Goal: Task Accomplishment & Management: Use online tool/utility

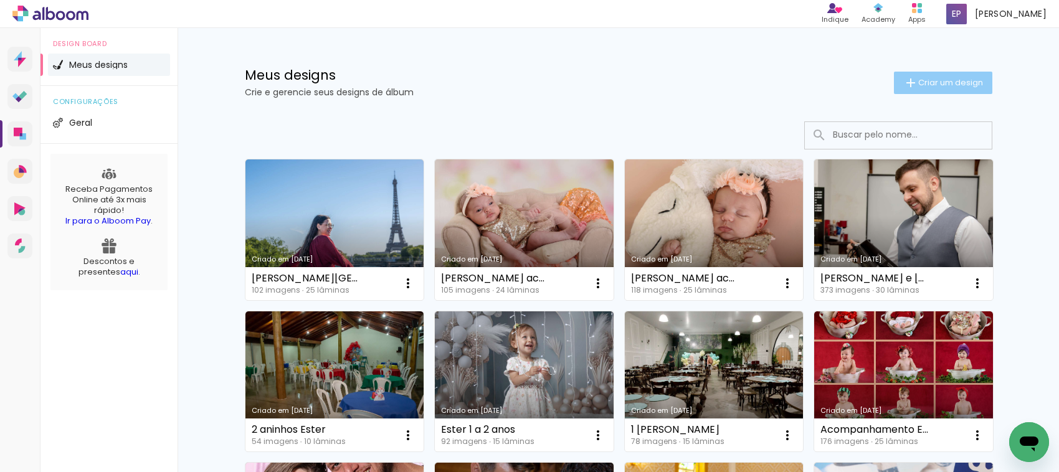
click at [930, 80] on span "Criar um design" at bounding box center [951, 83] width 65 height 8
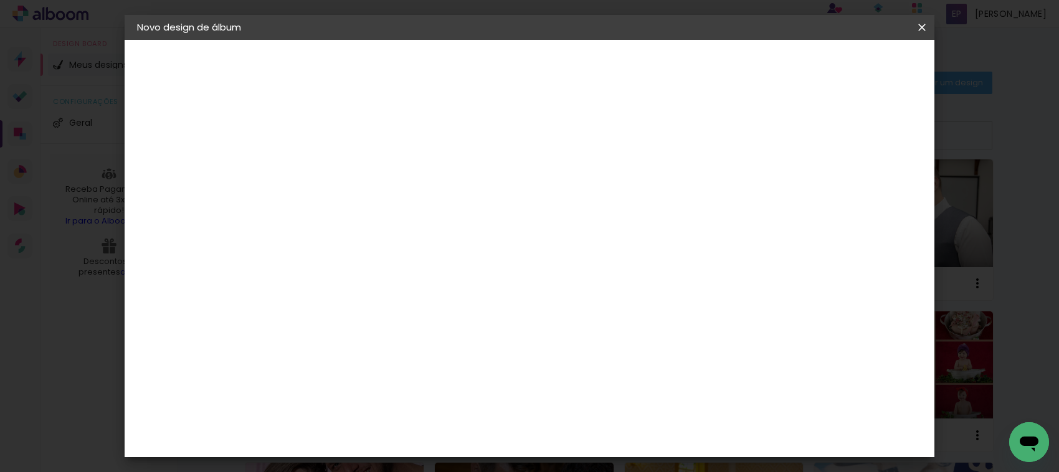
click at [341, 163] on input at bounding box center [341, 167] width 0 height 19
type input "Coronel 60 anos"
type paper-input "Coronel 60 anos"
click at [0, 0] on slot "Avançar" at bounding box center [0, 0] width 0 height 0
click at [365, 229] on input at bounding box center [373, 237] width 126 height 16
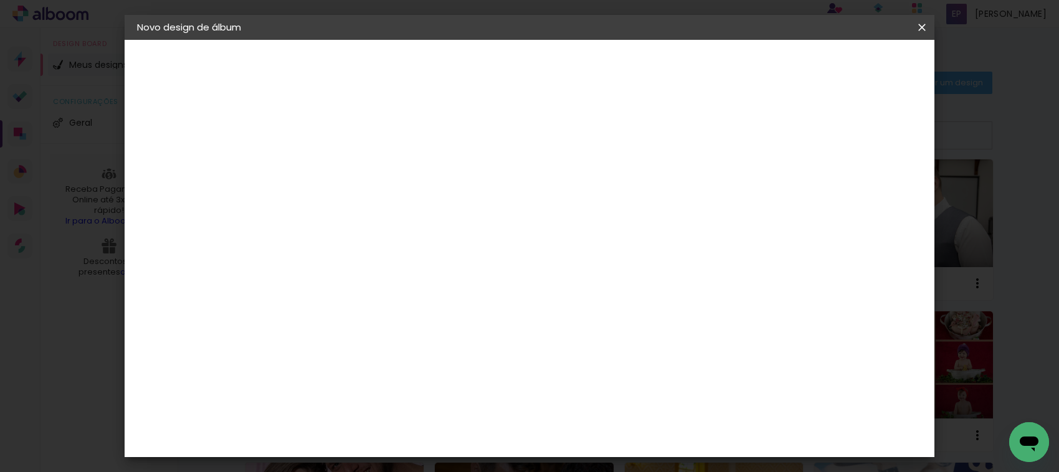
type input "quali"
type paper-input "quali"
click at [343, 271] on paper-item "Quality" at bounding box center [360, 281] width 110 height 27
click at [0, 0] on slot "Avançar" at bounding box center [0, 0] width 0 height 0
click at [404, 209] on iron-icon at bounding box center [396, 216] width 15 height 15
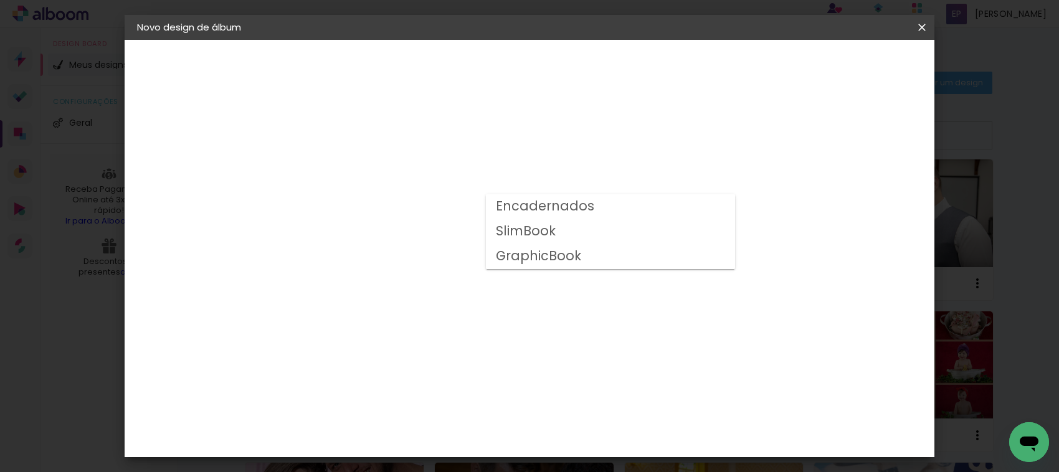
click at [598, 206] on paper-item "Encadernados" at bounding box center [610, 206] width 249 height 25
type input "Encadernados"
click at [471, 232] on span "20 × 30 cm" at bounding box center [448, 245] width 46 height 26
click at [0, 0] on slot "Avançar" at bounding box center [0, 0] width 0 height 0
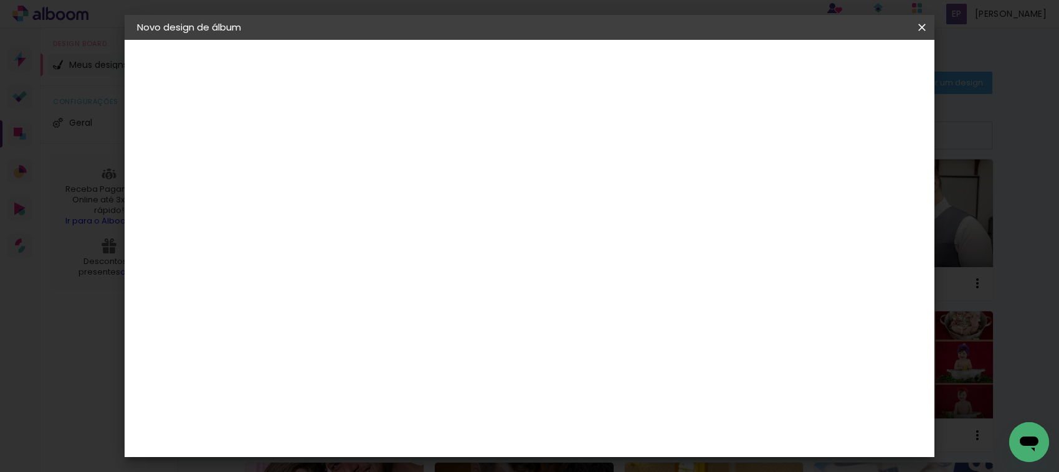
click at [842, 63] on span "Iniciar design" at bounding box center [813, 66] width 57 height 9
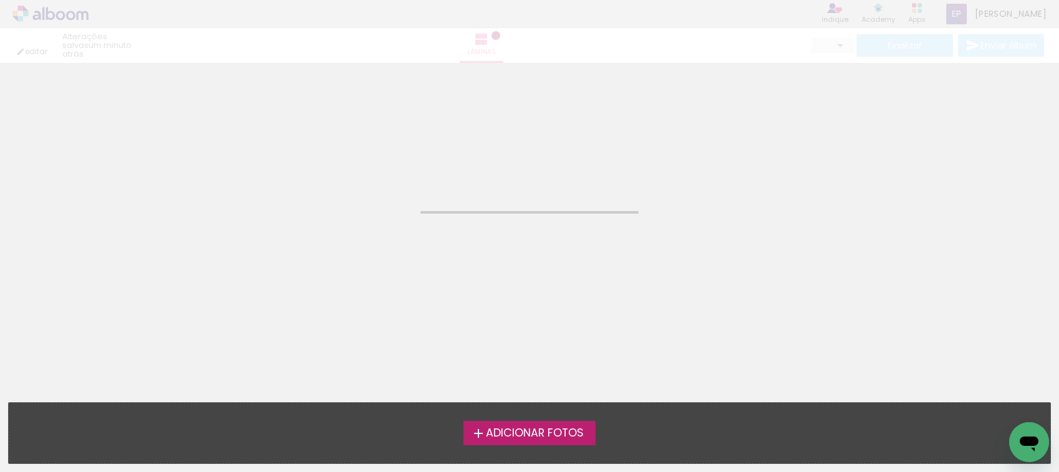
click at [558, 427] on label "Adicionar Fotos" at bounding box center [530, 433] width 133 height 24
click at [0, 0] on input "file" at bounding box center [0, 0] width 0 height 0
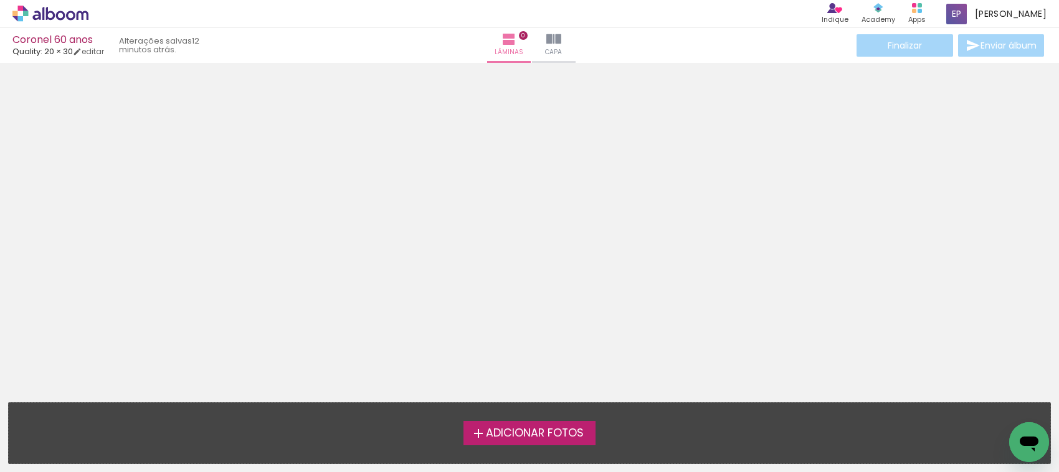
click at [530, 434] on span "Adicionar Fotos" at bounding box center [535, 433] width 98 height 11
click at [0, 0] on input "file" at bounding box center [0, 0] width 0 height 0
click at [518, 429] on span "Adicionar Fotos" at bounding box center [535, 433] width 98 height 11
click at [0, 0] on input "file" at bounding box center [0, 0] width 0 height 0
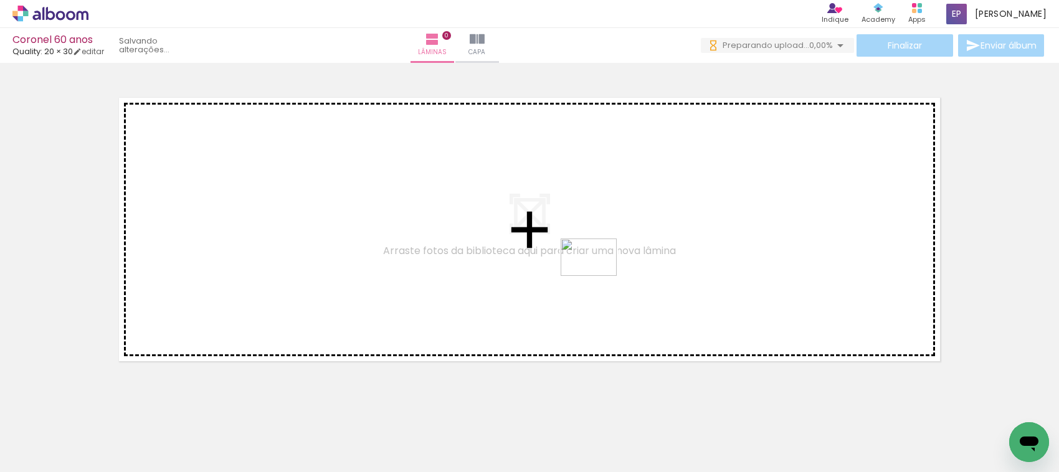
drag, startPoint x: 750, startPoint y: 435, endPoint x: 598, endPoint y: 276, distance: 219.5
click at [598, 276] on quentale-workspace at bounding box center [529, 236] width 1059 height 472
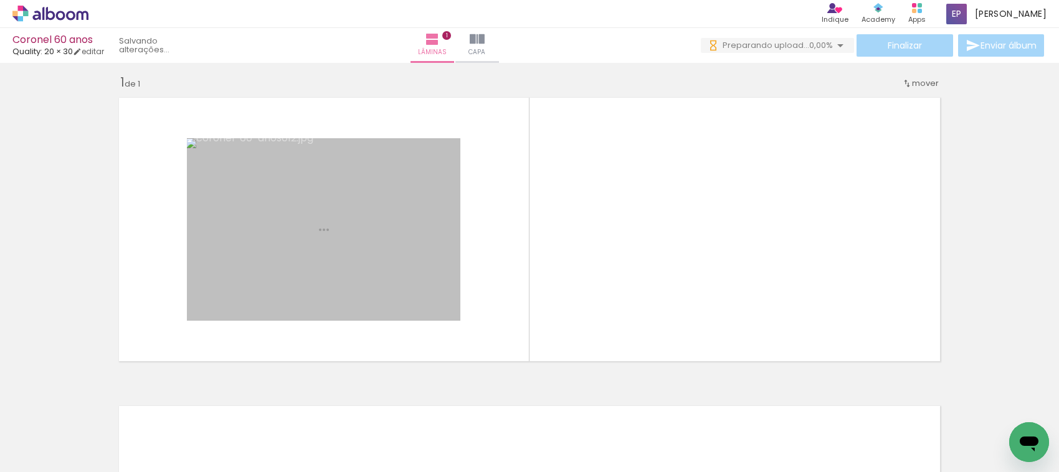
scroll to position [8, 0]
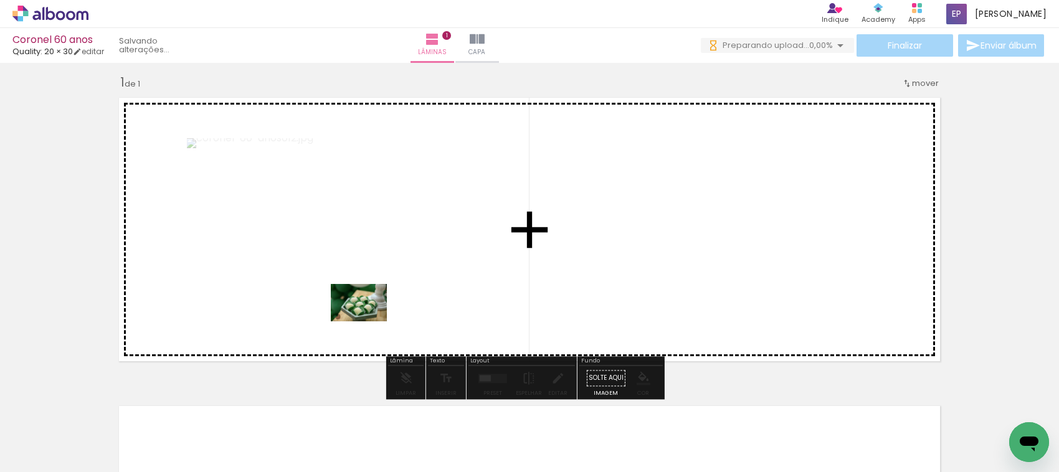
drag, startPoint x: 131, startPoint y: 434, endPoint x: 368, endPoint y: 322, distance: 262.0
click at [368, 322] on quentale-workspace at bounding box center [529, 236] width 1059 height 472
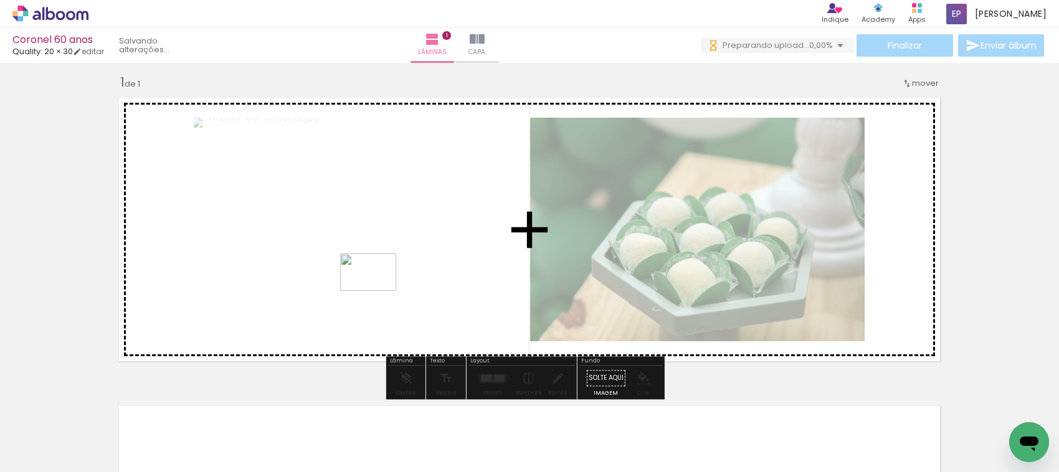
drag, startPoint x: 203, startPoint y: 433, endPoint x: 378, endPoint y: 291, distance: 225.0
click at [378, 291] on quentale-workspace at bounding box center [529, 236] width 1059 height 472
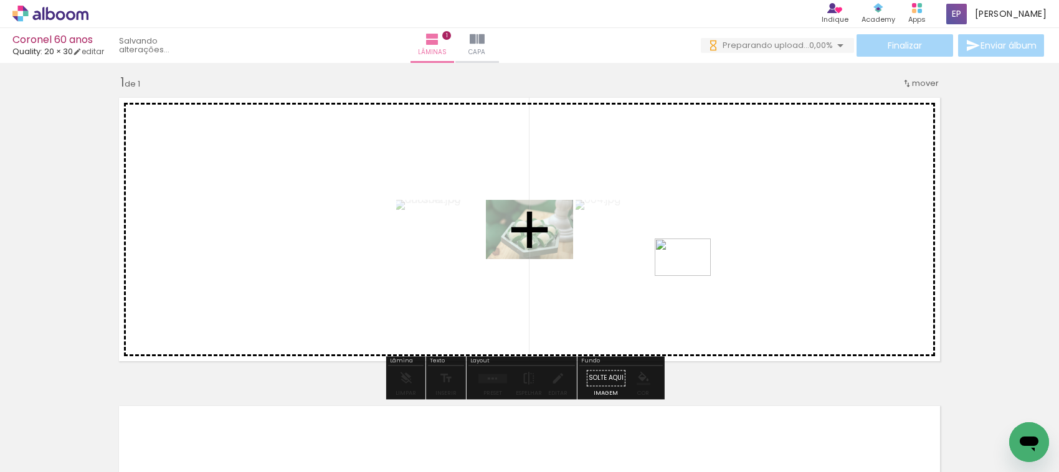
drag, startPoint x: 684, startPoint y: 435, endPoint x: 692, endPoint y: 276, distance: 159.1
click at [692, 276] on quentale-workspace at bounding box center [529, 236] width 1059 height 472
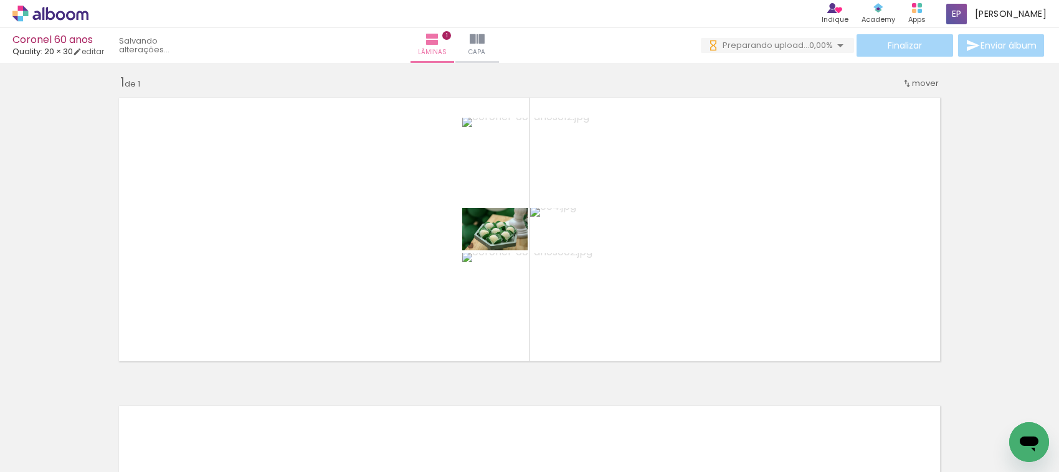
scroll to position [0, 0]
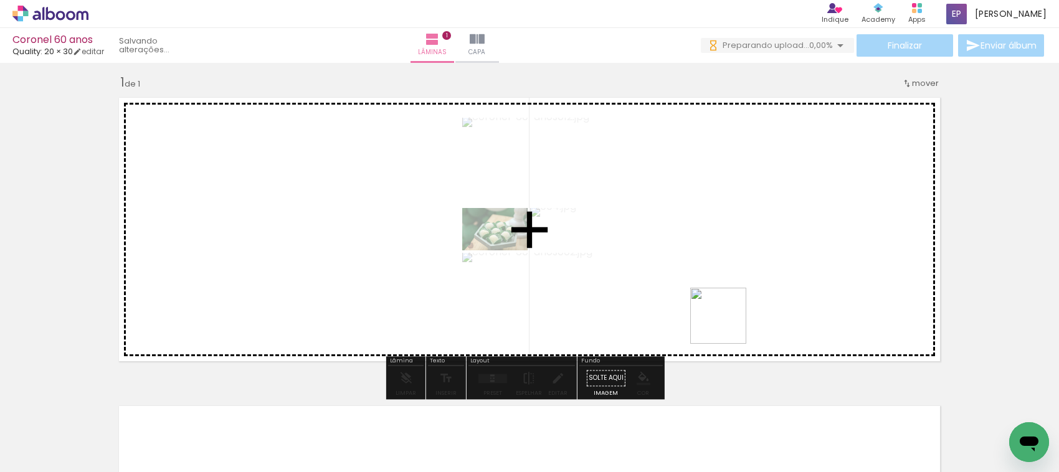
drag, startPoint x: 720, startPoint y: 433, endPoint x: 730, endPoint y: 308, distance: 125.0
click at [730, 308] on quentale-workspace at bounding box center [529, 236] width 1059 height 472
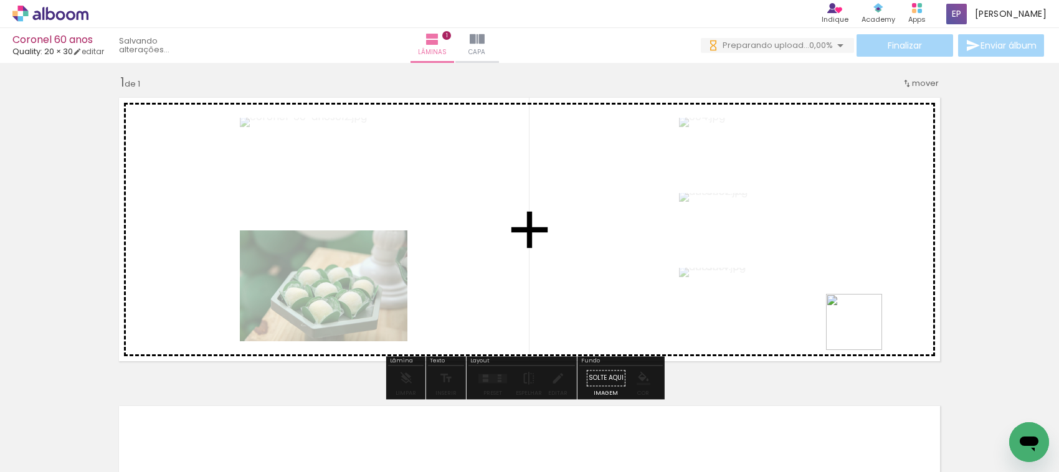
drag, startPoint x: 861, startPoint y: 437, endPoint x: 930, endPoint y: 437, distance: 69.8
click at [864, 307] on quentale-workspace at bounding box center [529, 236] width 1059 height 472
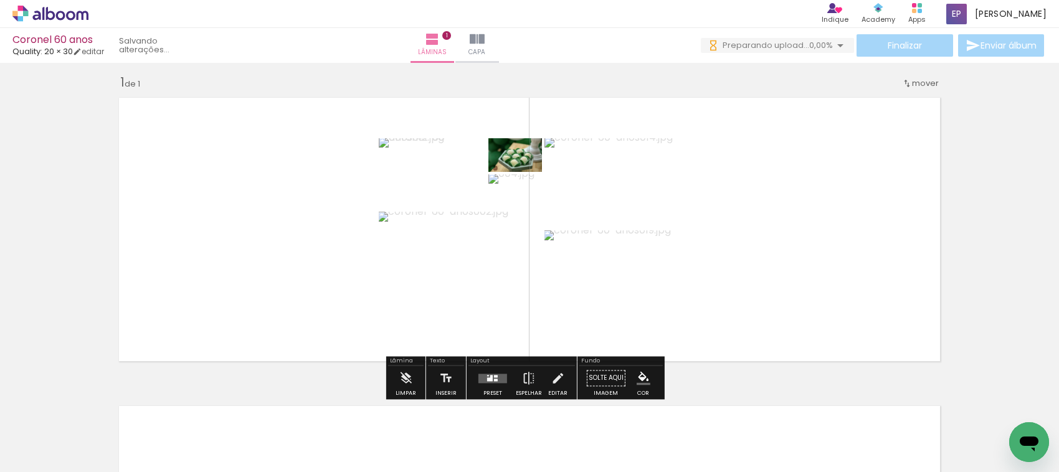
drag, startPoint x: 938, startPoint y: 438, endPoint x: 872, endPoint y: 325, distance: 130.4
click at [872, 325] on quentale-workspace at bounding box center [529, 236] width 1059 height 472
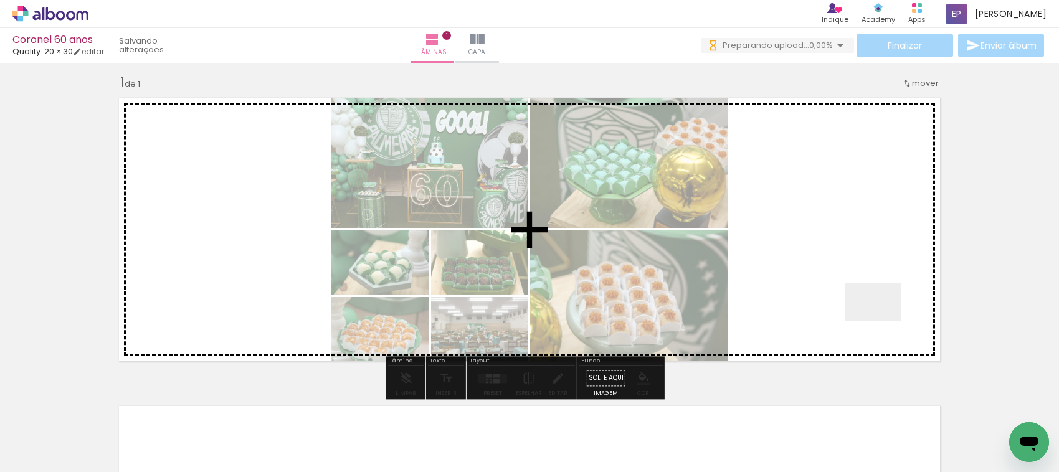
drag, startPoint x: 998, startPoint y: 427, endPoint x: 857, endPoint y: 349, distance: 161.5
click at [880, 317] on quentale-workspace at bounding box center [529, 236] width 1059 height 472
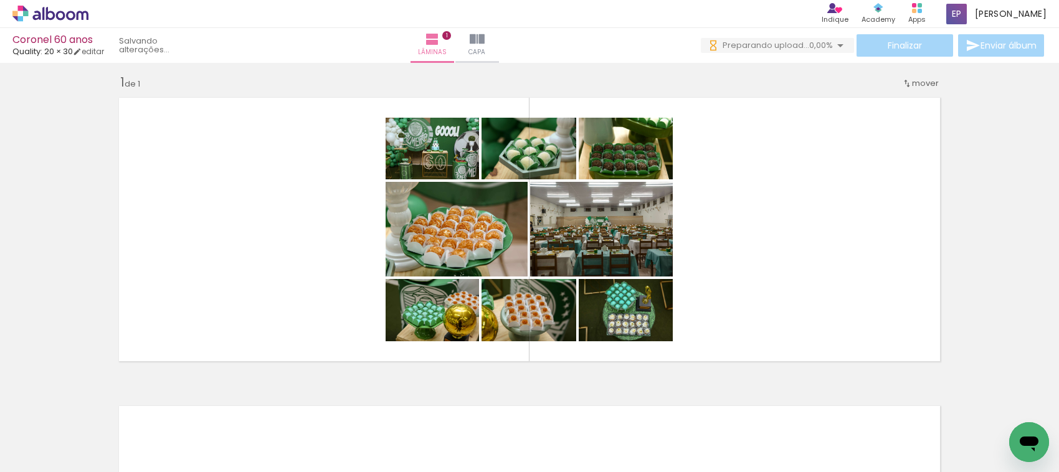
scroll to position [0, 45]
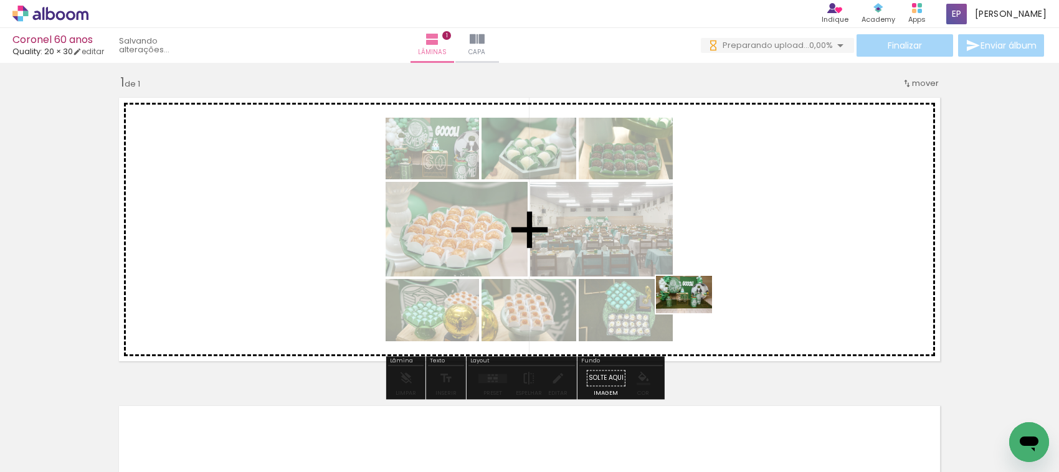
drag, startPoint x: 563, startPoint y: 437, endPoint x: 694, endPoint y: 313, distance: 179.9
click at [694, 313] on quentale-workspace at bounding box center [529, 236] width 1059 height 472
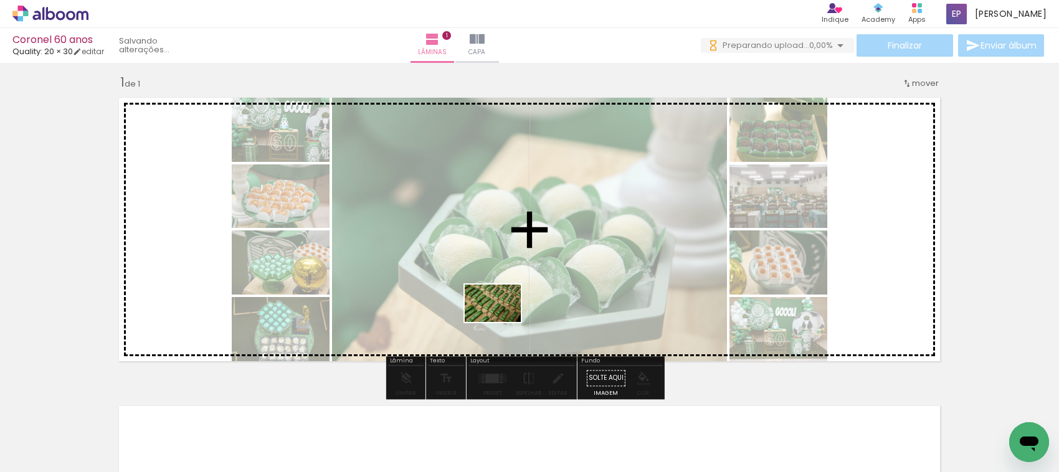
drag, startPoint x: 494, startPoint y: 431, endPoint x: 502, endPoint y: 322, distance: 110.0
click at [502, 322] on quentale-workspace at bounding box center [529, 236] width 1059 height 472
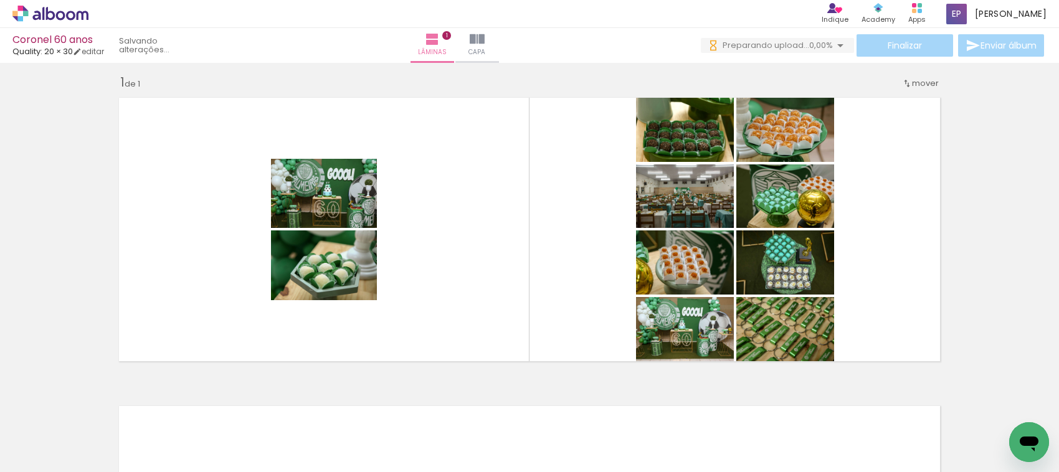
scroll to position [0, 0]
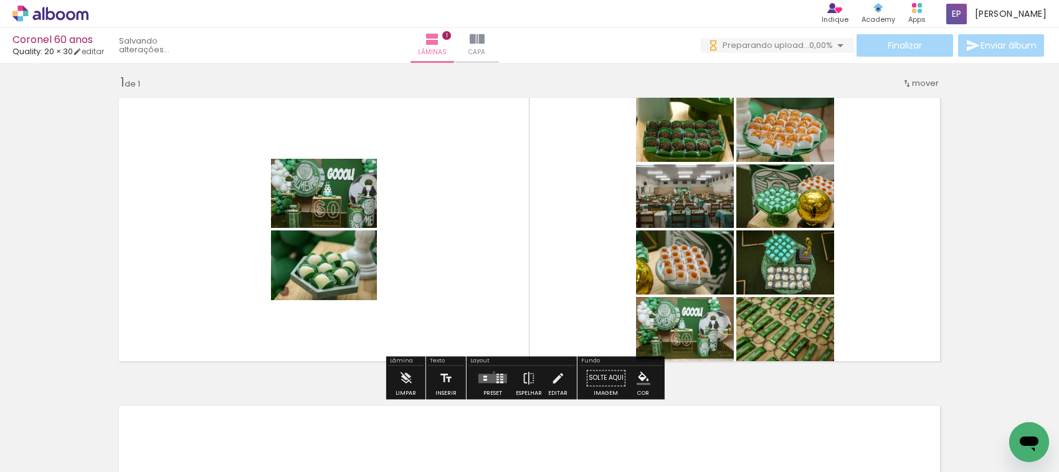
click at [491, 372] on div at bounding box center [493, 378] width 34 height 25
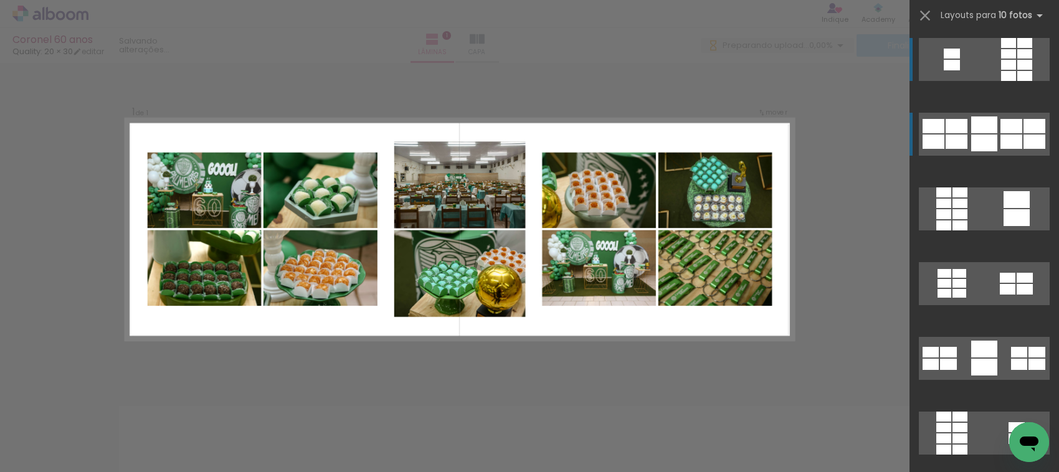
click at [1016, 70] on div at bounding box center [1008, 65] width 15 height 10
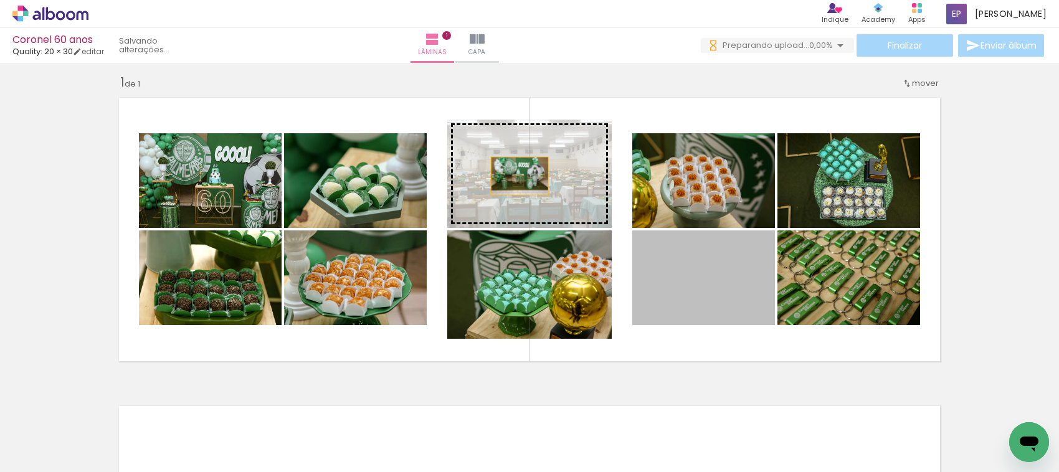
drag, startPoint x: 700, startPoint y: 282, endPoint x: 514, endPoint y: 176, distance: 213.8
click at [0, 0] on slot at bounding box center [0, 0] width 0 height 0
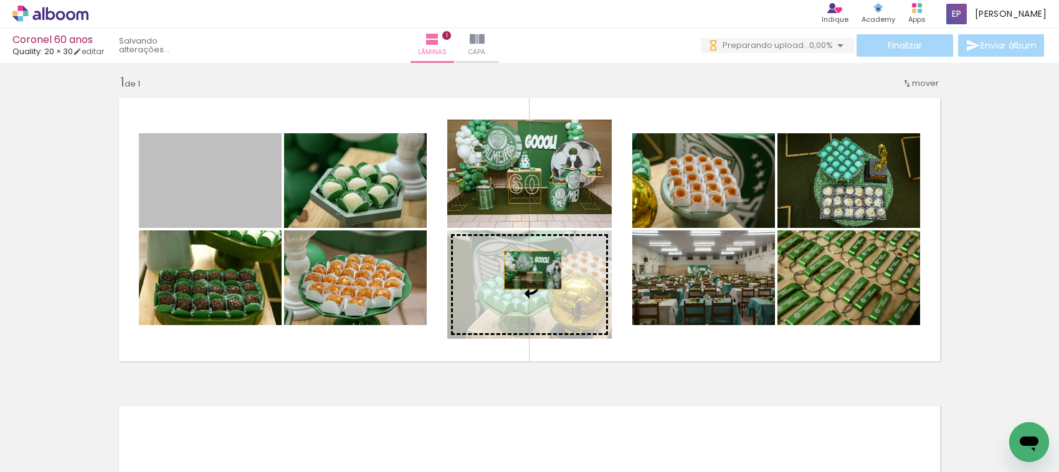
drag, startPoint x: 222, startPoint y: 184, endPoint x: 527, endPoint y: 270, distance: 317.2
click at [0, 0] on slot at bounding box center [0, 0] width 0 height 0
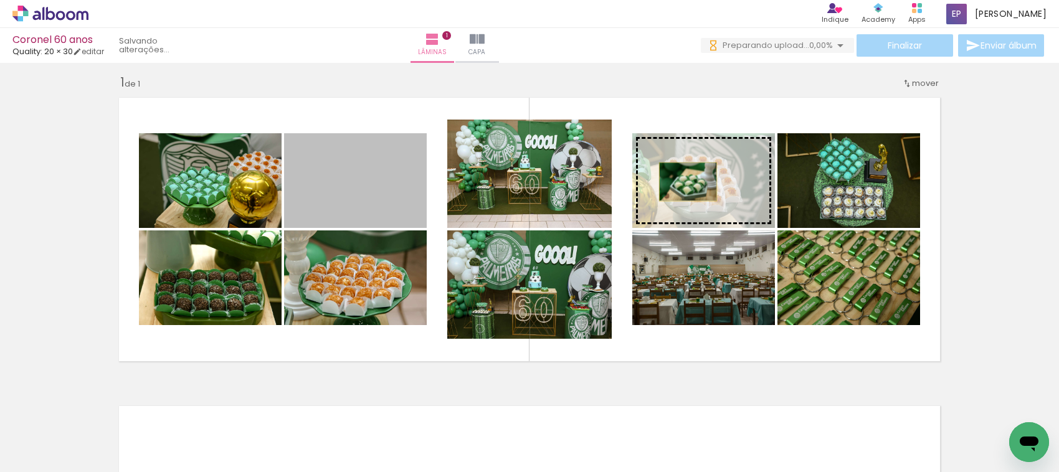
drag, startPoint x: 349, startPoint y: 203, endPoint x: 682, endPoint y: 181, distance: 334.1
click at [0, 0] on slot at bounding box center [0, 0] width 0 height 0
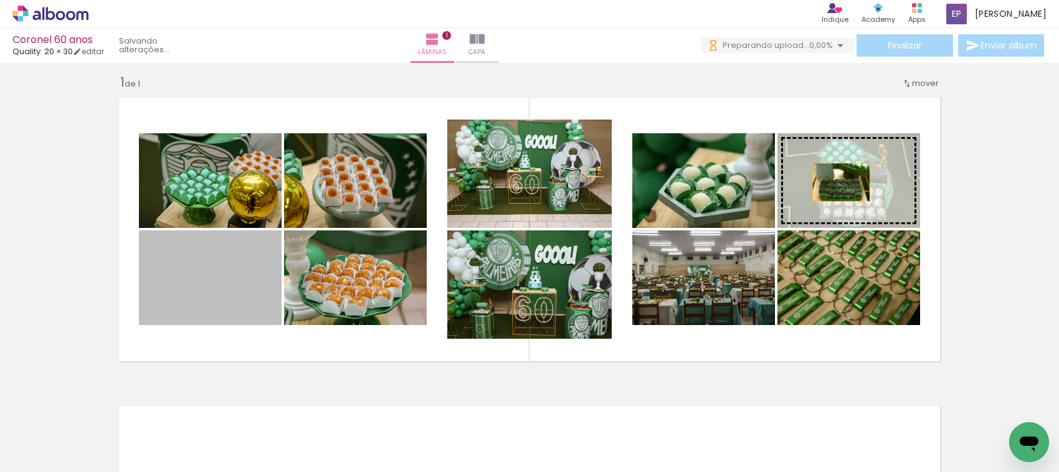
drag, startPoint x: 212, startPoint y: 275, endPoint x: 836, endPoint y: 182, distance: 630.0
click at [0, 0] on slot at bounding box center [0, 0] width 0 height 0
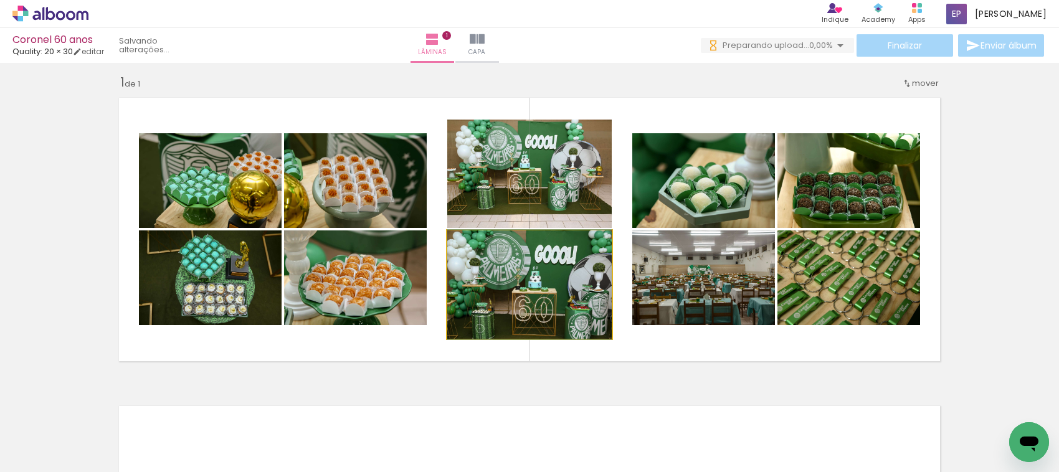
click at [540, 297] on quentale-photo at bounding box center [529, 285] width 165 height 108
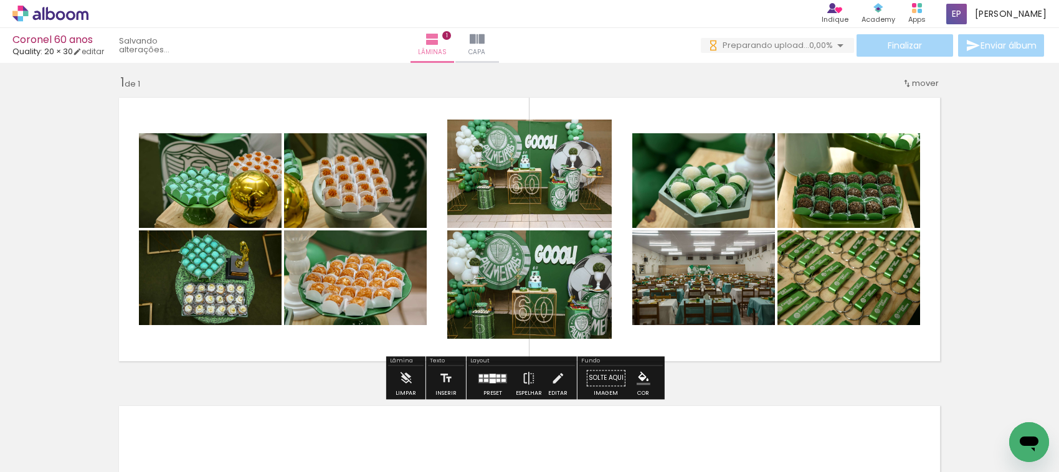
click at [540, 297] on quentale-photo at bounding box center [529, 285] width 165 height 108
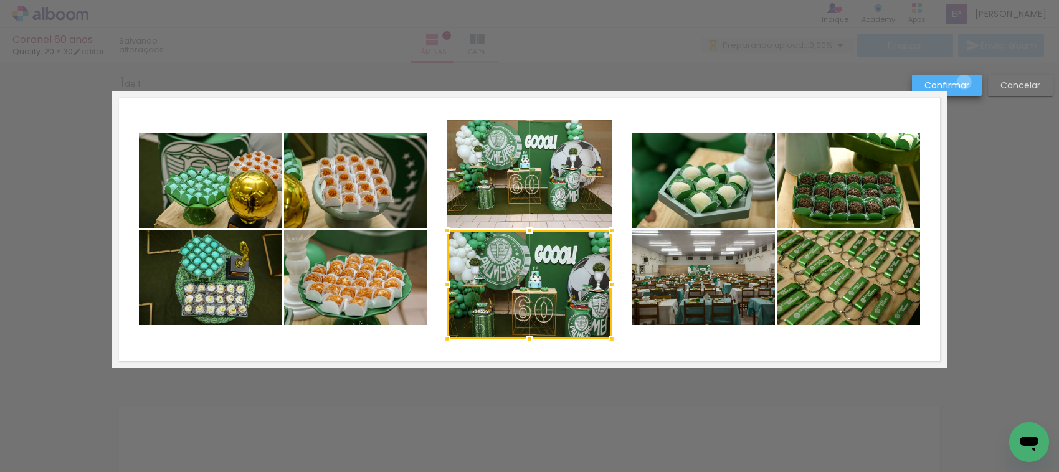
click at [0, 0] on slot "Confirmar" at bounding box center [0, 0] width 0 height 0
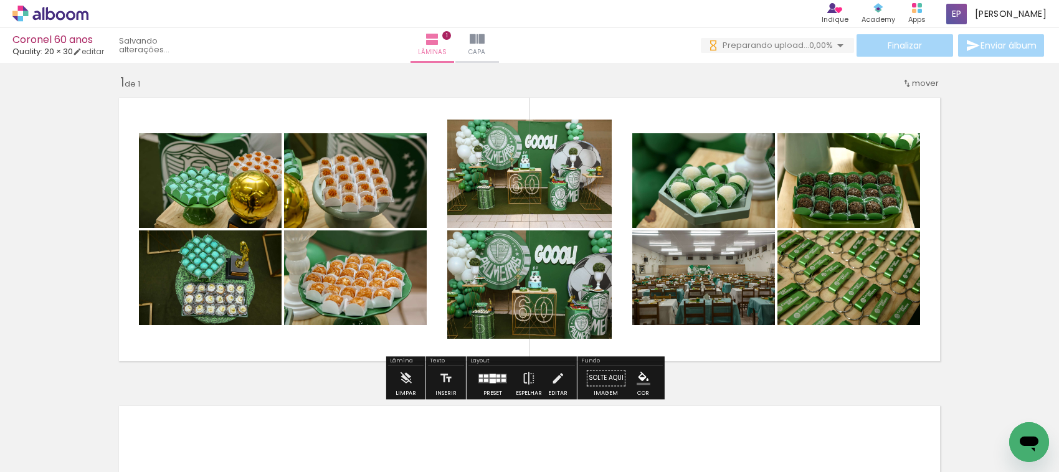
click at [578, 276] on quentale-photo at bounding box center [529, 285] width 165 height 108
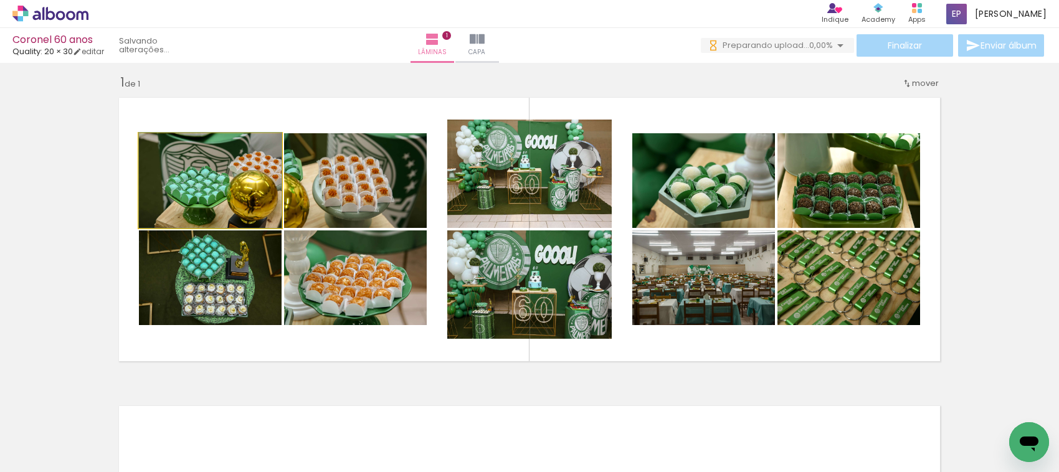
click at [242, 179] on quentale-photo at bounding box center [210, 180] width 143 height 95
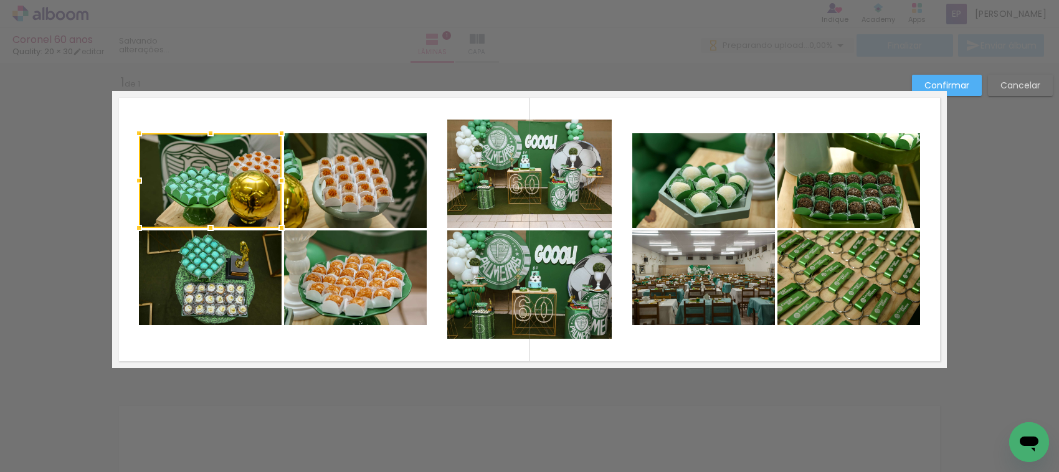
click at [346, 182] on quentale-photo at bounding box center [355, 180] width 143 height 95
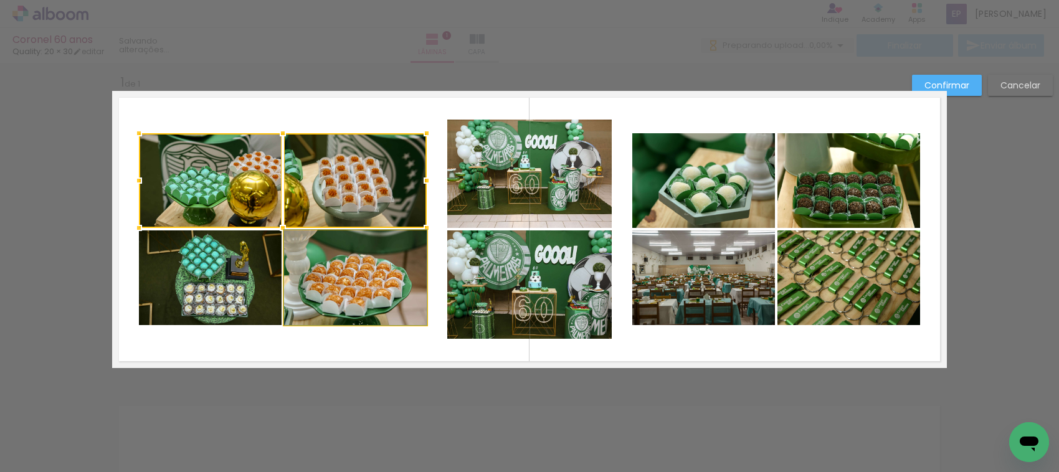
click at [341, 245] on quentale-photo at bounding box center [355, 278] width 143 height 95
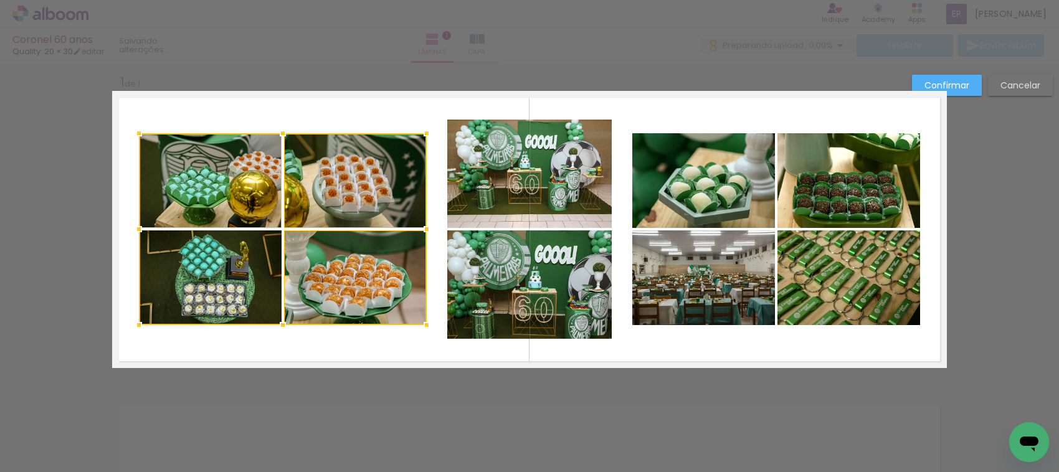
click at [231, 279] on div at bounding box center [283, 229] width 288 height 192
click at [537, 284] on quentale-photo at bounding box center [529, 285] width 165 height 108
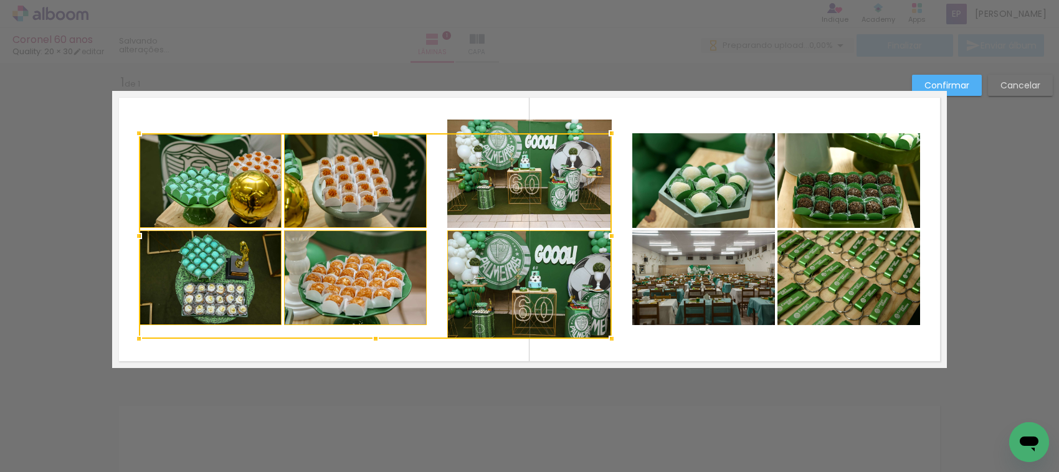
click at [556, 199] on div at bounding box center [375, 236] width 473 height 206
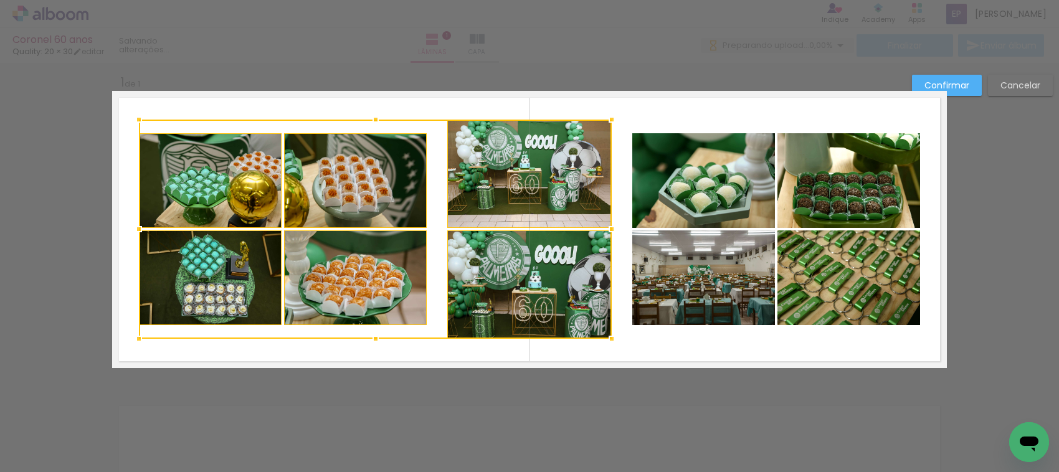
click at [690, 184] on quentale-photo at bounding box center [703, 180] width 143 height 95
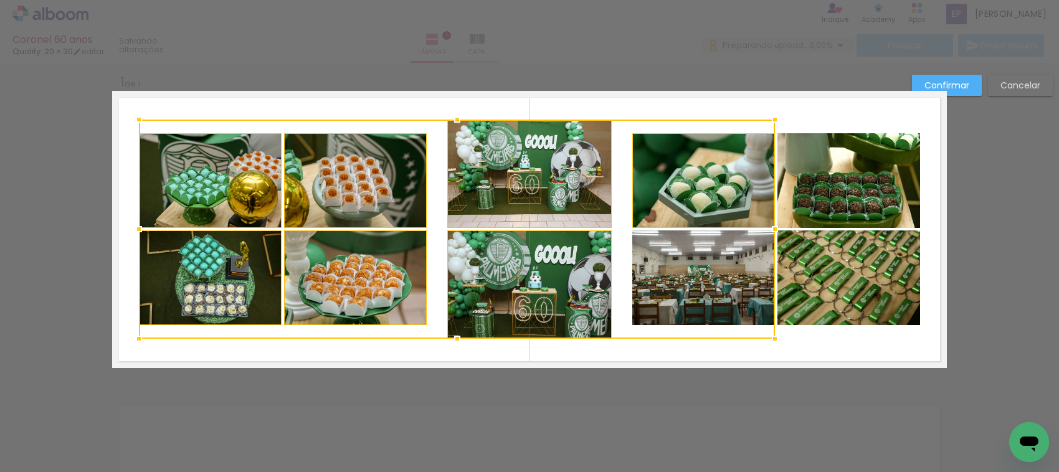
click at [678, 265] on div at bounding box center [457, 229] width 636 height 219
click at [828, 183] on quentale-photo at bounding box center [849, 180] width 143 height 95
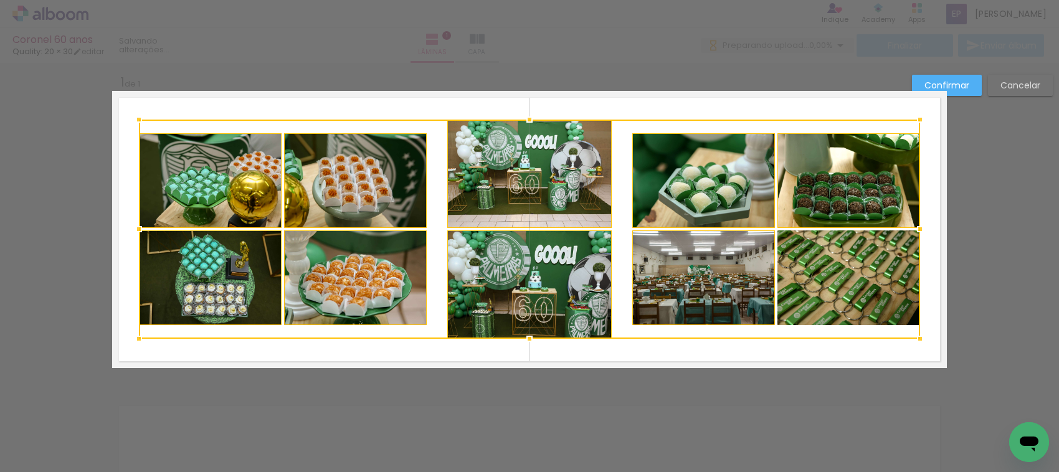
click at [838, 269] on div at bounding box center [529, 229] width 781 height 219
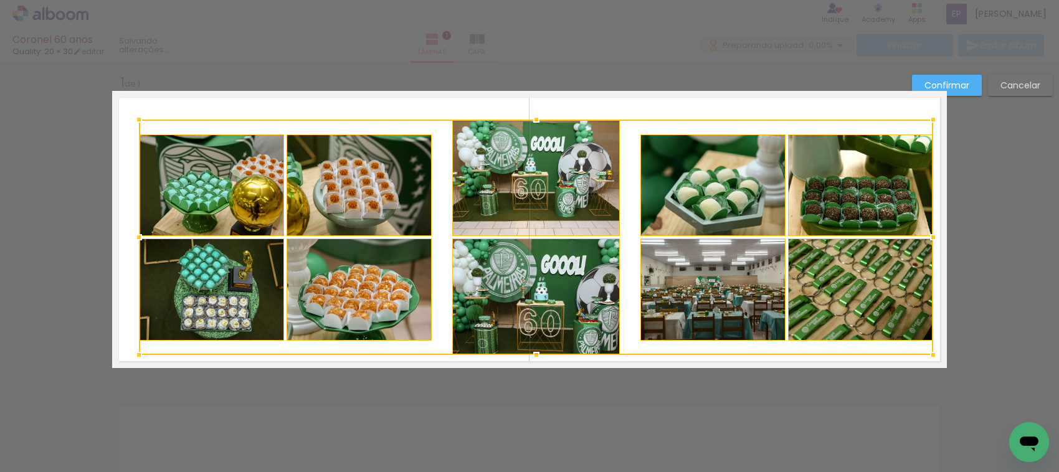
drag, startPoint x: 913, startPoint y: 338, endPoint x: 926, endPoint y: 355, distance: 21.3
click at [926, 355] on div at bounding box center [933, 355] width 25 height 25
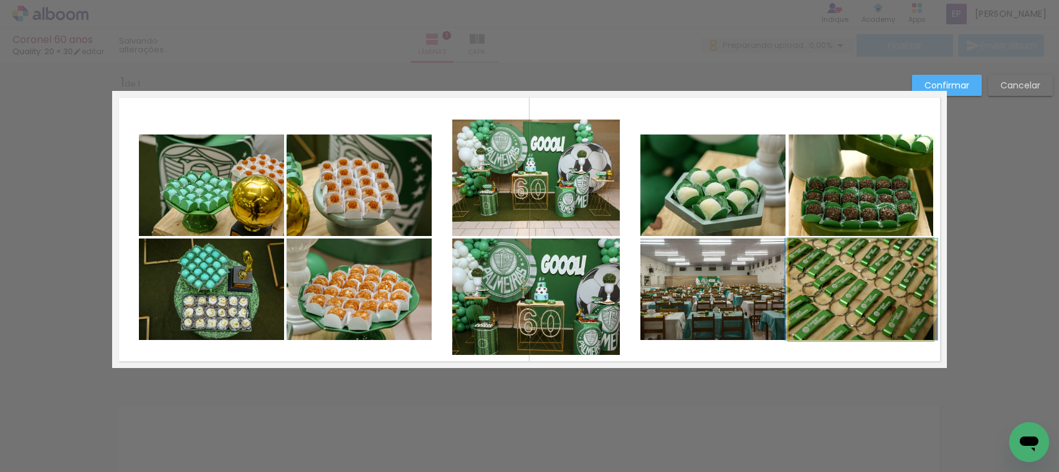
click at [885, 325] on quentale-photo at bounding box center [861, 290] width 145 height 102
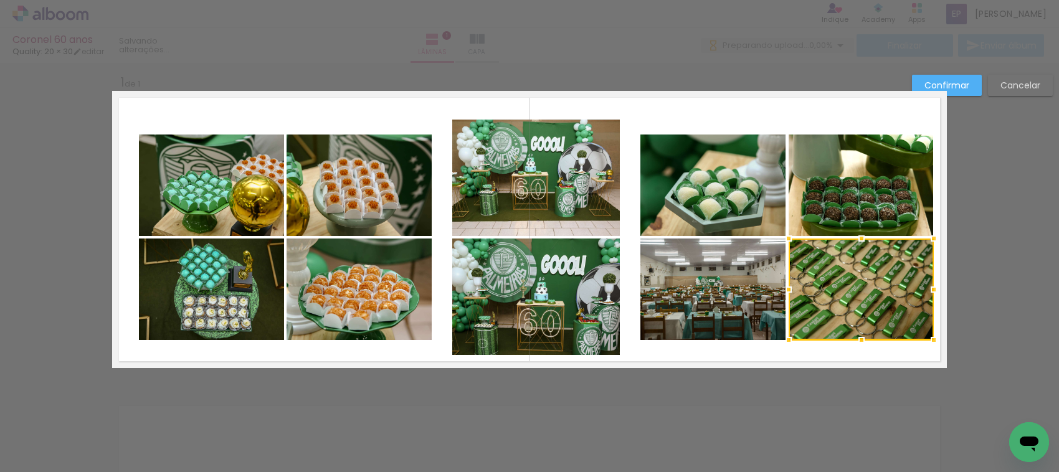
click at [868, 208] on quentale-photo at bounding box center [861, 186] width 145 height 102
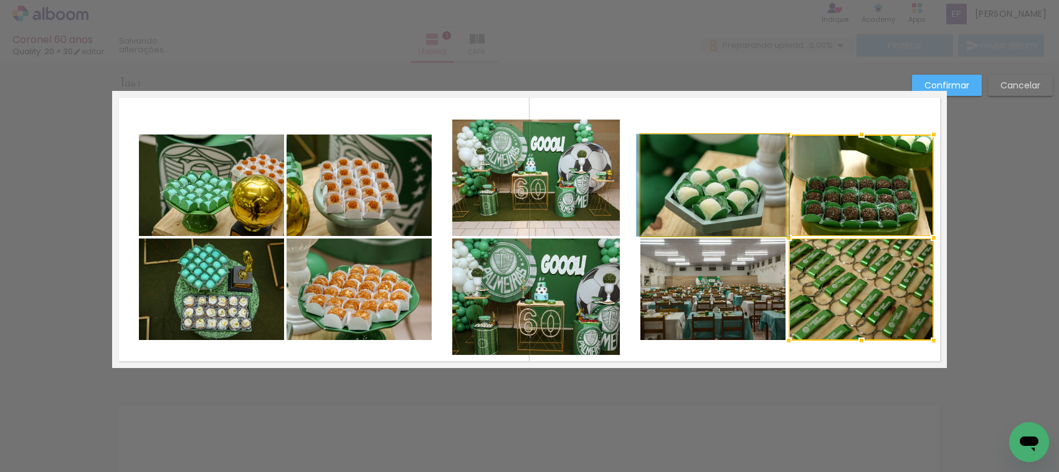
click at [752, 201] on quentale-photo at bounding box center [713, 186] width 145 height 102
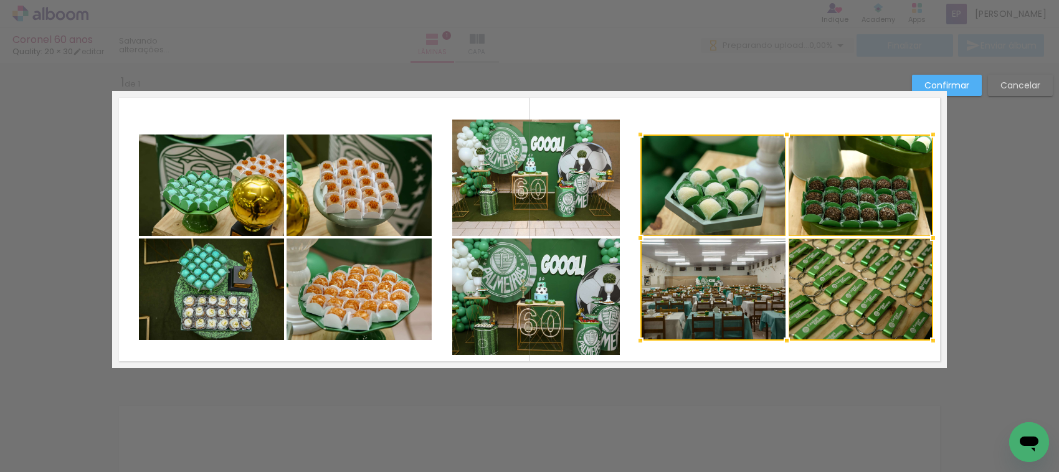
click at [745, 277] on div at bounding box center [787, 238] width 293 height 206
click at [533, 181] on quentale-photo at bounding box center [535, 178] width 167 height 117
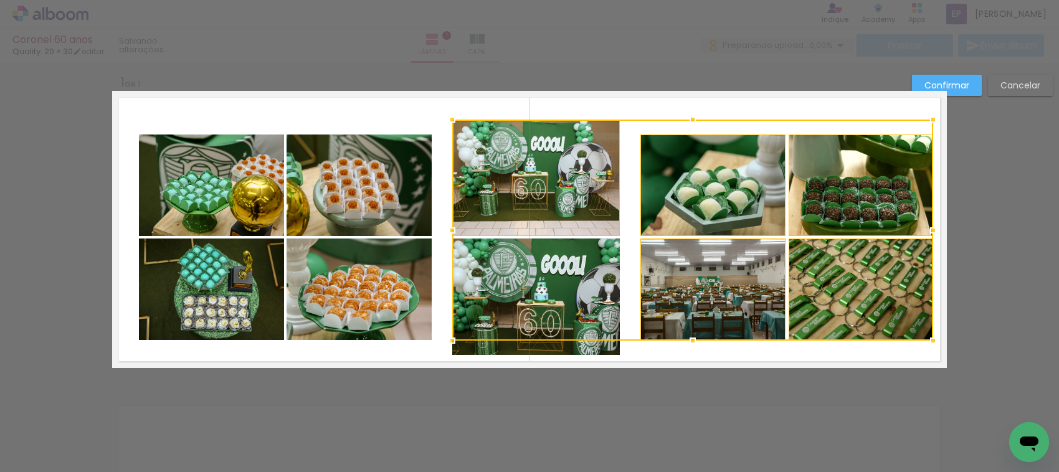
click at [528, 276] on div at bounding box center [692, 230] width 481 height 221
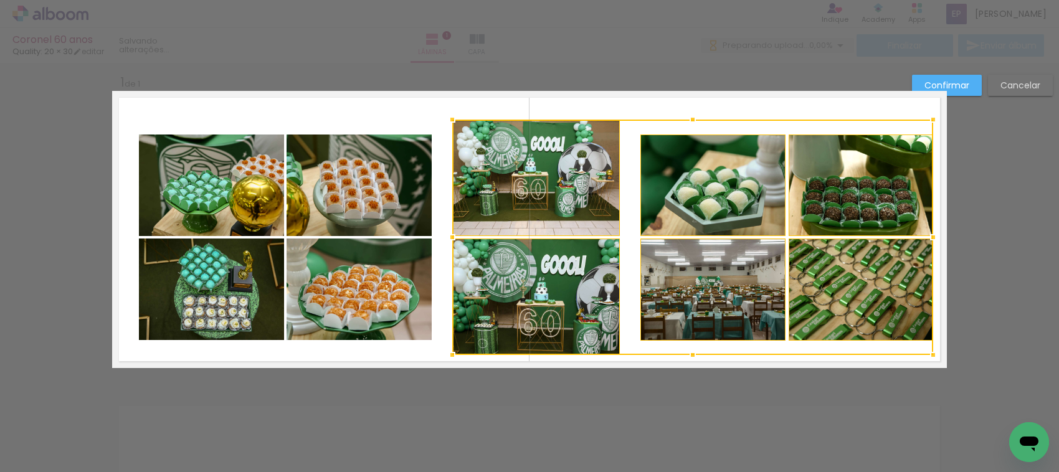
click at [376, 284] on quentale-photo at bounding box center [359, 290] width 145 height 102
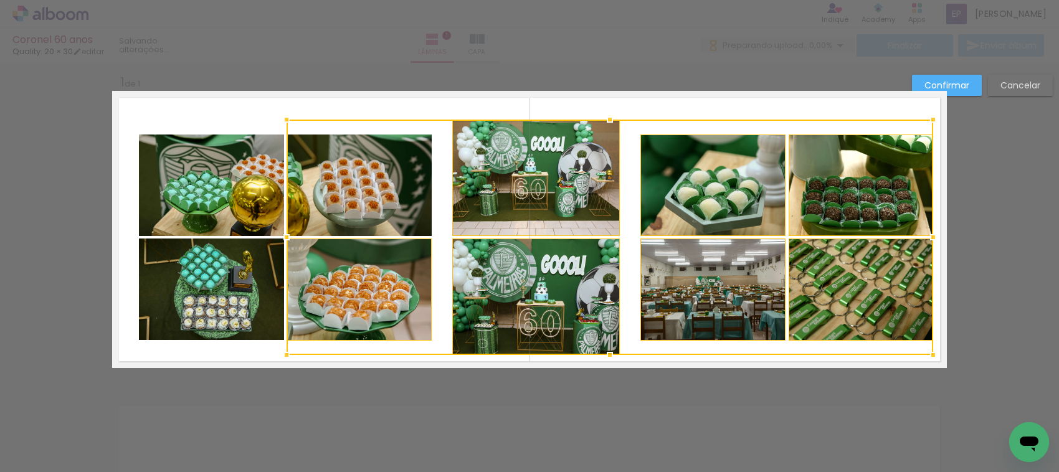
click at [380, 176] on div at bounding box center [610, 238] width 647 height 236
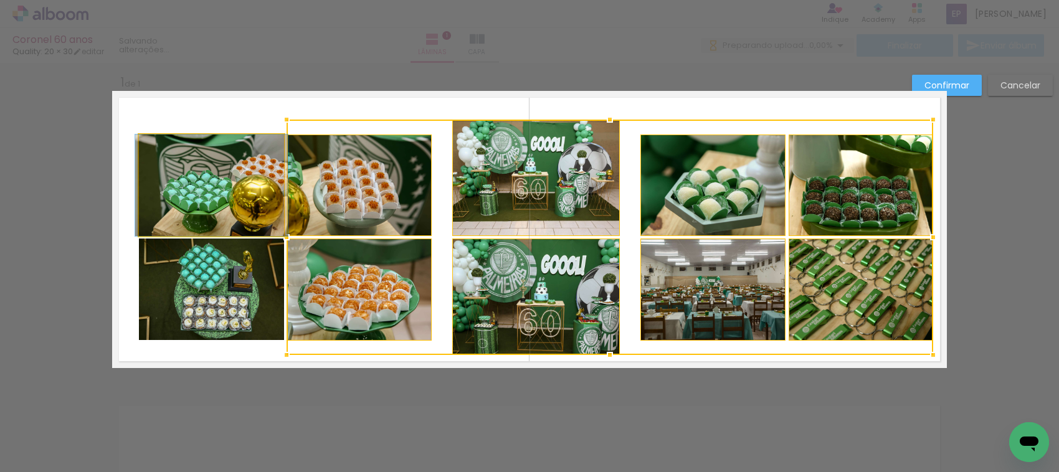
click at [238, 198] on quentale-photo at bounding box center [211, 186] width 145 height 102
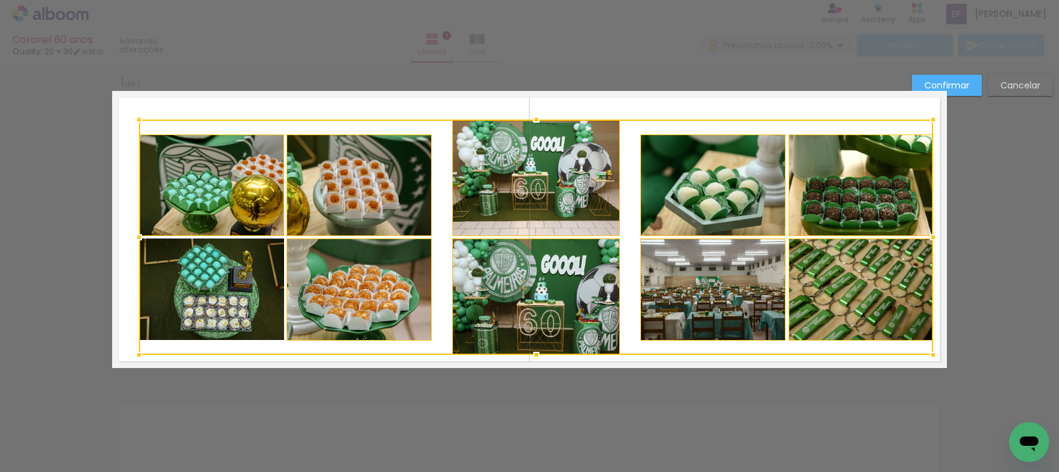
click at [222, 297] on div at bounding box center [536, 238] width 795 height 236
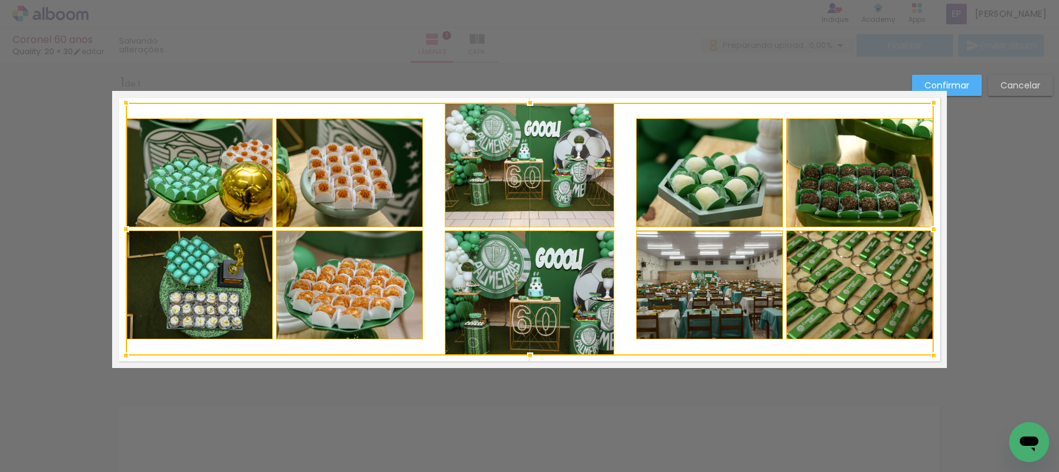
drag, startPoint x: 134, startPoint y: 120, endPoint x: 120, endPoint y: 103, distance: 21.7
click at [120, 103] on div at bounding box center [125, 102] width 25 height 25
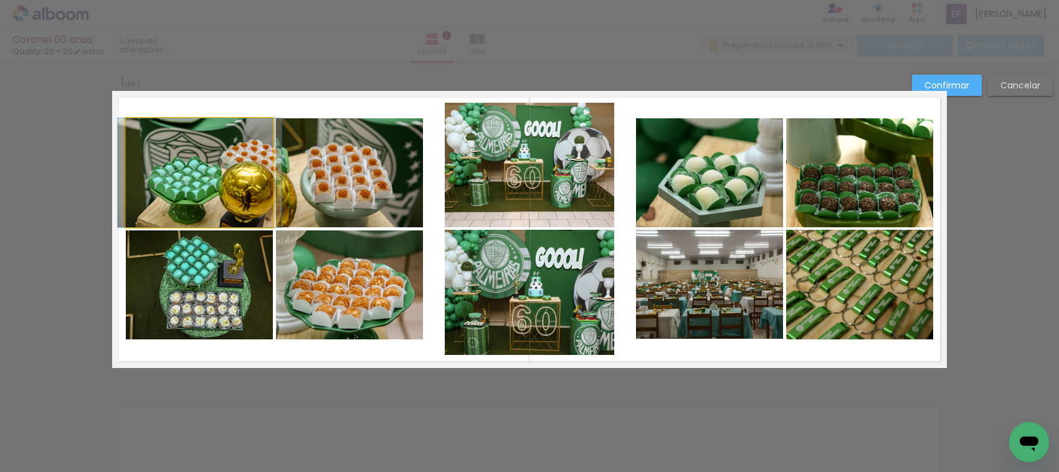
click at [217, 182] on quentale-photo at bounding box center [200, 172] width 148 height 109
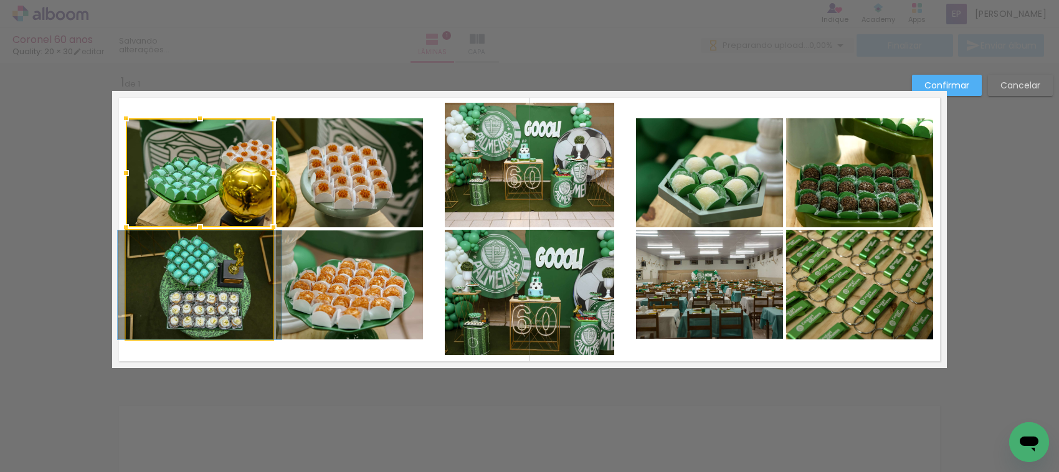
click at [222, 240] on quentale-photo at bounding box center [200, 285] width 148 height 109
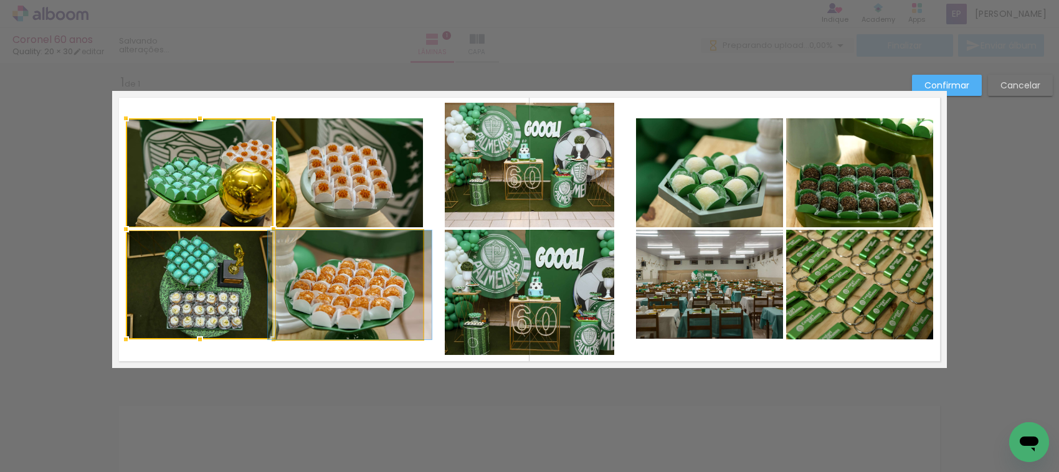
click at [341, 279] on quentale-photo at bounding box center [350, 285] width 148 height 109
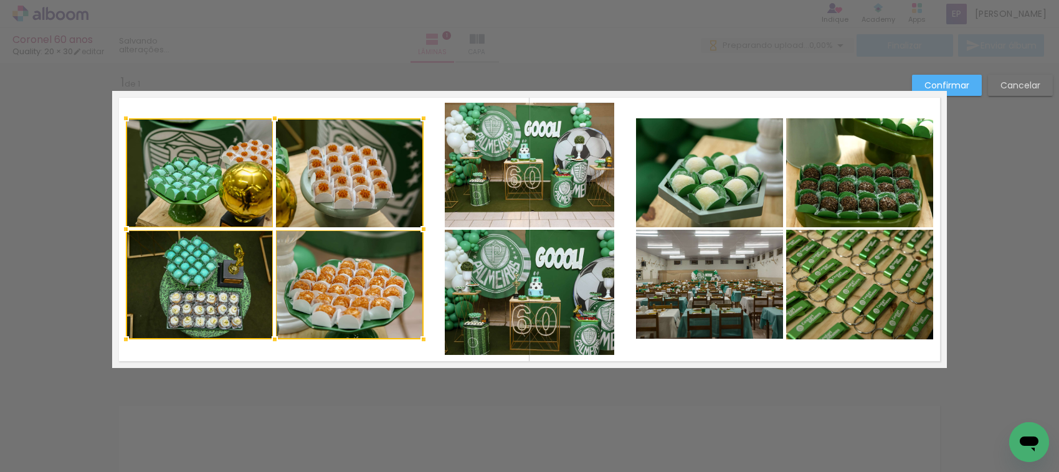
click at [346, 206] on div at bounding box center [275, 228] width 298 height 221
click at [547, 179] on quentale-photo at bounding box center [530, 165] width 170 height 125
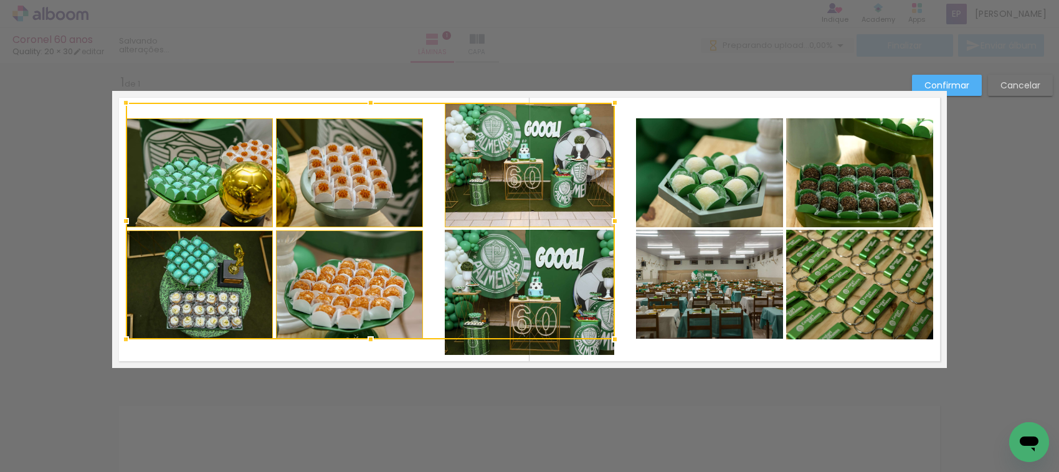
click at [561, 277] on div at bounding box center [370, 221] width 489 height 237
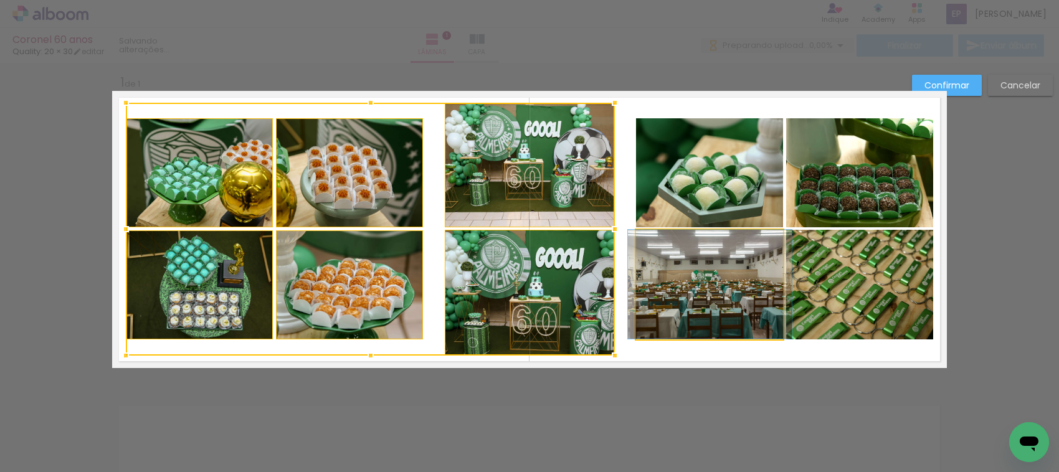
click at [676, 284] on quentale-photo at bounding box center [710, 284] width 148 height 109
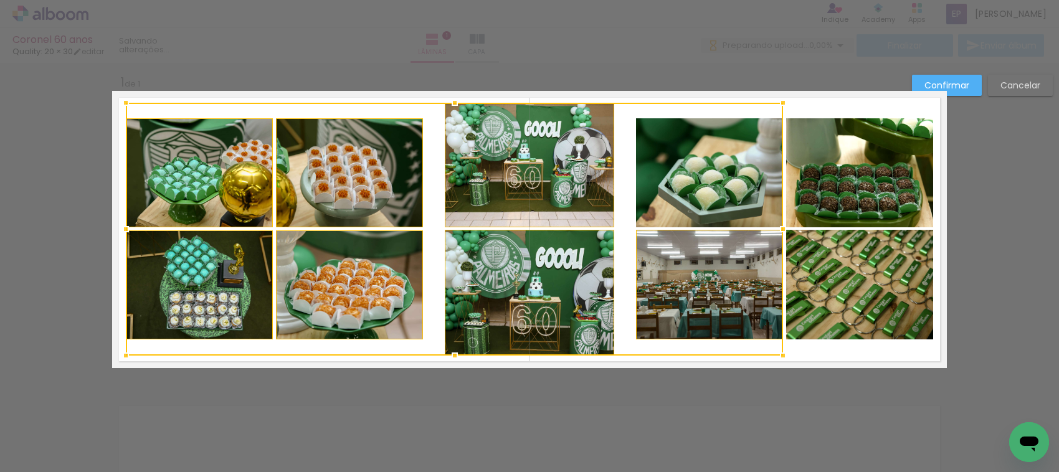
click at [704, 194] on div at bounding box center [454, 229] width 657 height 253
click at [823, 194] on quentale-photo at bounding box center [860, 173] width 148 height 110
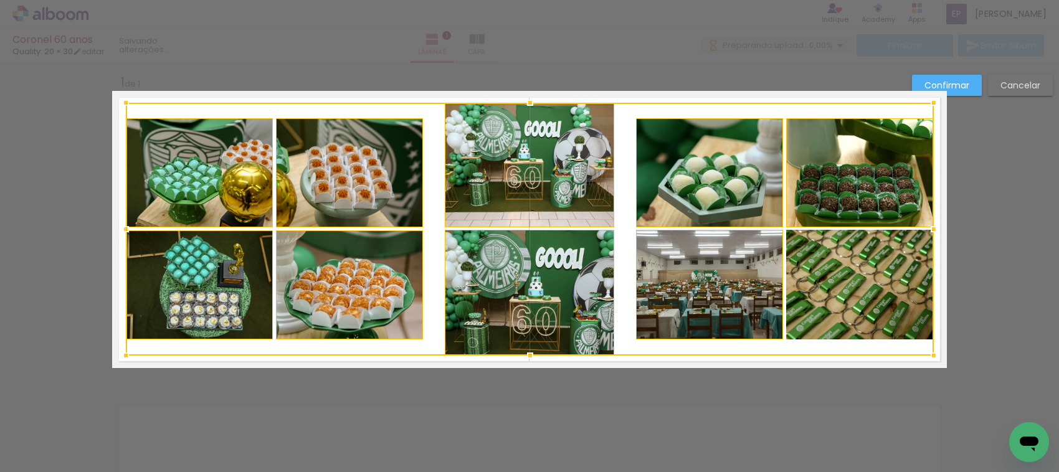
click at [829, 275] on div at bounding box center [530, 229] width 808 height 253
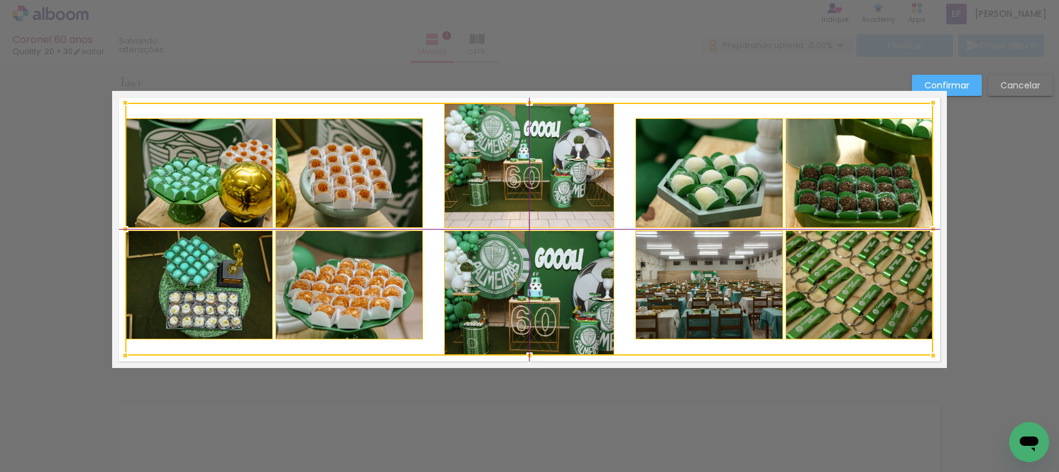
drag, startPoint x: 829, startPoint y: 275, endPoint x: 830, endPoint y: 282, distance: 7.6
click at [830, 282] on div at bounding box center [529, 229] width 808 height 253
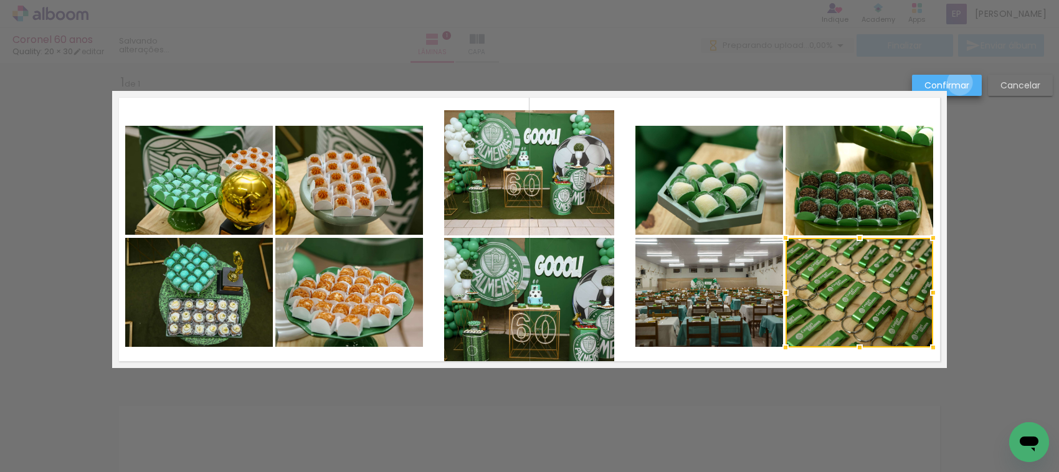
click at [0, 0] on slot "Confirmar" at bounding box center [0, 0] width 0 height 0
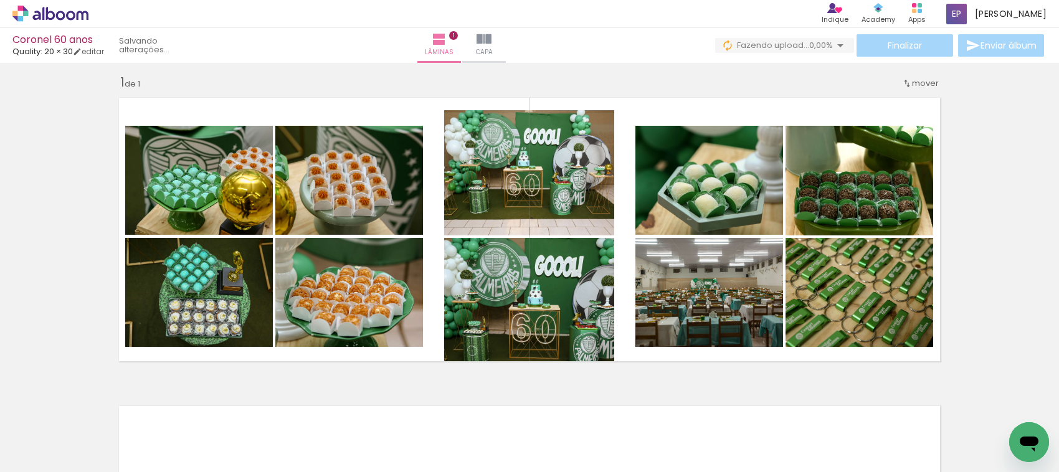
scroll to position [0, 599]
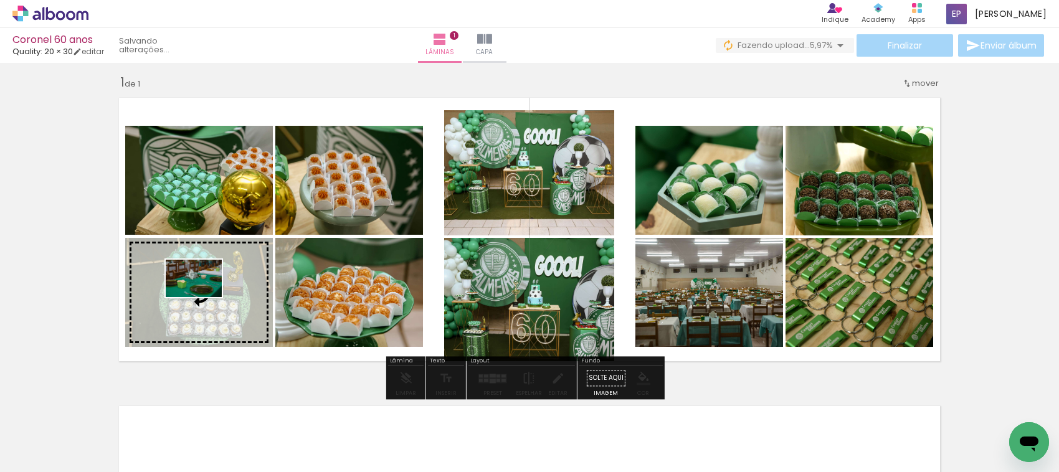
drag, startPoint x: 378, startPoint y: 431, endPoint x: 203, endPoint y: 297, distance: 220.0
click at [203, 297] on quentale-workspace at bounding box center [529, 236] width 1059 height 472
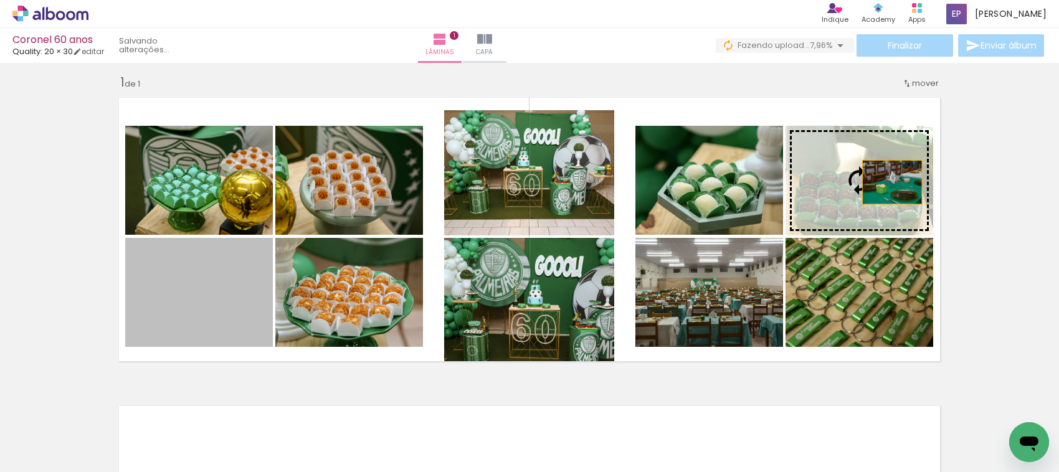
drag, startPoint x: 203, startPoint y: 297, endPoint x: 887, endPoint y: 182, distance: 693.2
click at [0, 0] on slot at bounding box center [0, 0] width 0 height 0
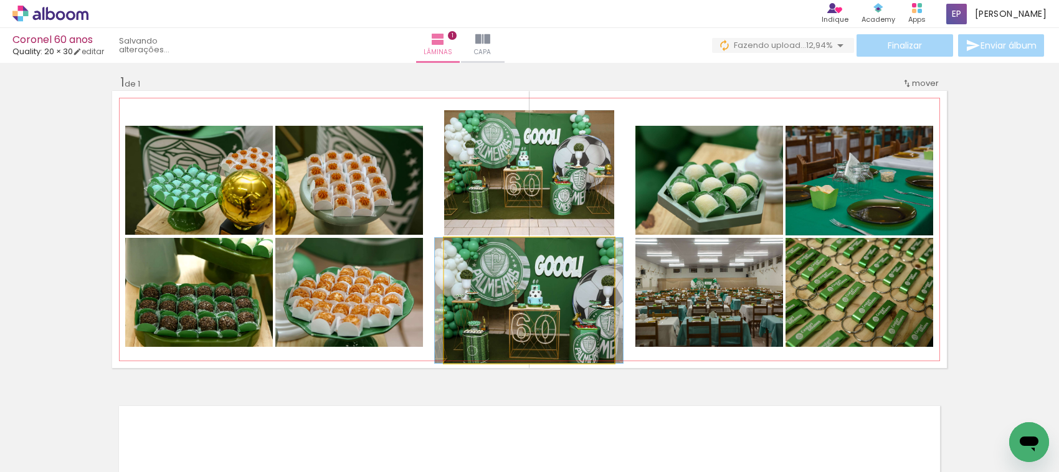
click at [574, 306] on quentale-photo at bounding box center [529, 300] width 170 height 125
click at [570, 285] on quentale-photo at bounding box center [529, 300] width 170 height 125
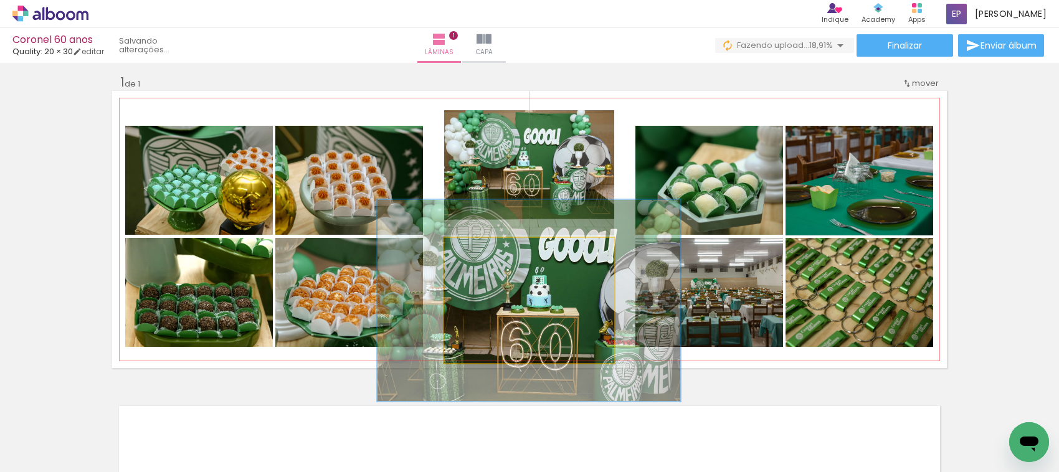
drag, startPoint x: 469, startPoint y: 252, endPoint x: 495, endPoint y: 253, distance: 26.2
type paper-slider "161"
click at [495, 253] on div at bounding box center [499, 251] width 11 height 11
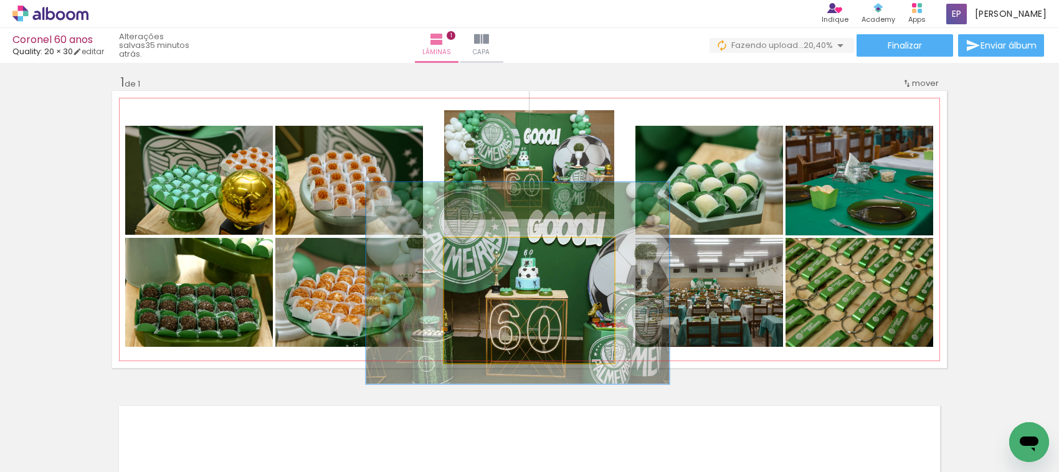
drag, startPoint x: 552, startPoint y: 312, endPoint x: 541, endPoint y: 295, distance: 20.7
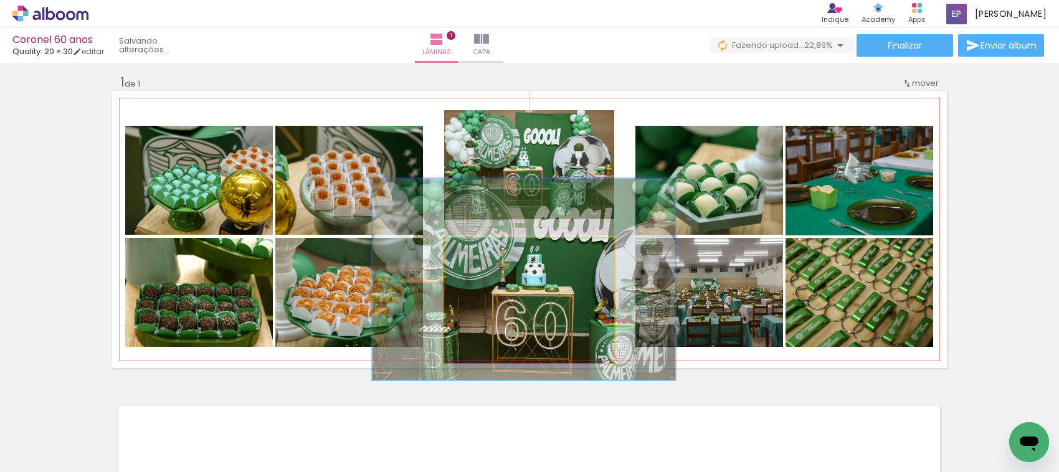
drag, startPoint x: 544, startPoint y: 309, endPoint x: 550, endPoint y: 305, distance: 7.3
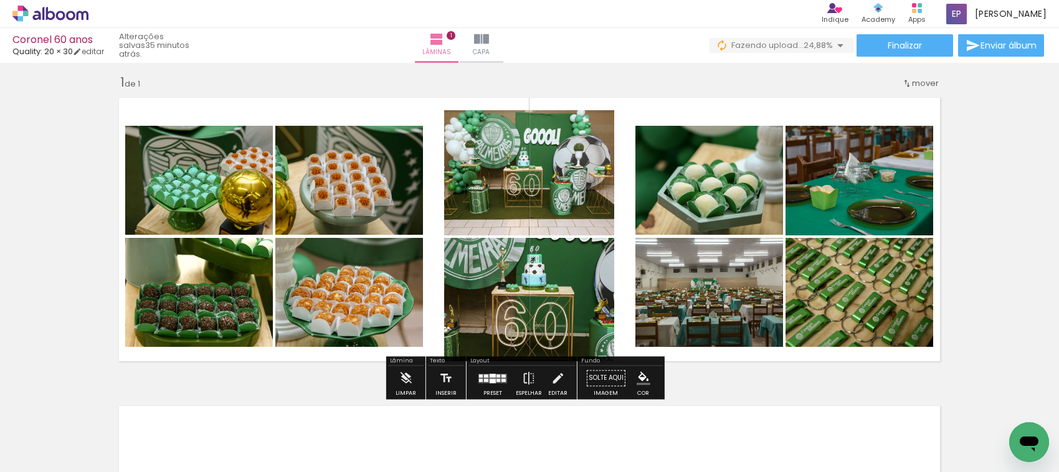
click at [994, 264] on div "Inserir lâmina 1 de 1" at bounding box center [529, 368] width 1059 height 618
click at [985, 218] on div "Inserir lâmina 1 de 1" at bounding box center [529, 368] width 1059 height 618
click at [568, 189] on quentale-photo at bounding box center [529, 172] width 170 height 125
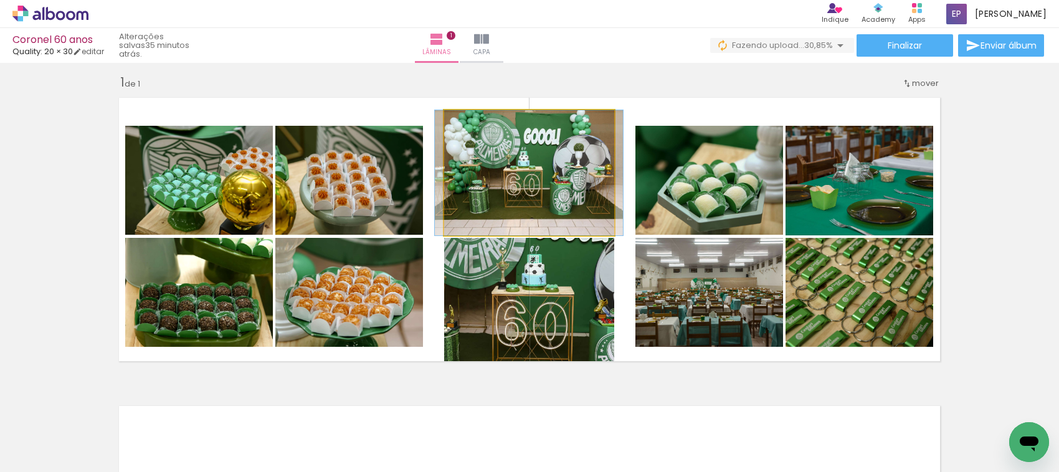
click at [568, 189] on quentale-photo at bounding box center [529, 172] width 170 height 125
click at [546, 174] on quentale-photo at bounding box center [529, 172] width 170 height 125
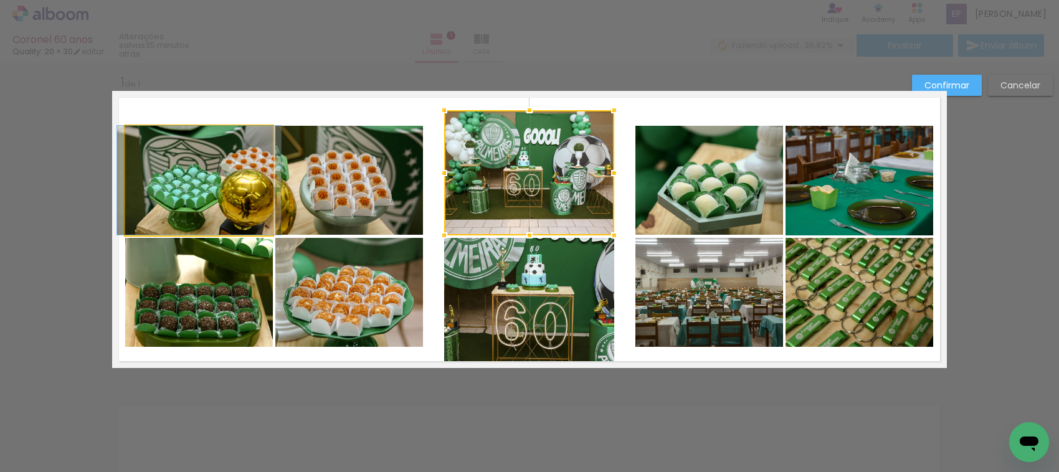
click at [234, 171] on quentale-photo at bounding box center [199, 180] width 148 height 109
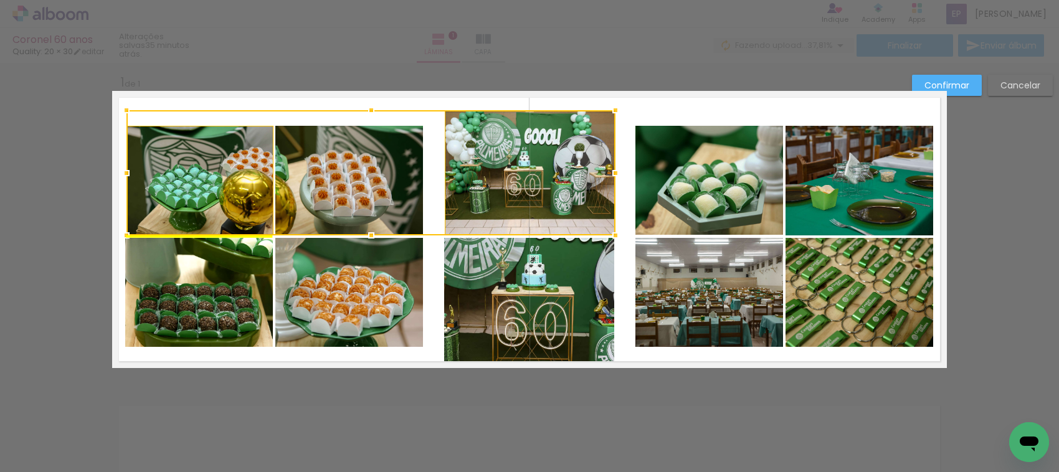
click at [343, 176] on div at bounding box center [370, 172] width 489 height 125
click at [324, 269] on quentale-photo at bounding box center [349, 292] width 148 height 109
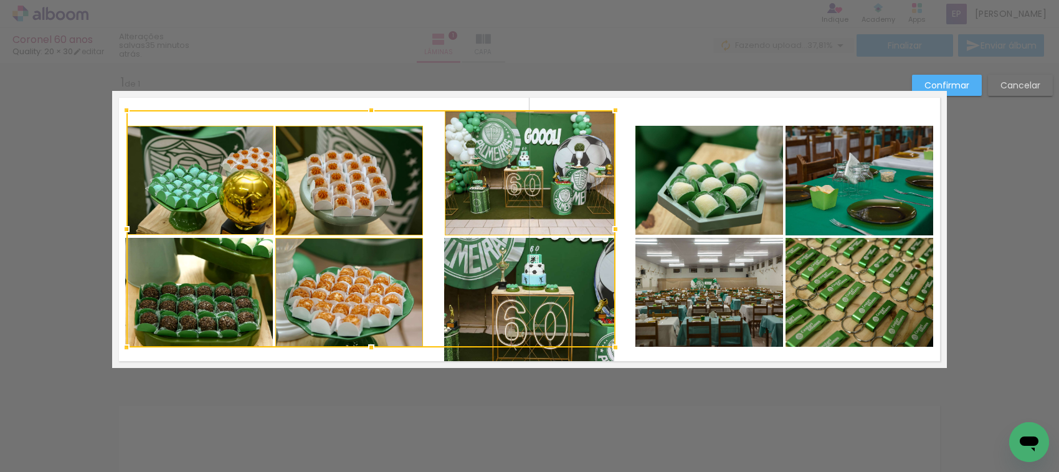
click at [221, 296] on div at bounding box center [370, 228] width 489 height 237
click at [518, 298] on div at bounding box center [370, 228] width 490 height 237
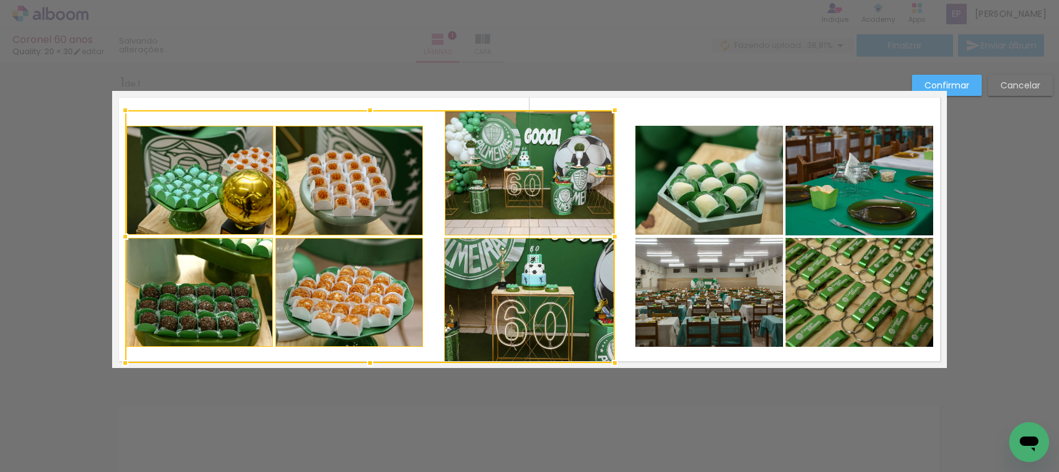
click at [674, 303] on quentale-photo at bounding box center [710, 292] width 148 height 109
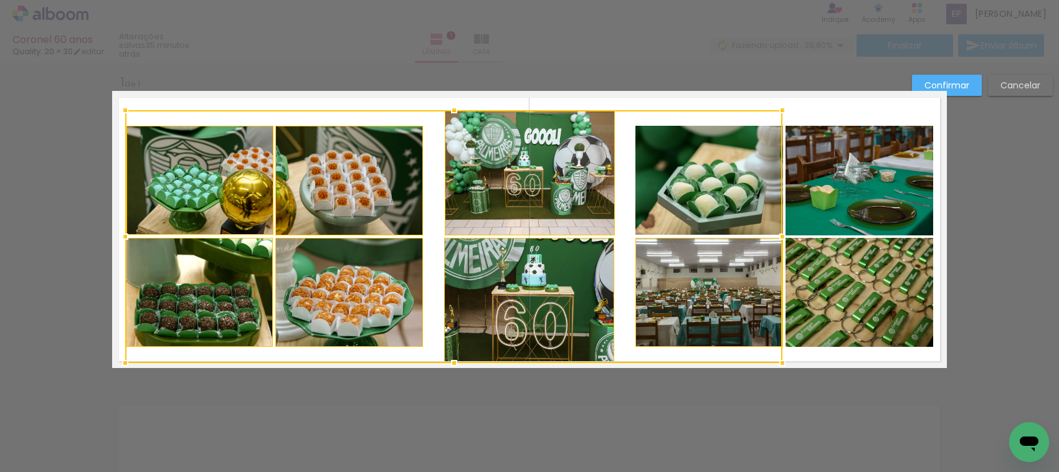
click at [697, 209] on div at bounding box center [453, 236] width 657 height 253
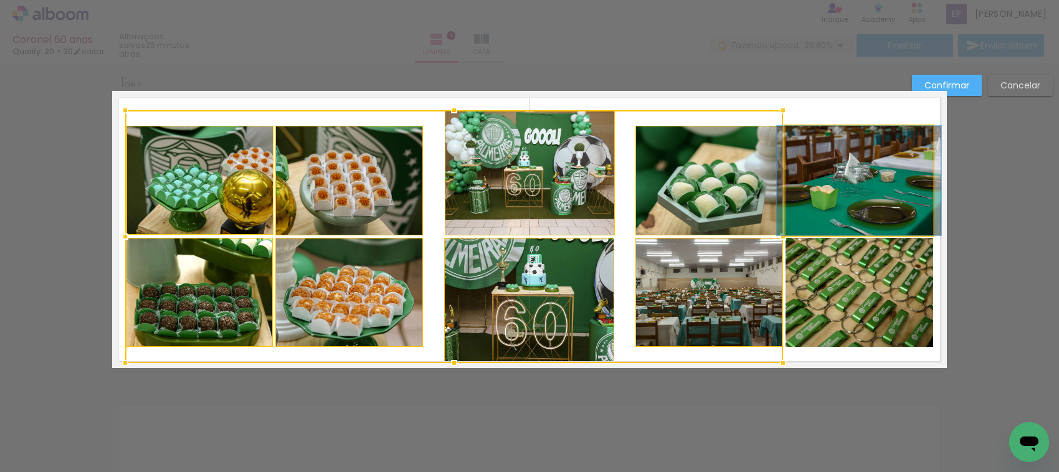
click at [837, 191] on quentale-photo at bounding box center [860, 181] width 148 height 110
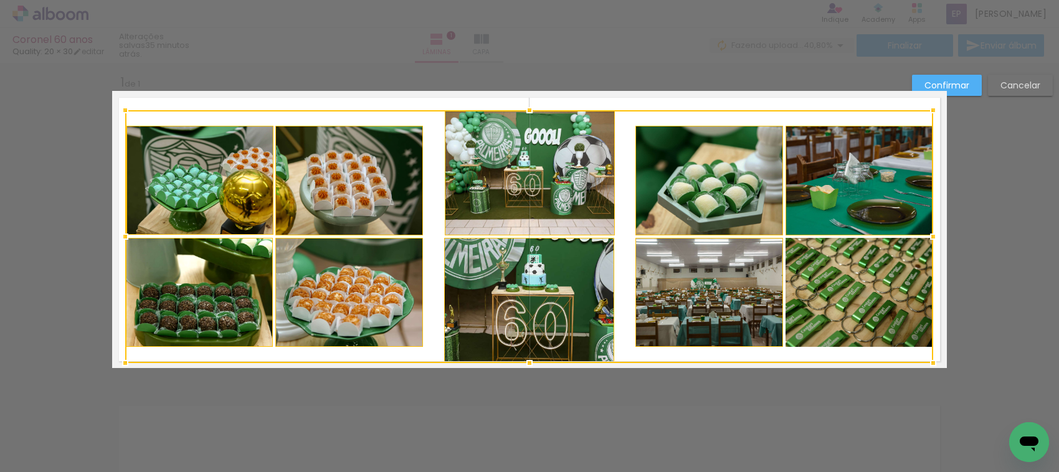
click at [867, 282] on div at bounding box center [529, 236] width 808 height 253
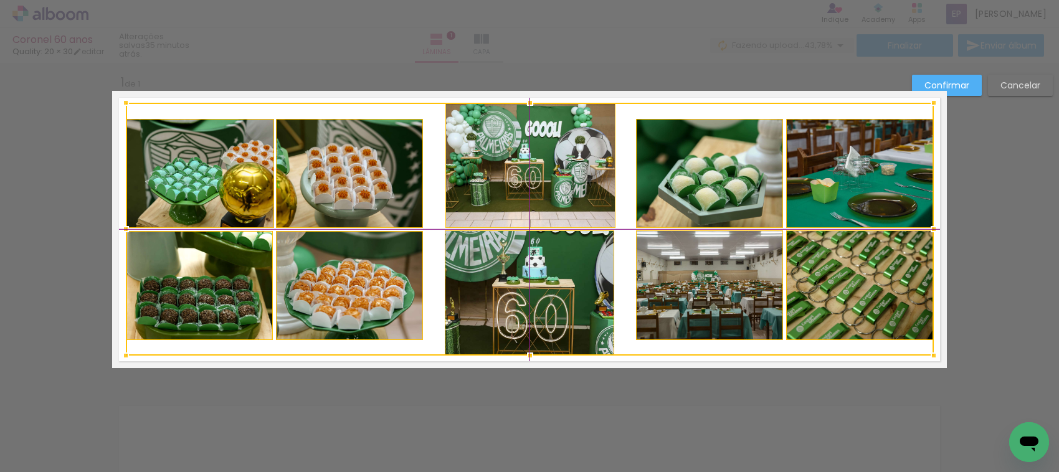
drag, startPoint x: 849, startPoint y: 282, endPoint x: 849, endPoint y: 273, distance: 8.7
click at [849, 273] on div at bounding box center [530, 229] width 808 height 253
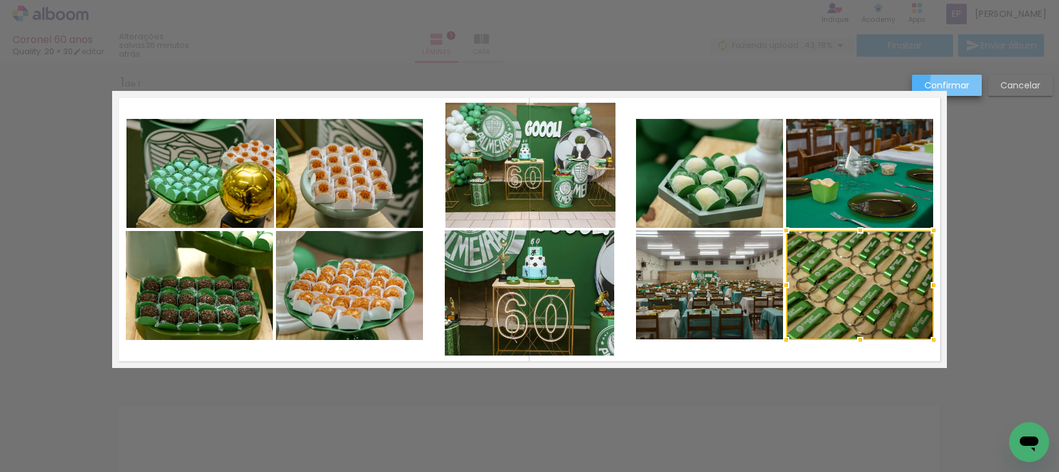
click at [0, 0] on slot "Confirmar" at bounding box center [0, 0] width 0 height 0
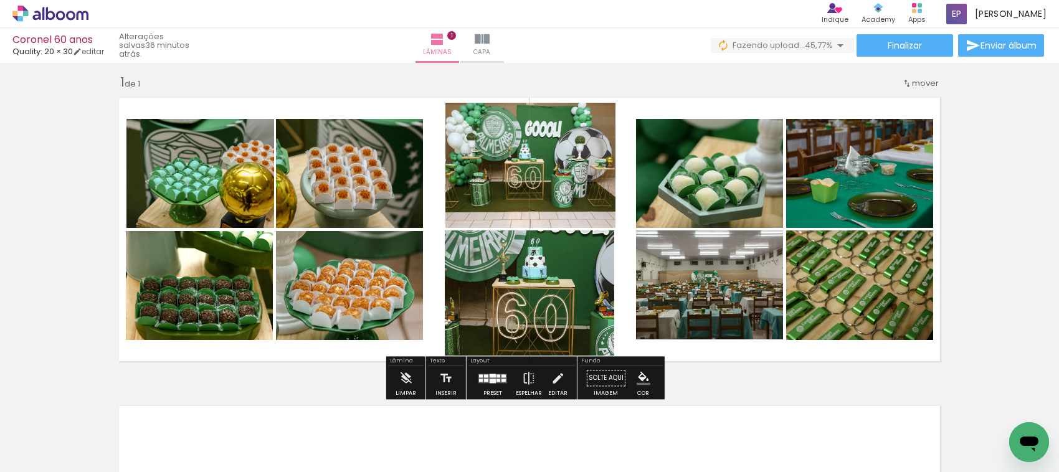
click at [1011, 247] on div "Inserir lâmina 1 de 1" at bounding box center [529, 368] width 1059 height 618
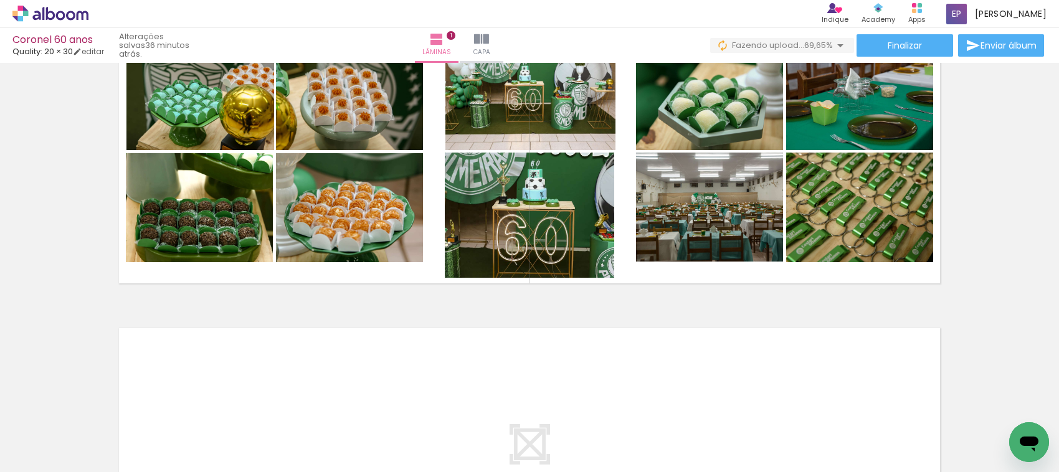
scroll to position [0, 6843]
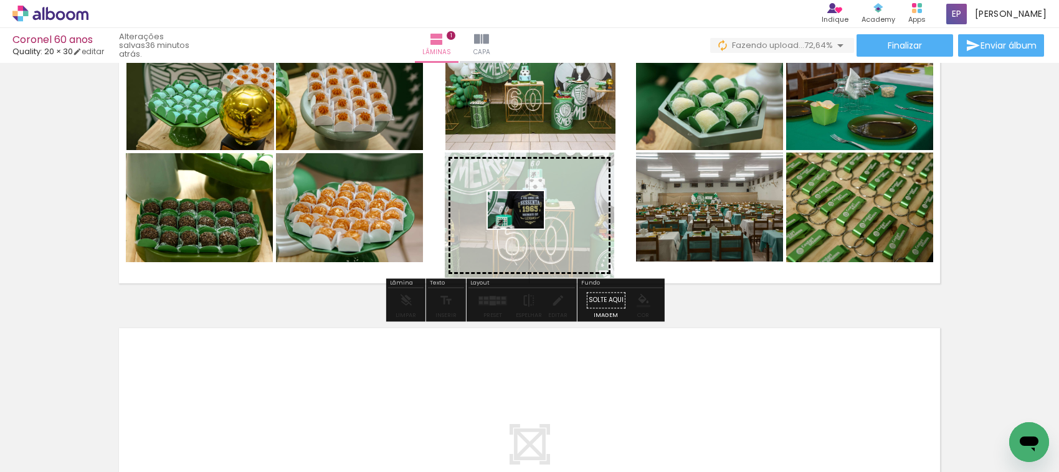
drag, startPoint x: 838, startPoint y: 430, endPoint x: 525, endPoint y: 229, distance: 372.0
click at [525, 229] on quentale-workspace at bounding box center [529, 236] width 1059 height 472
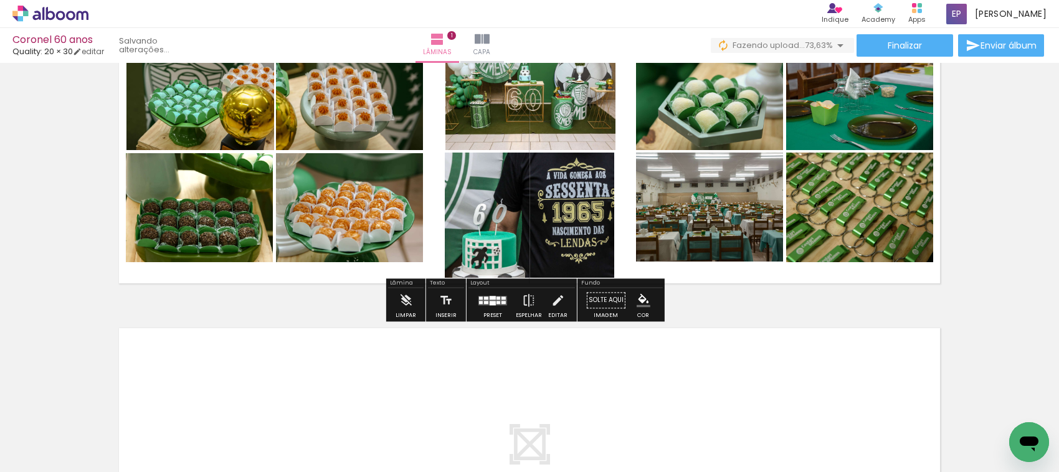
click at [998, 262] on div "Inserir lâmina 1 de 1" at bounding box center [529, 290] width 1059 height 618
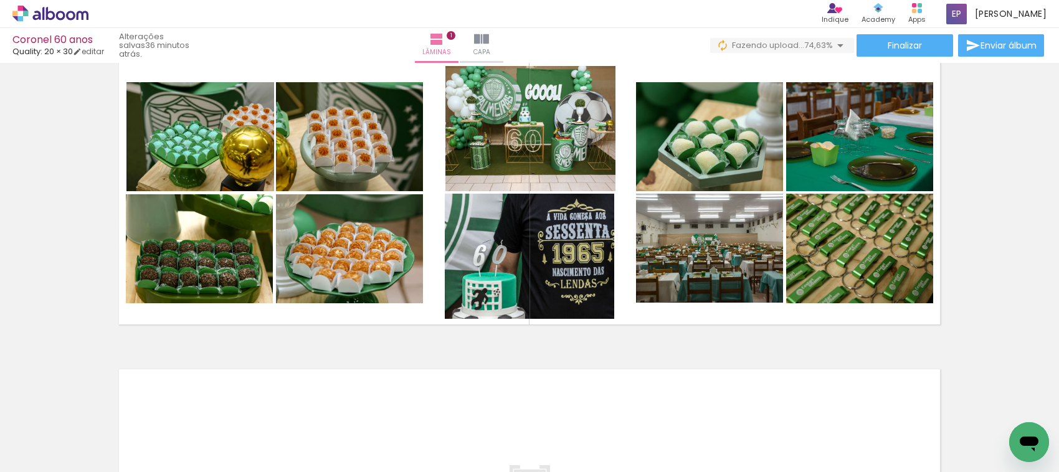
scroll to position [8, 0]
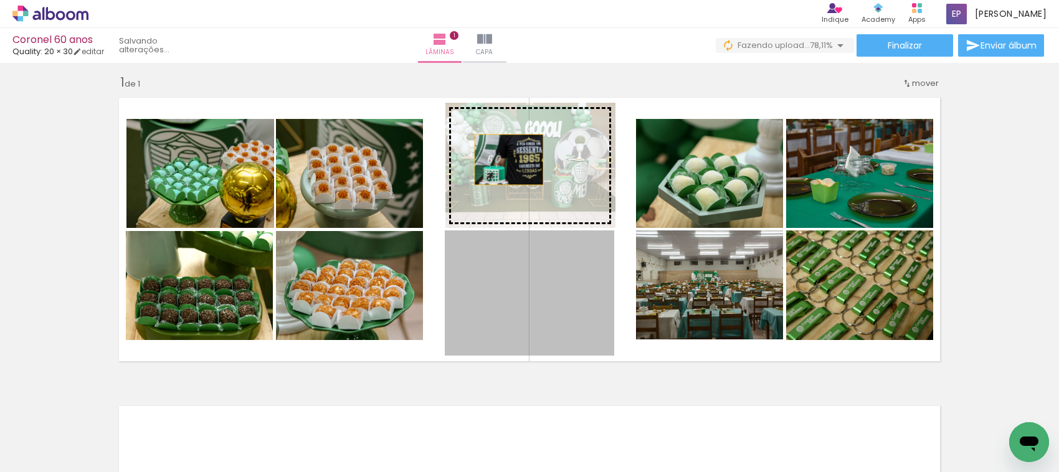
drag, startPoint x: 562, startPoint y: 292, endPoint x: 503, endPoint y: 160, distance: 144.8
click at [0, 0] on slot at bounding box center [0, 0] width 0 height 0
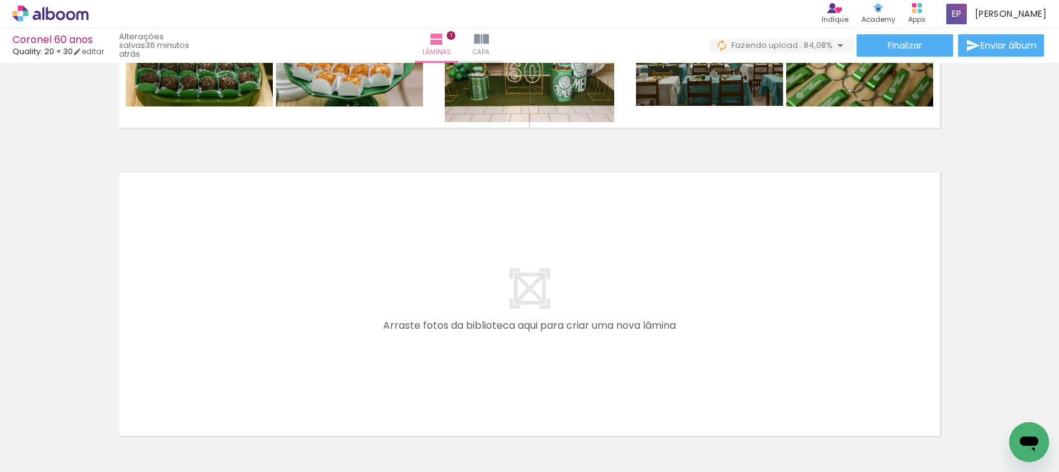
scroll to position [320, 0]
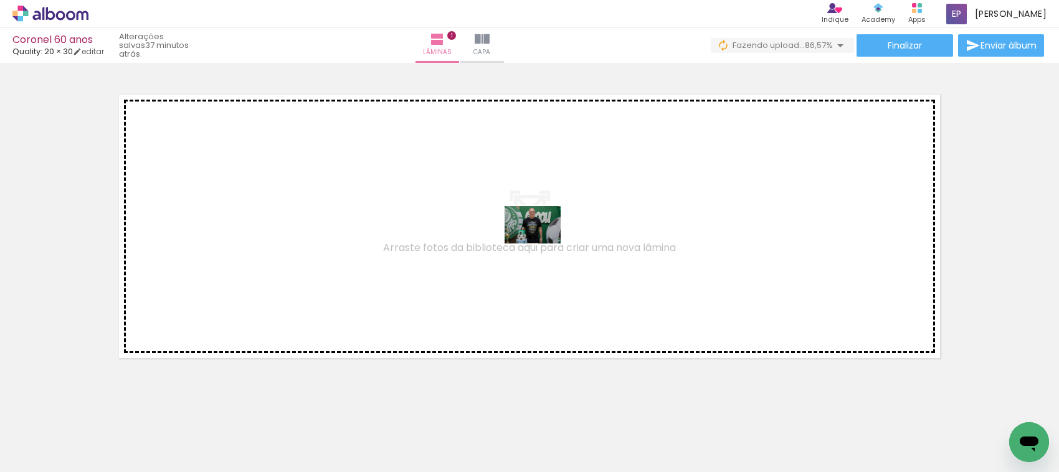
drag, startPoint x: 549, startPoint y: 432, endPoint x: 542, endPoint y: 235, distance: 197.0
click at [542, 235] on quentale-workspace at bounding box center [529, 236] width 1059 height 472
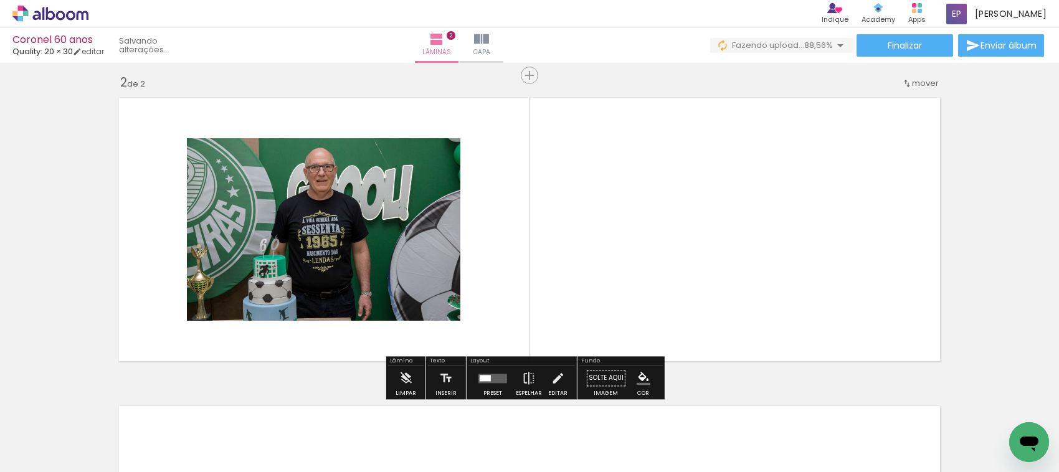
scroll to position [0, 6704]
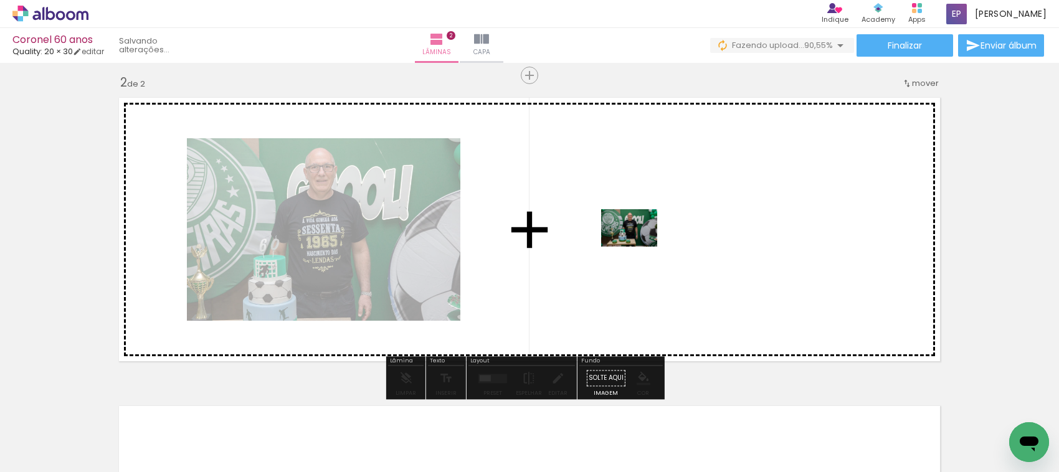
drag, startPoint x: 331, startPoint y: 436, endPoint x: 639, endPoint y: 247, distance: 361.5
click at [639, 247] on quentale-workspace at bounding box center [529, 236] width 1059 height 472
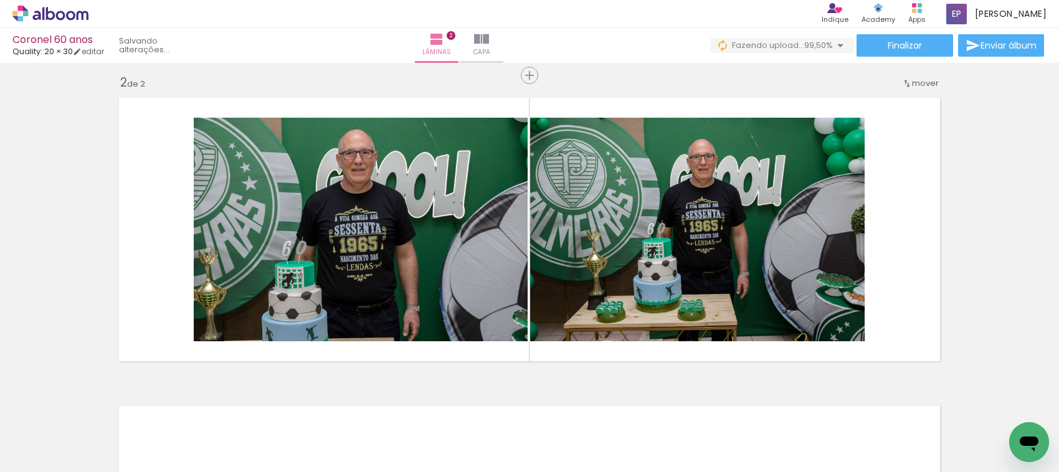
scroll to position [0, 7395]
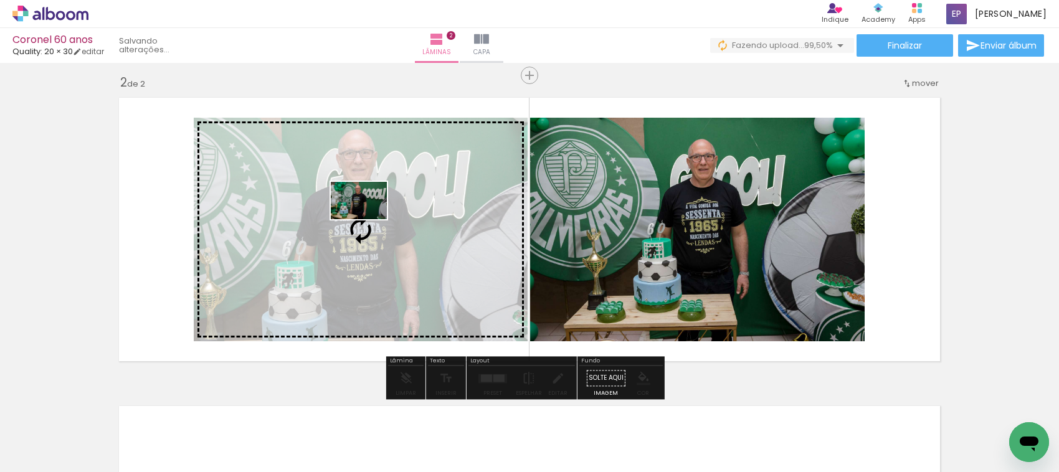
drag, startPoint x: 767, startPoint y: 429, endPoint x: 368, endPoint y: 219, distance: 450.4
click at [368, 219] on quentale-workspace at bounding box center [529, 236] width 1059 height 472
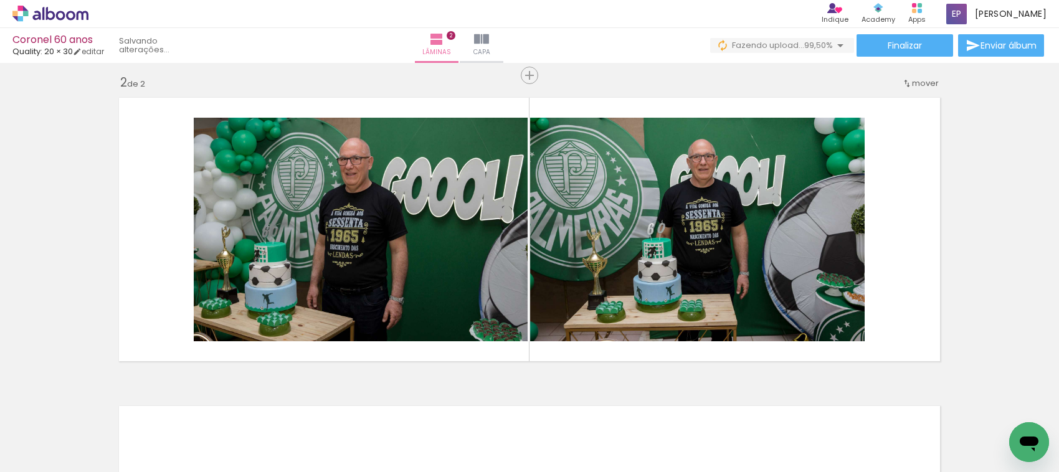
scroll to position [0, 7729]
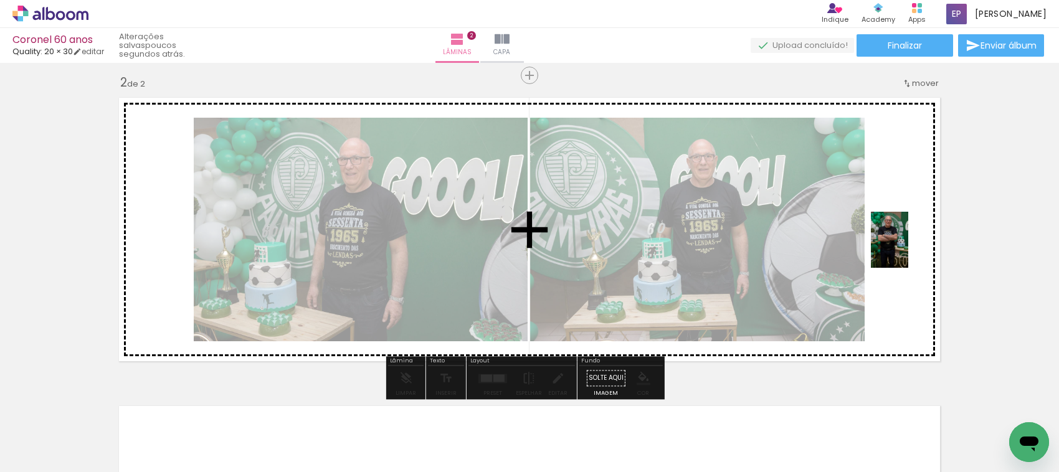
drag, startPoint x: 779, startPoint y: 433, endPoint x: 909, endPoint y: 249, distance: 224.9
click at [909, 249] on quentale-workspace at bounding box center [529, 236] width 1059 height 472
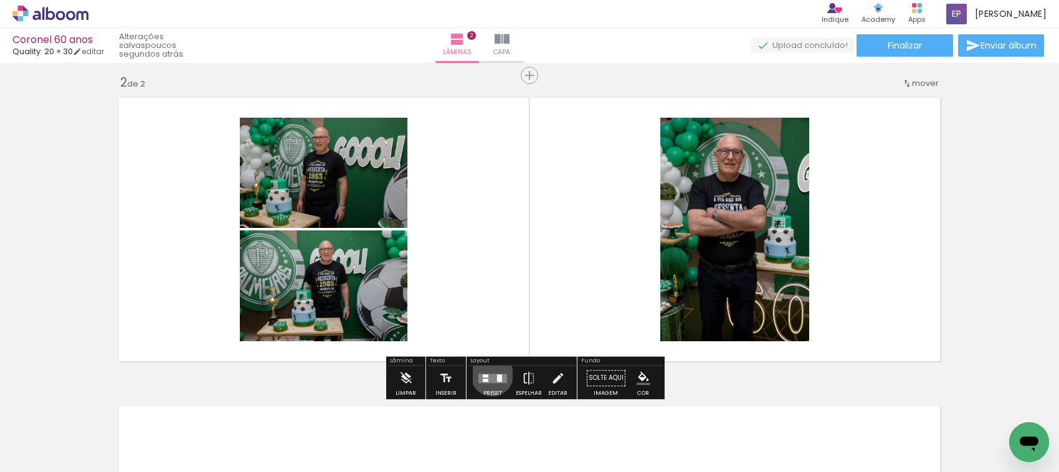
click at [489, 375] on quentale-layouter at bounding box center [493, 378] width 29 height 9
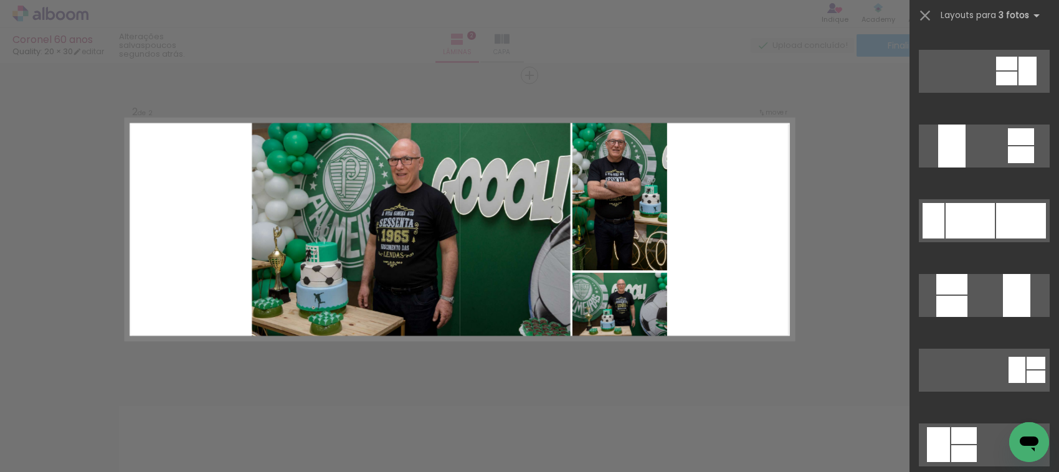
scroll to position [312, 0]
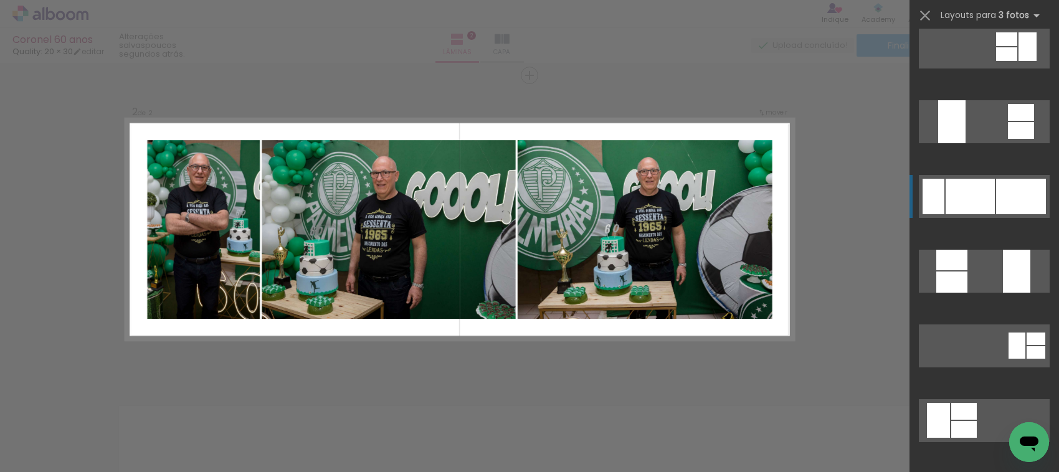
click at [977, 194] on div at bounding box center [970, 197] width 49 height 36
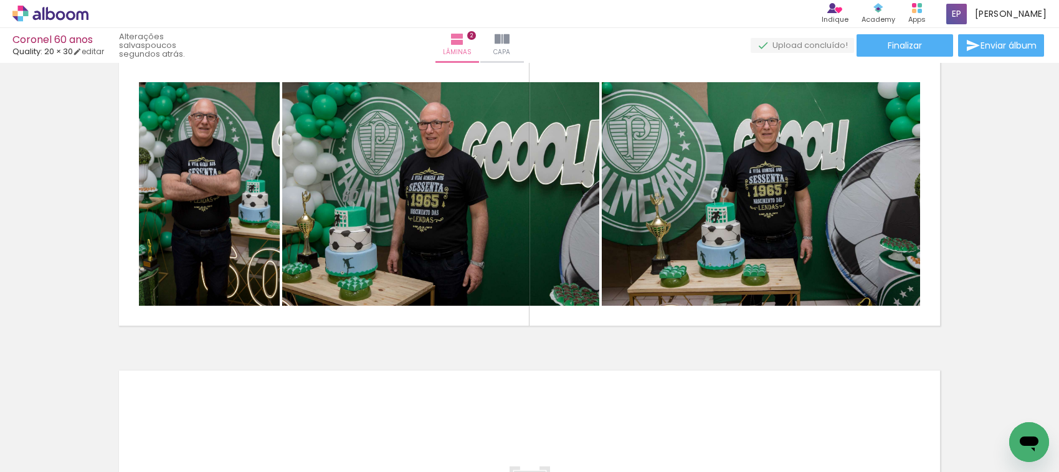
scroll to position [317, 0]
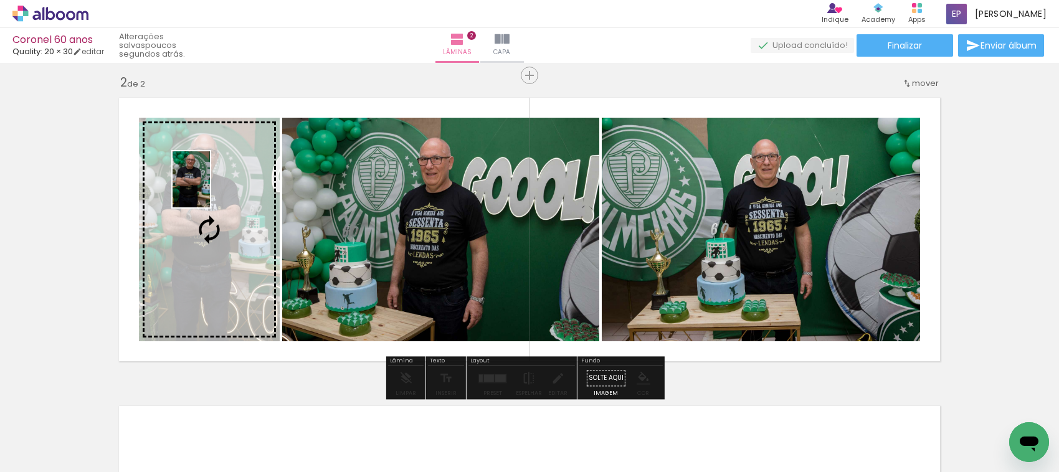
drag, startPoint x: 937, startPoint y: 439, endPoint x: 210, endPoint y: 189, distance: 768.6
click at [210, 189] on quentale-workspace at bounding box center [529, 236] width 1059 height 472
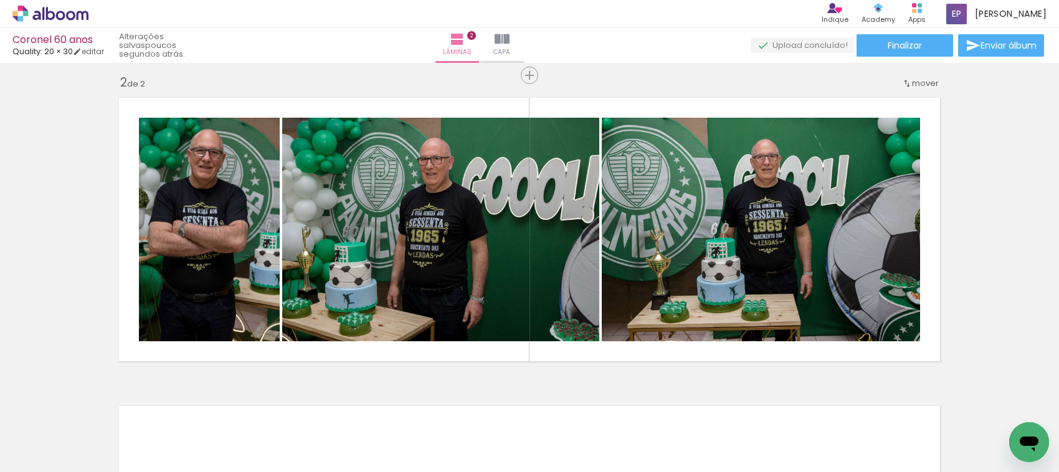
scroll to position [0, 5610]
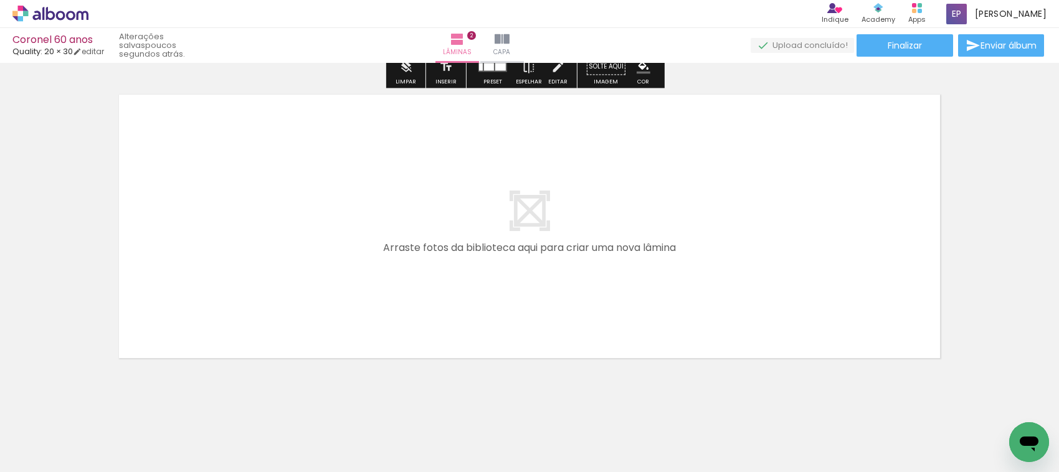
scroll to position [642, 0]
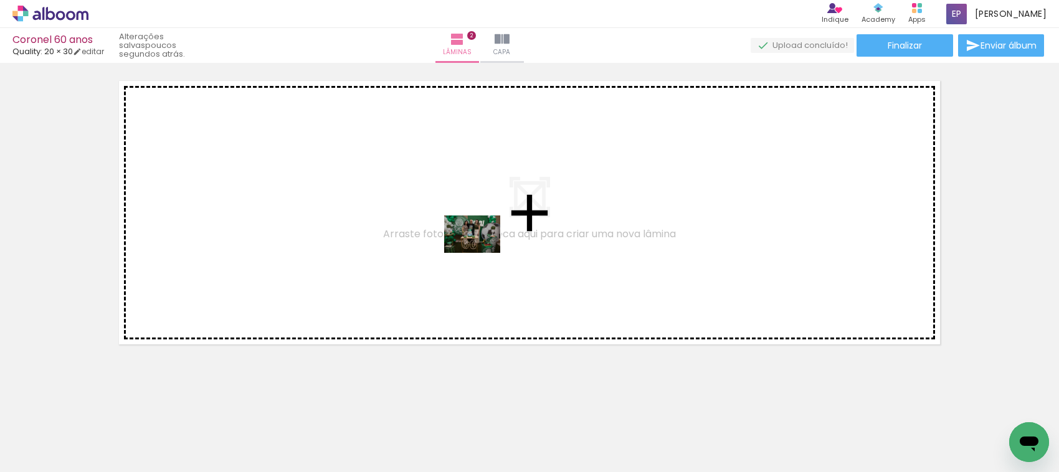
drag, startPoint x: 430, startPoint y: 437, endPoint x: 482, endPoint y: 253, distance: 191.6
click at [482, 253] on quentale-workspace at bounding box center [529, 236] width 1059 height 472
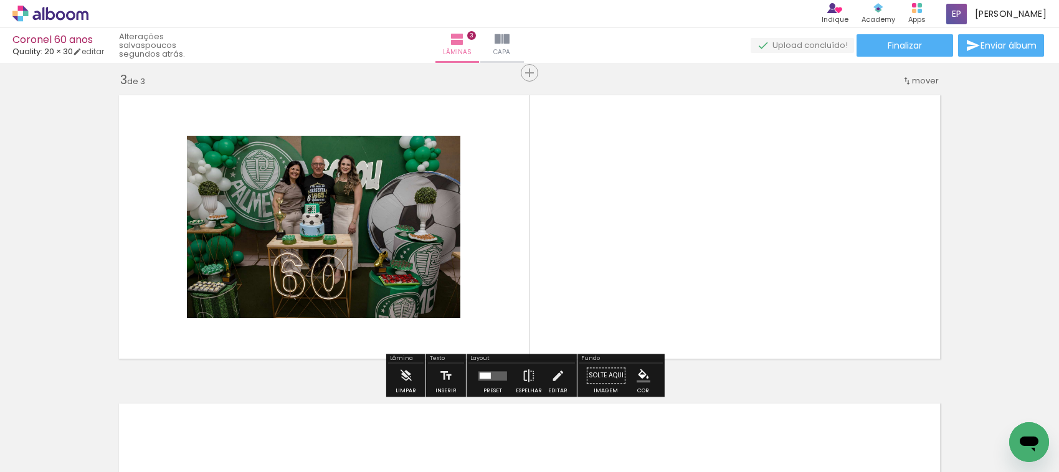
scroll to position [625, 0]
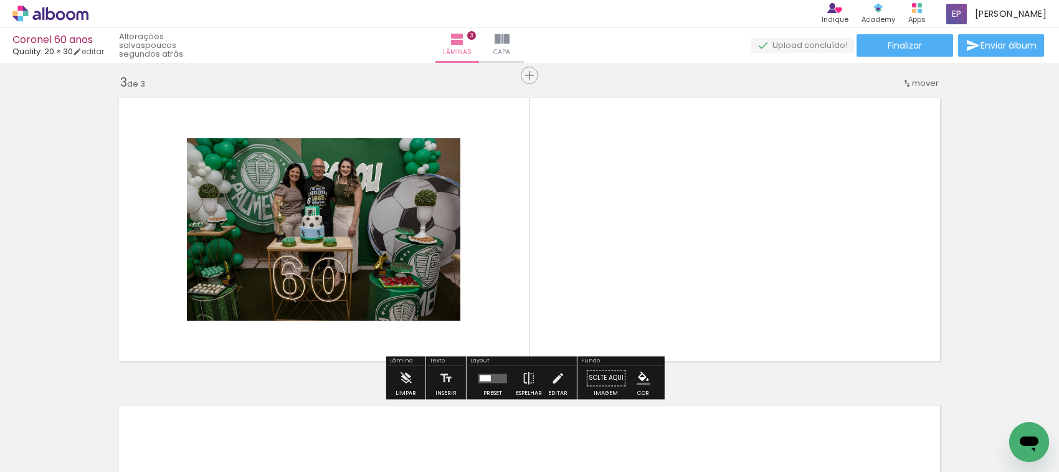
click at [398, 224] on quentale-photo at bounding box center [324, 229] width 274 height 183
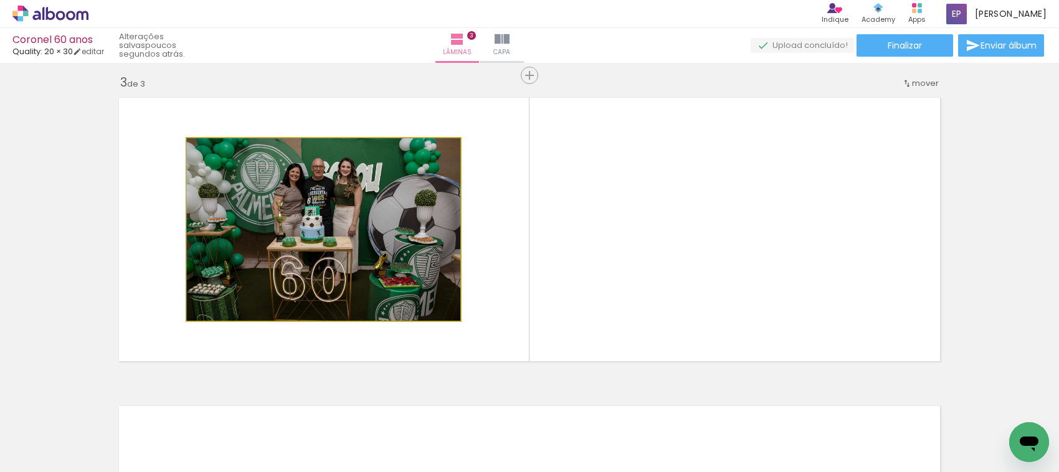
click at [398, 224] on quentale-photo at bounding box center [324, 229] width 274 height 183
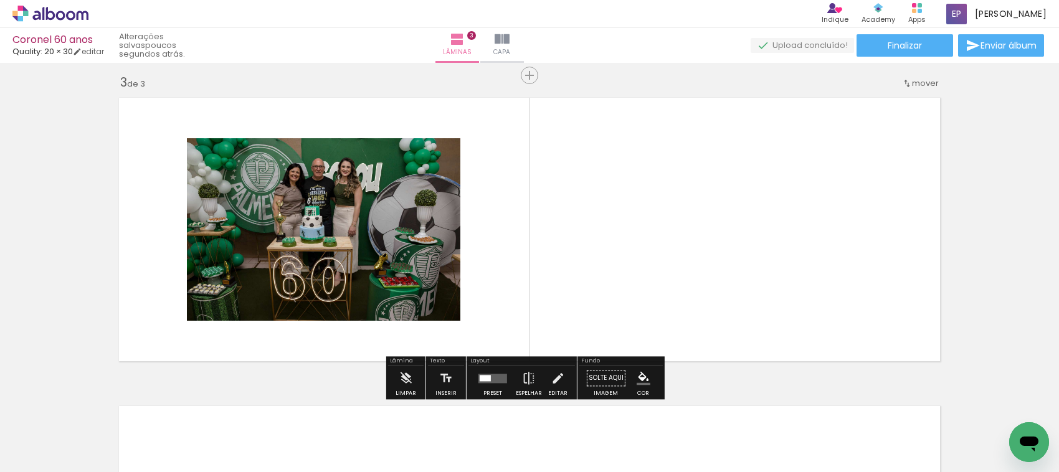
click at [482, 382] on quentale-layouter at bounding box center [493, 378] width 29 height 9
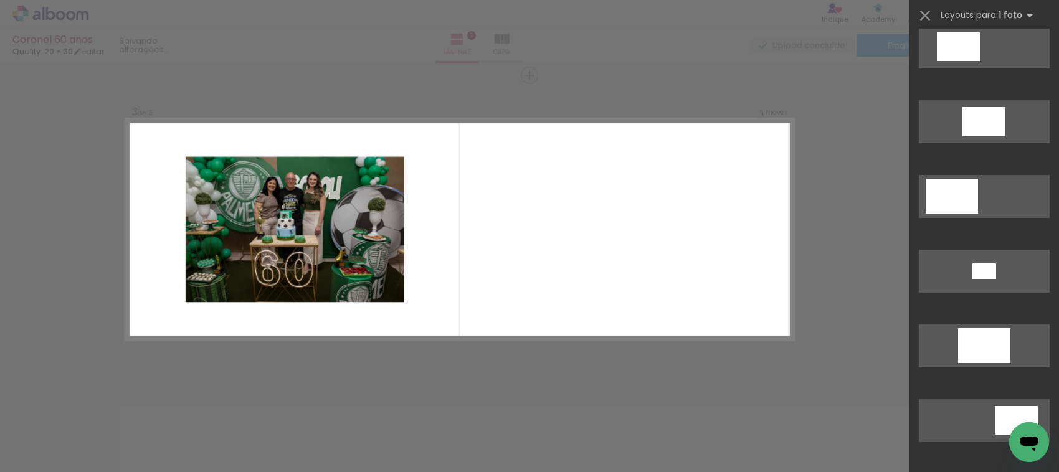
scroll to position [0, 0]
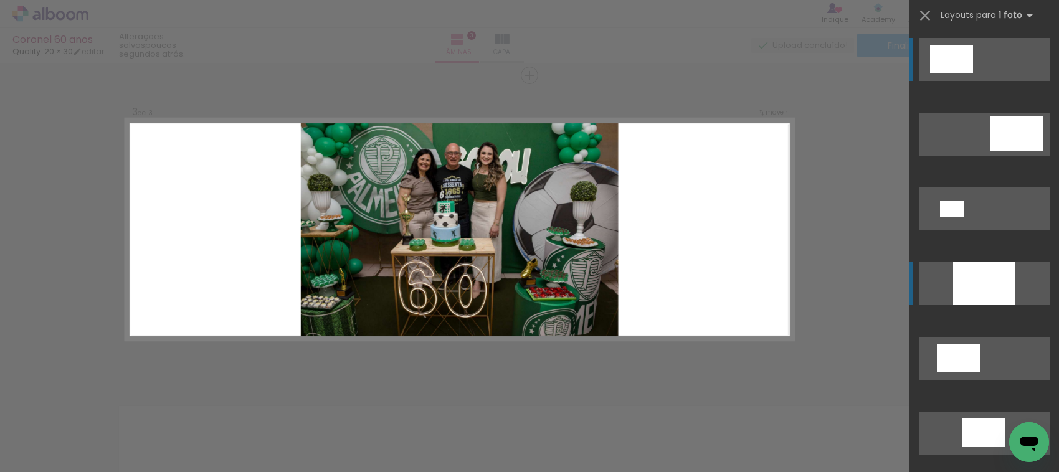
click at [990, 279] on div at bounding box center [984, 283] width 62 height 43
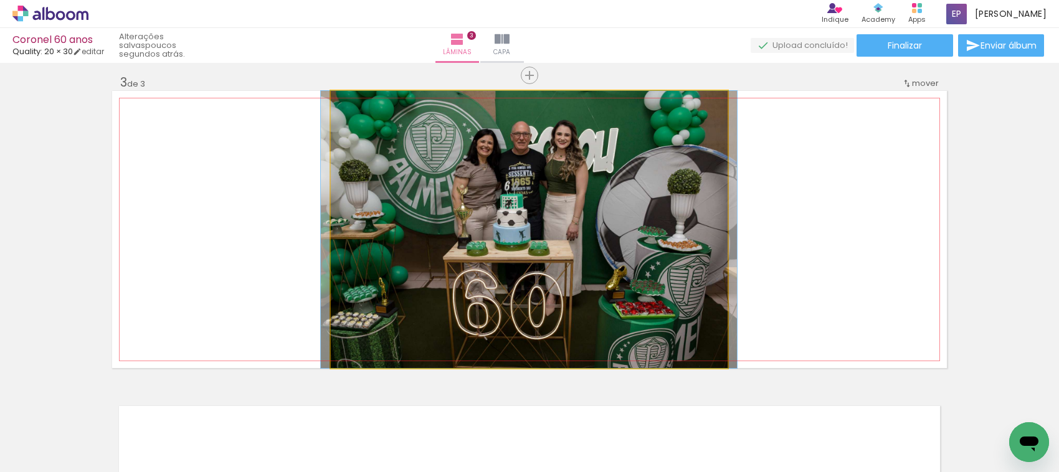
click at [658, 257] on quentale-photo at bounding box center [529, 229] width 397 height 277
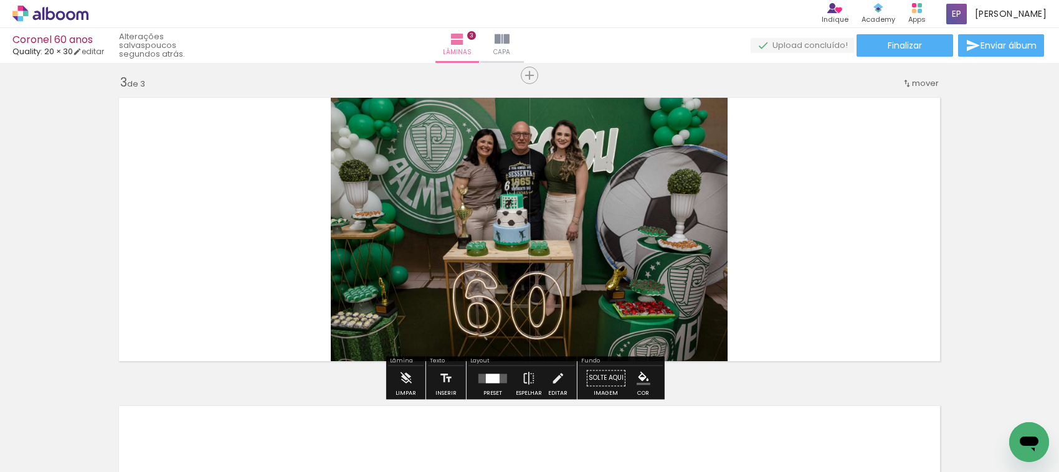
click at [624, 254] on quentale-photo at bounding box center [529, 229] width 397 height 277
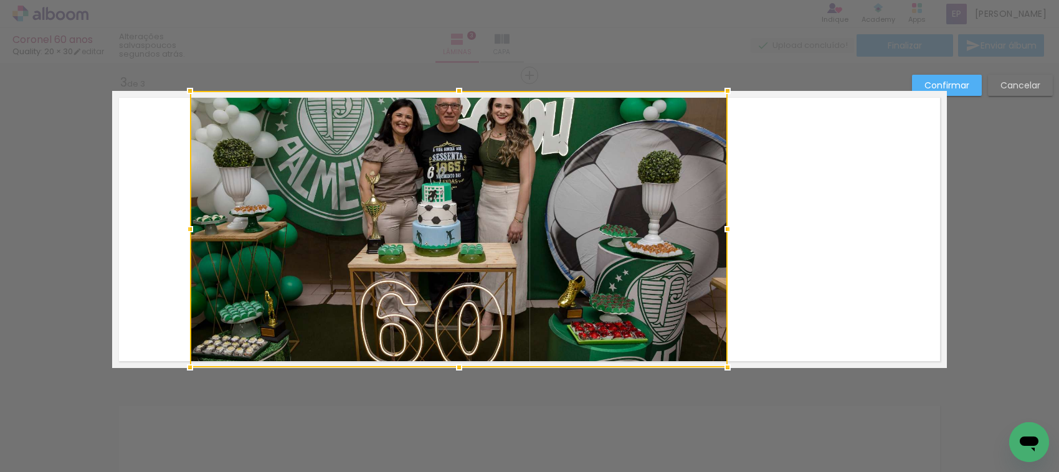
drag, startPoint x: 324, startPoint y: 366, endPoint x: 184, endPoint y: 396, distance: 142.8
click at [184, 396] on div "Inserir lâmina 1 de 3 Inserir lâmina 2 de 3 Inserir lâmina 3 de 3 Confirmar Can…" at bounding box center [529, 70] width 1059 height 1264
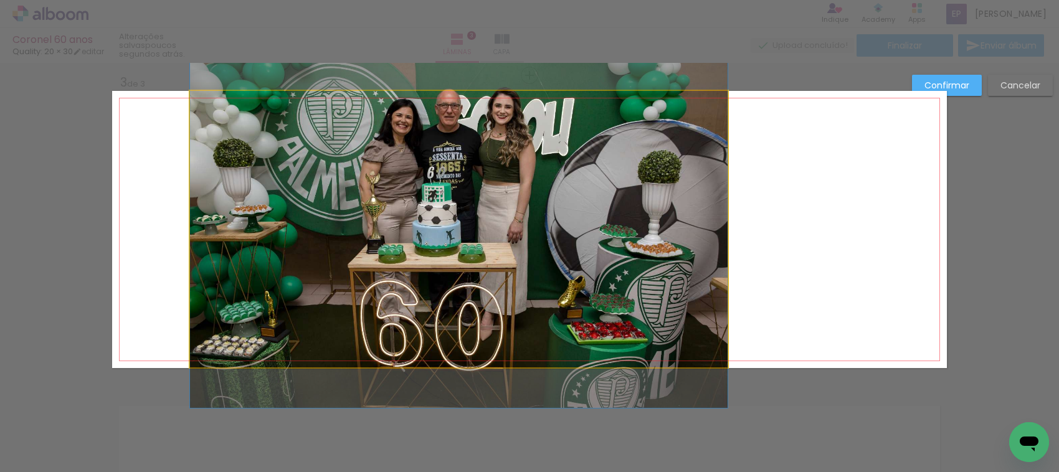
click at [697, 340] on quentale-photo at bounding box center [459, 229] width 538 height 277
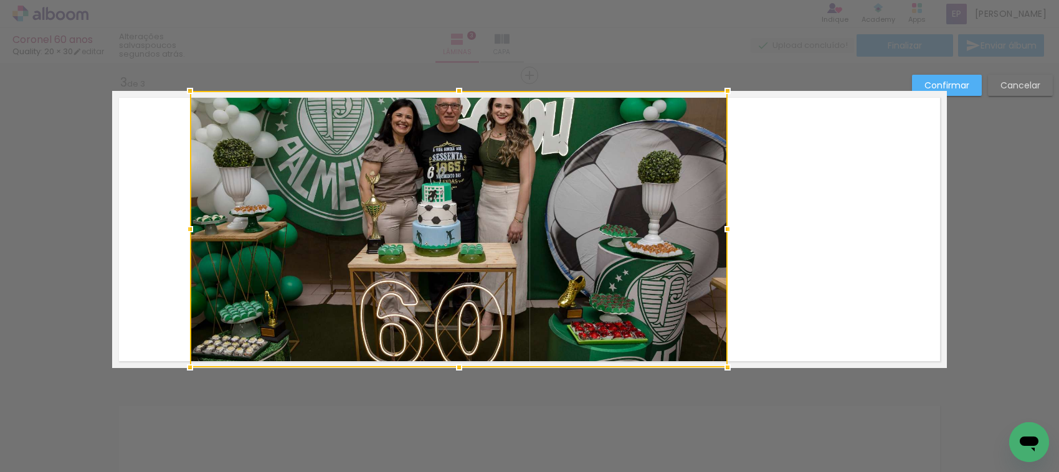
click at [697, 340] on div at bounding box center [459, 229] width 538 height 277
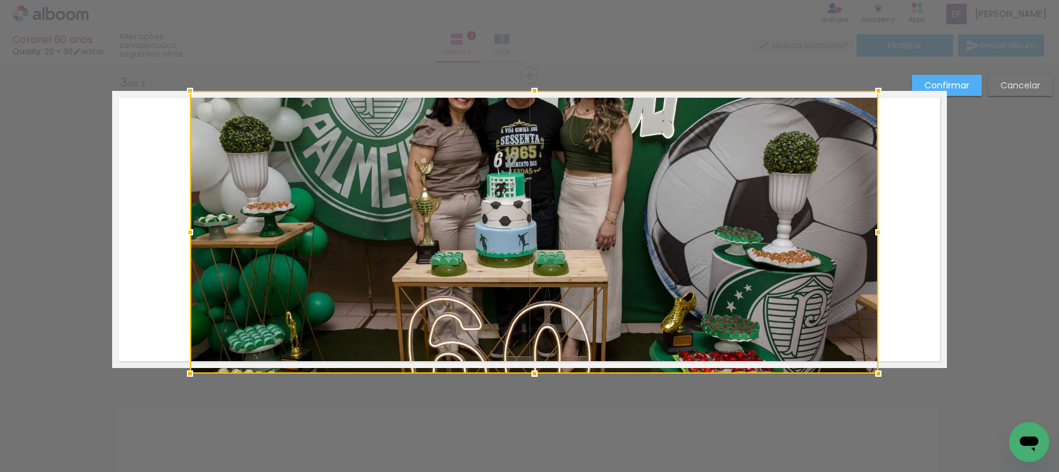
drag, startPoint x: 718, startPoint y: 361, endPoint x: 870, endPoint y: 338, distance: 153.2
click at [870, 338] on div at bounding box center [534, 232] width 689 height 283
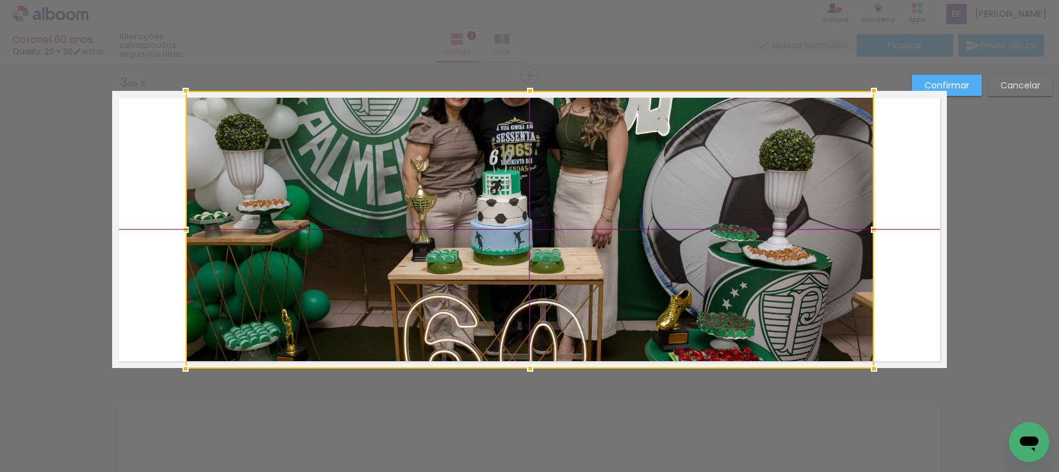
drag, startPoint x: 770, startPoint y: 284, endPoint x: 768, endPoint y: 259, distance: 25.6
click at [768, 259] on div at bounding box center [530, 230] width 689 height 278
click at [0, 0] on slot "Confirmar" at bounding box center [0, 0] width 0 height 0
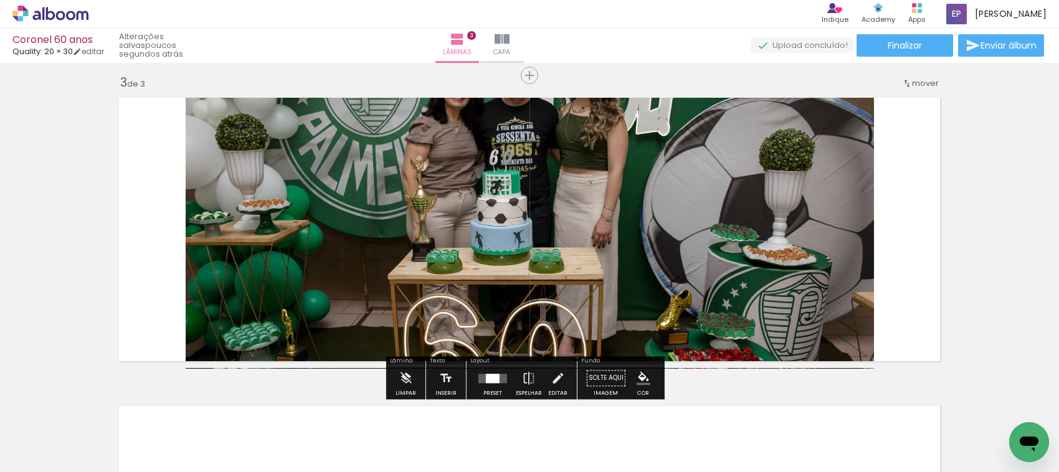
click at [695, 181] on quentale-photo at bounding box center [530, 230] width 689 height 278
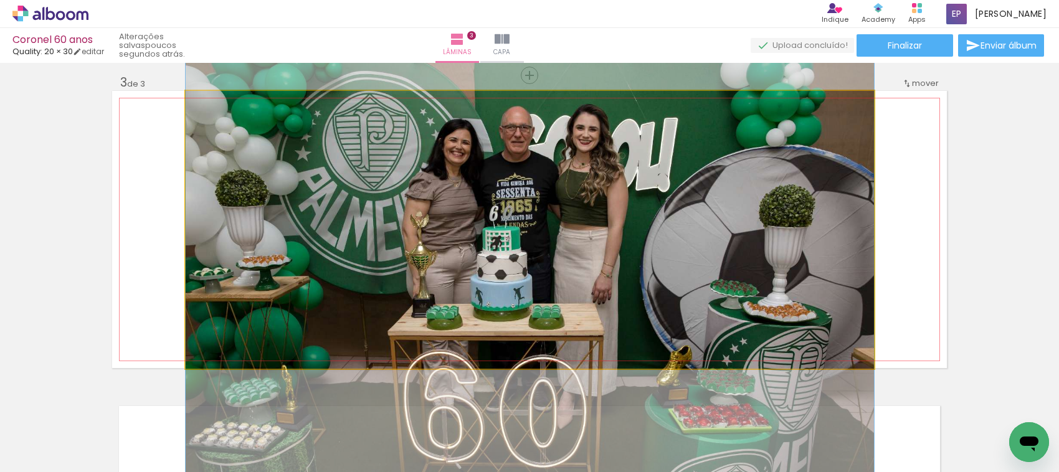
drag, startPoint x: 662, startPoint y: 181, endPoint x: 664, endPoint y: 237, distance: 56.1
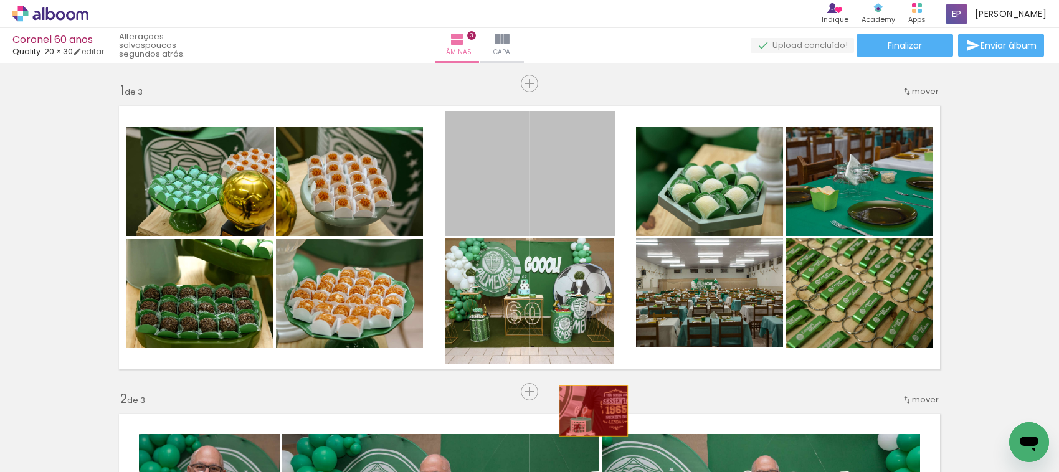
drag, startPoint x: 542, startPoint y: 178, endPoint x: 588, endPoint y: 411, distance: 238.1
click at [588, 411] on quentale-workspace at bounding box center [529, 236] width 1059 height 472
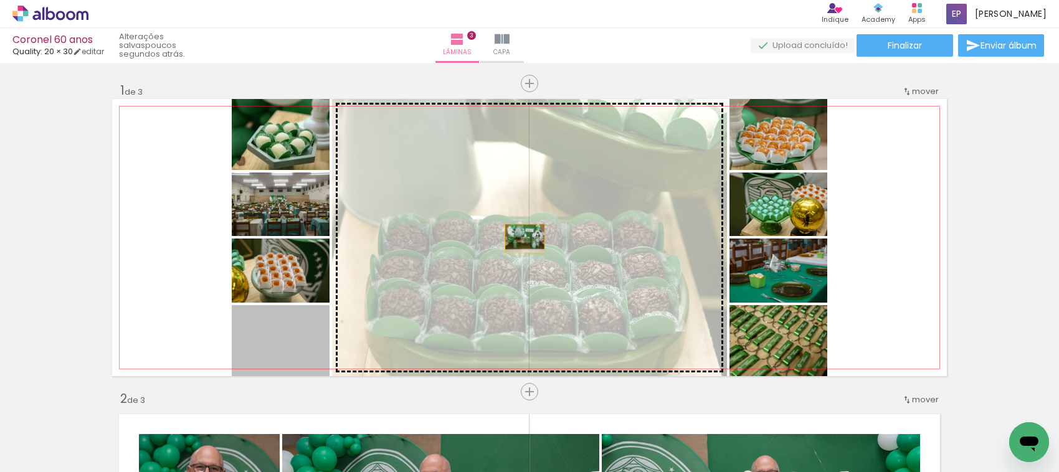
drag, startPoint x: 290, startPoint y: 334, endPoint x: 519, endPoint y: 239, distance: 248.3
click at [0, 0] on slot at bounding box center [0, 0] width 0 height 0
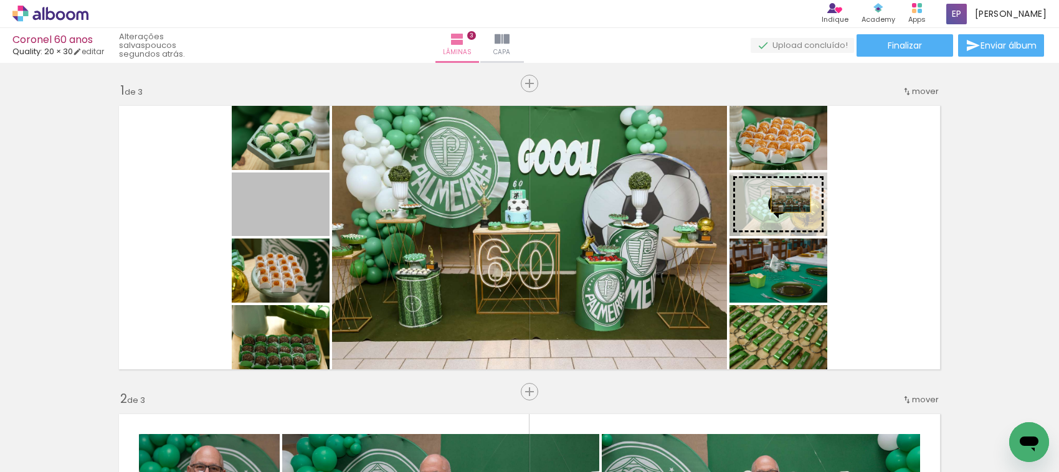
drag, startPoint x: 290, startPoint y: 203, endPoint x: 785, endPoint y: 199, distance: 495.4
click at [0, 0] on slot at bounding box center [0, 0] width 0 height 0
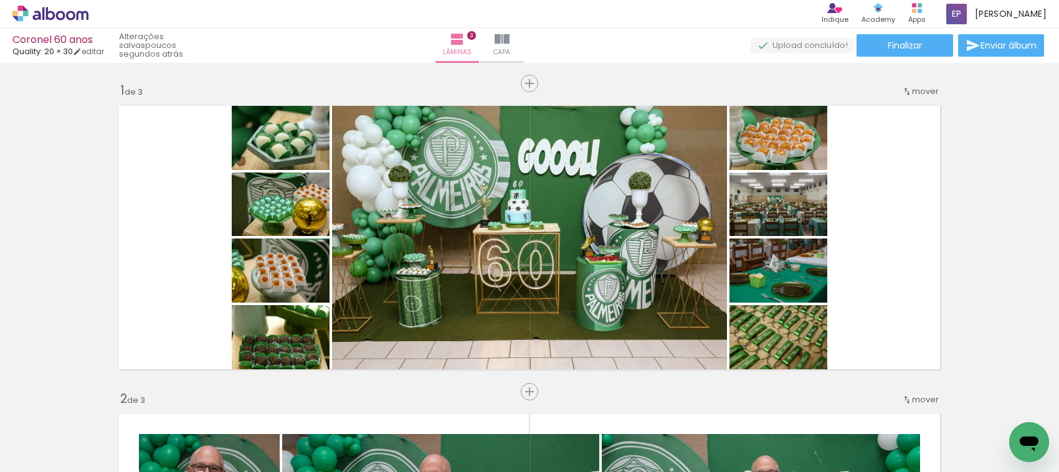
scroll to position [0, 218]
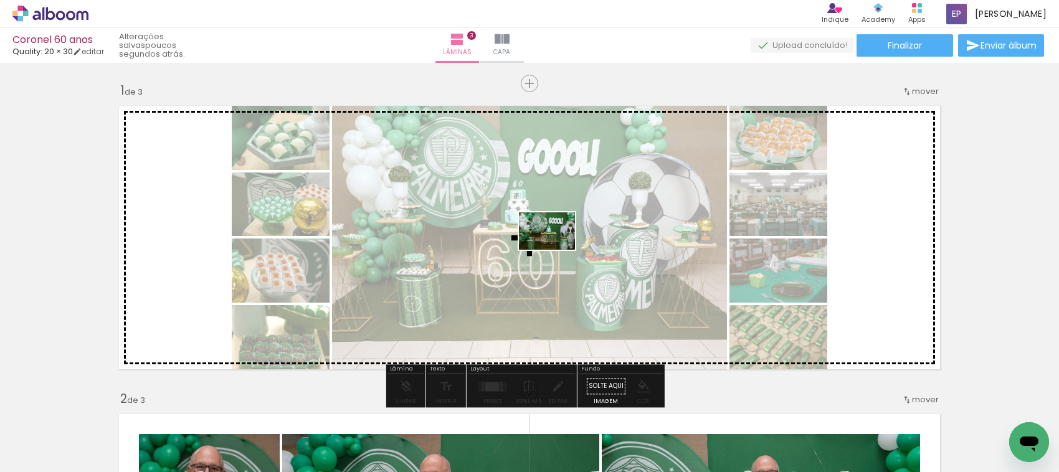
drag, startPoint x: 555, startPoint y: 406, endPoint x: 556, endPoint y: 250, distance: 156.4
click at [556, 250] on quentale-workspace at bounding box center [529, 236] width 1059 height 472
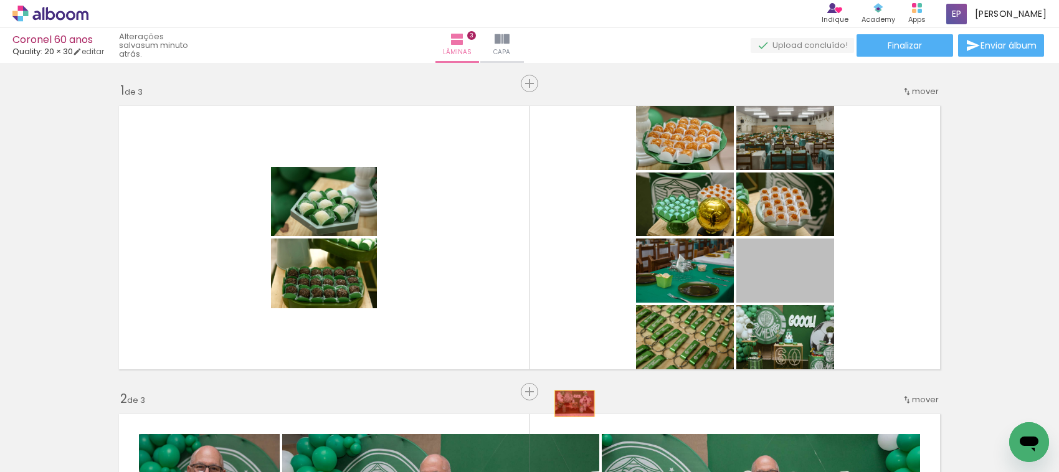
drag, startPoint x: 808, startPoint y: 278, endPoint x: 569, endPoint y: 404, distance: 269.8
click at [569, 404] on quentale-workspace at bounding box center [529, 236] width 1059 height 472
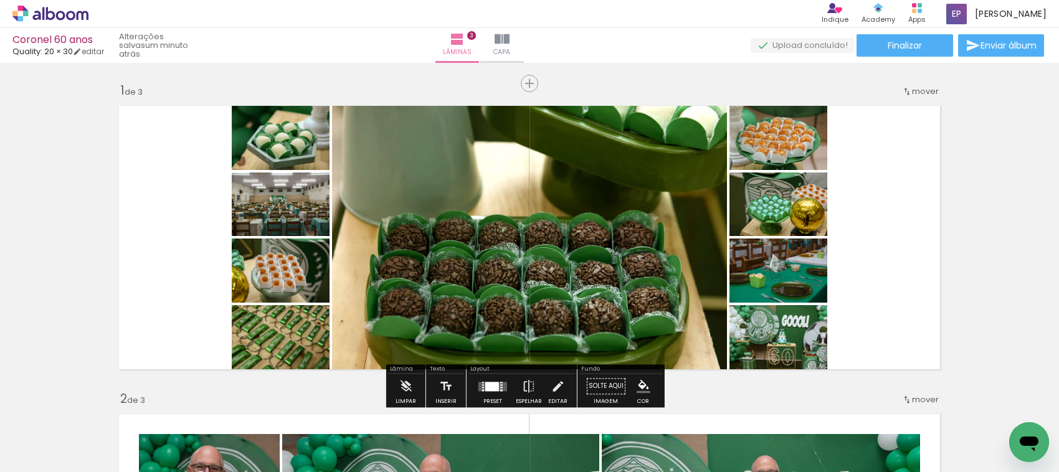
click at [780, 355] on quentale-photo at bounding box center [779, 340] width 98 height 71
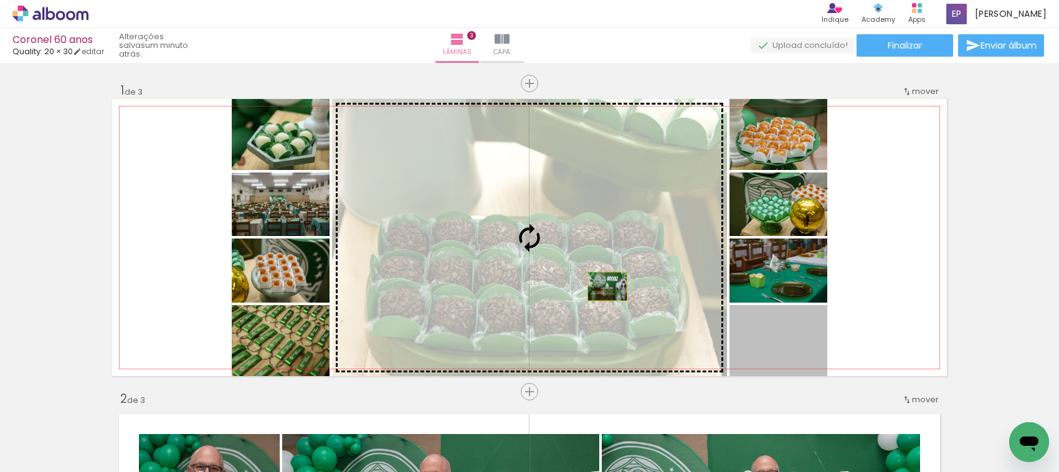
drag, startPoint x: 781, startPoint y: 357, endPoint x: 602, endPoint y: 287, distance: 192.2
click at [0, 0] on slot at bounding box center [0, 0] width 0 height 0
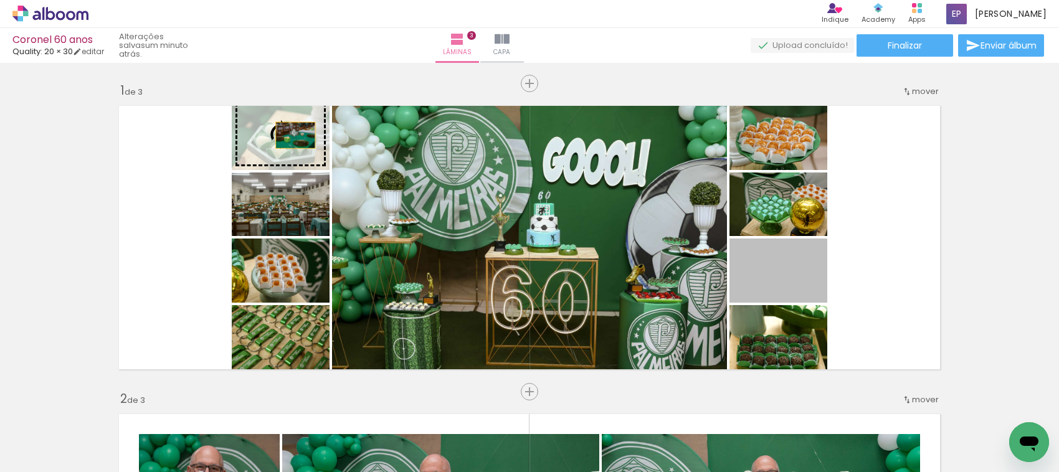
drag, startPoint x: 786, startPoint y: 279, endPoint x: 290, endPoint y: 135, distance: 516.5
click at [0, 0] on slot at bounding box center [0, 0] width 0 height 0
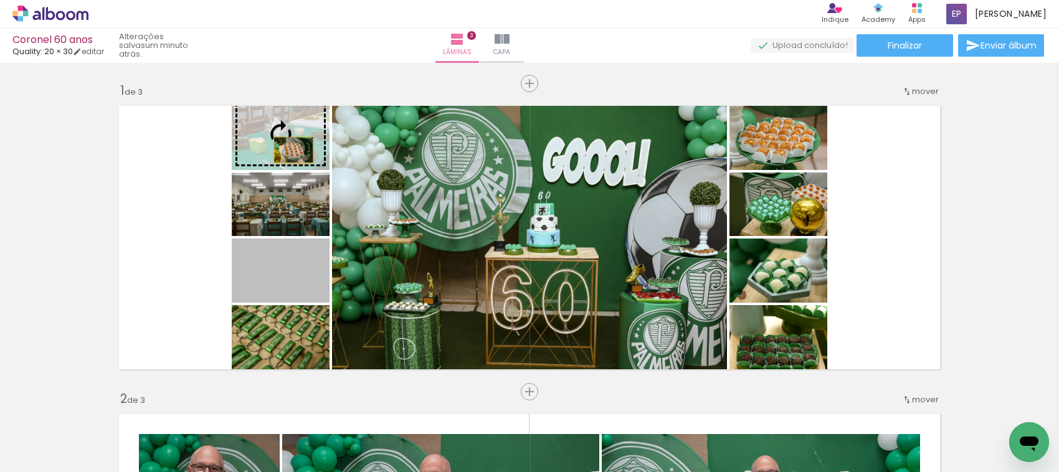
drag, startPoint x: 285, startPoint y: 290, endPoint x: 288, endPoint y: 150, distance: 139.6
click at [0, 0] on slot at bounding box center [0, 0] width 0 height 0
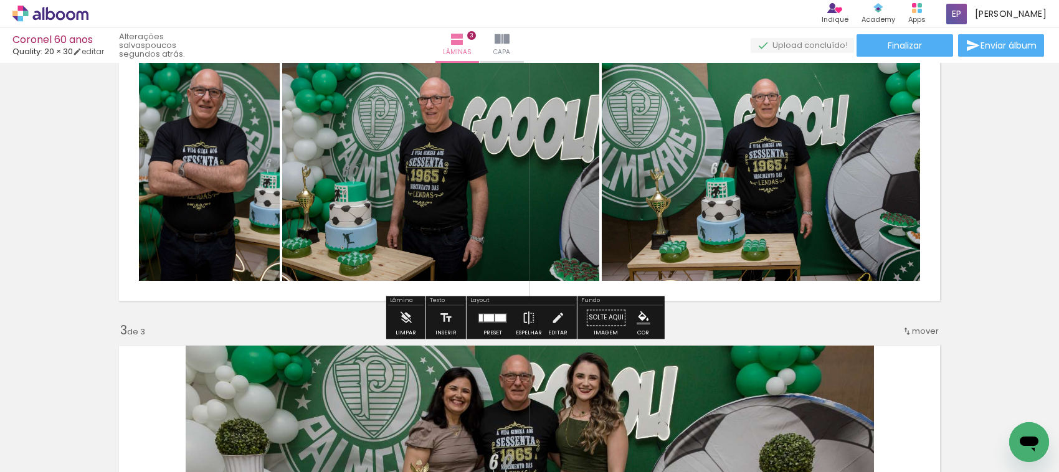
scroll to position [389, 0]
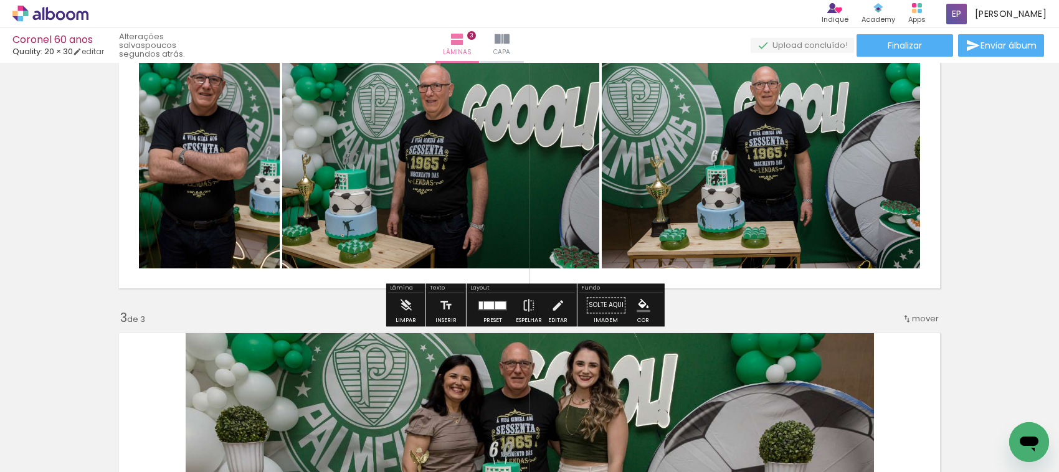
click at [763, 302] on div "Inserir lâmina 1 de 3 Inserir lâmina 2 de 3 Inserir lâmina 3 de 3" at bounding box center [529, 295] width 1059 height 1234
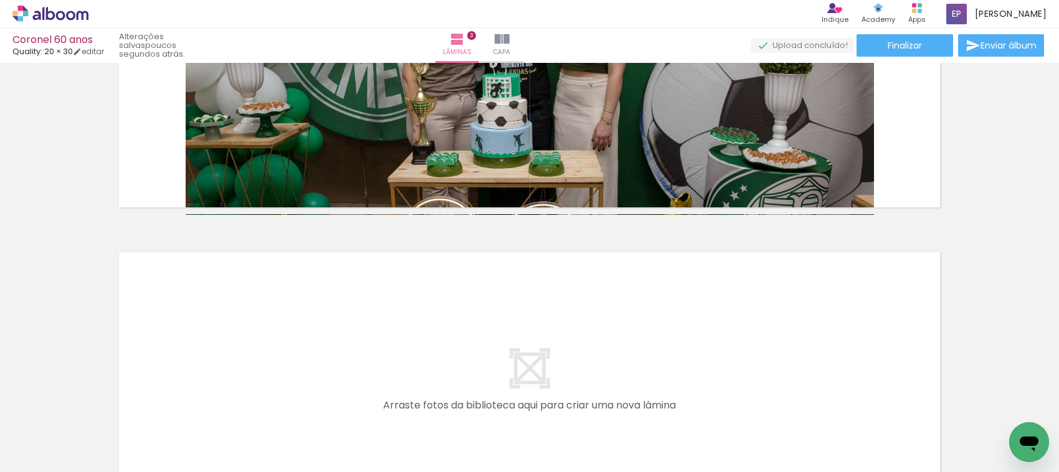
scroll to position [0, 6715]
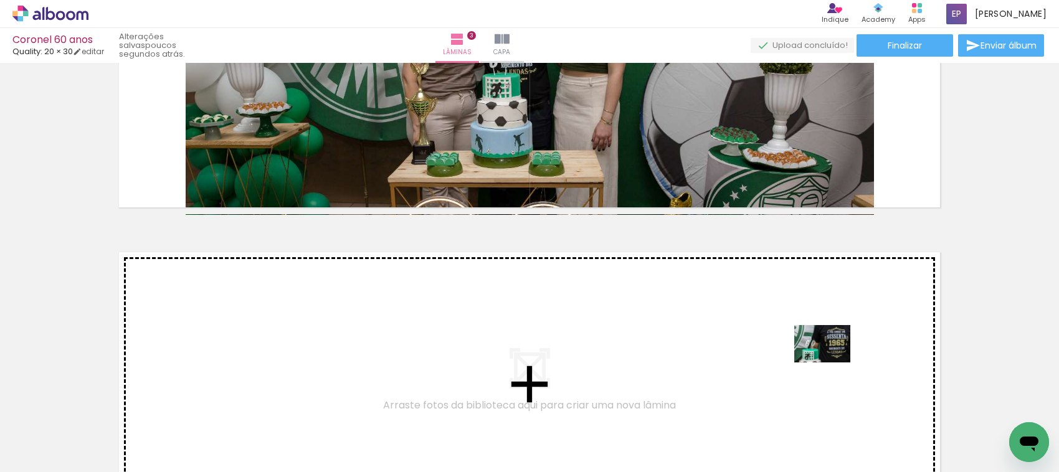
drag, startPoint x: 973, startPoint y: 431, endPoint x: 832, endPoint y: 363, distance: 156.9
click at [832, 363] on quentale-workspace at bounding box center [529, 236] width 1059 height 472
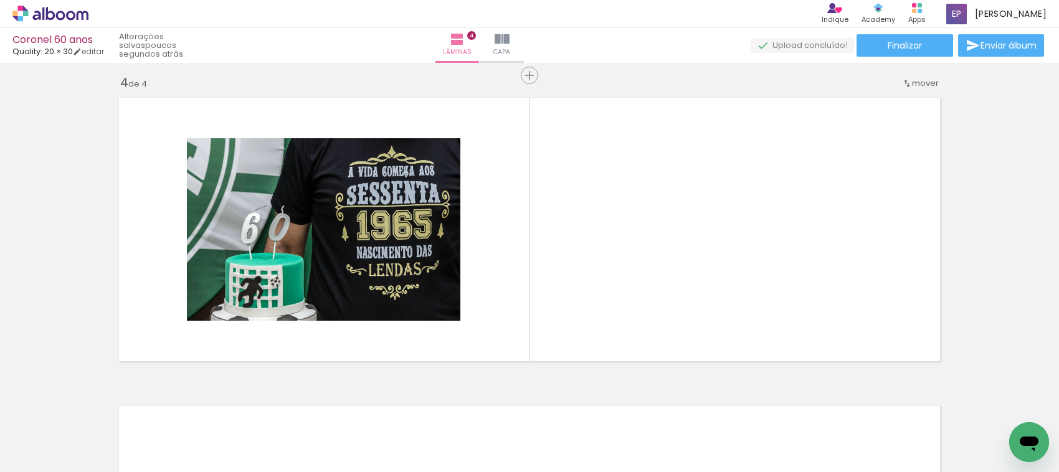
scroll to position [0, 7706]
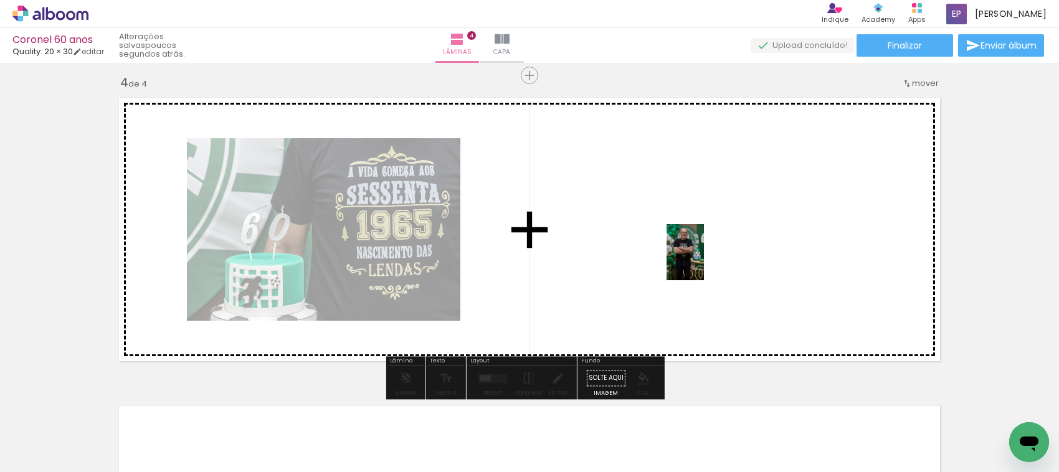
drag, startPoint x: 804, startPoint y: 430, endPoint x: 704, endPoint y: 262, distance: 195.9
click at [704, 262] on quentale-workspace at bounding box center [529, 236] width 1059 height 472
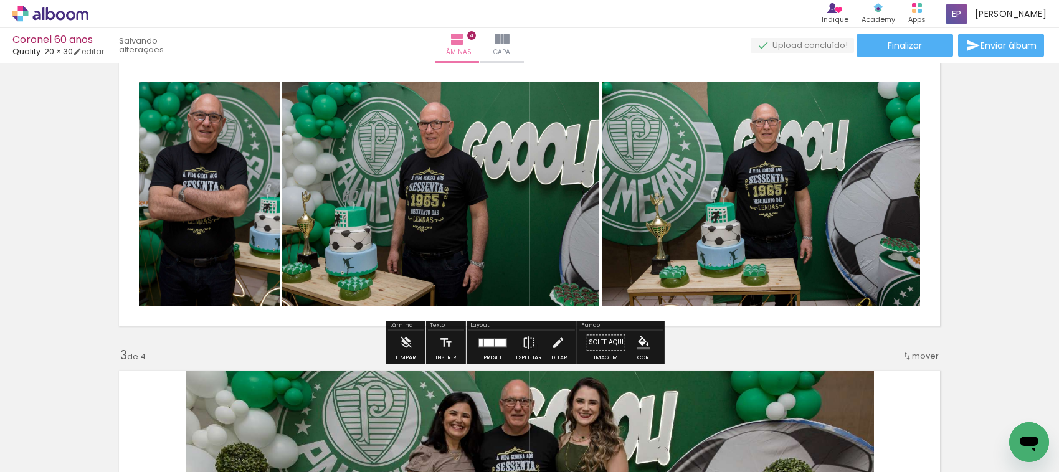
scroll to position [388, 0]
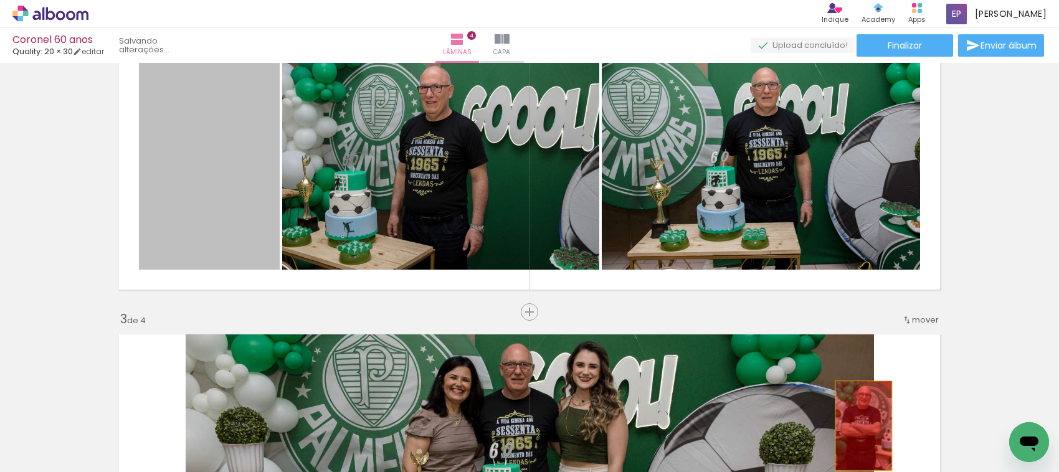
drag, startPoint x: 203, startPoint y: 172, endPoint x: 858, endPoint y: 426, distance: 702.3
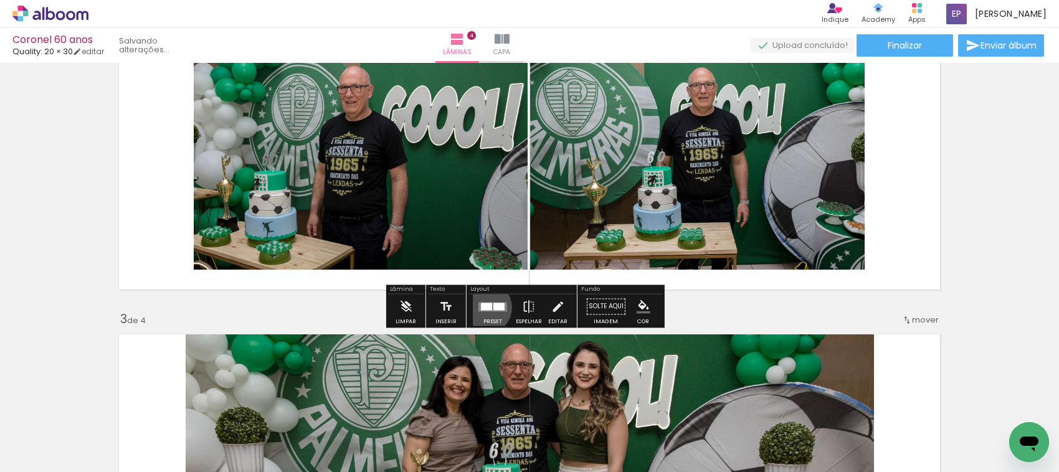
click at [483, 307] on div at bounding box center [486, 306] width 11 height 7
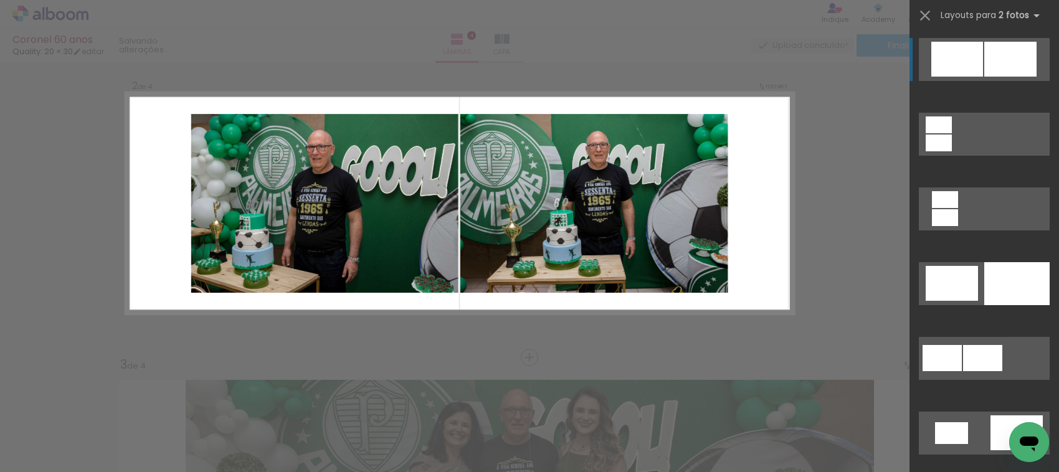
scroll to position [317, 0]
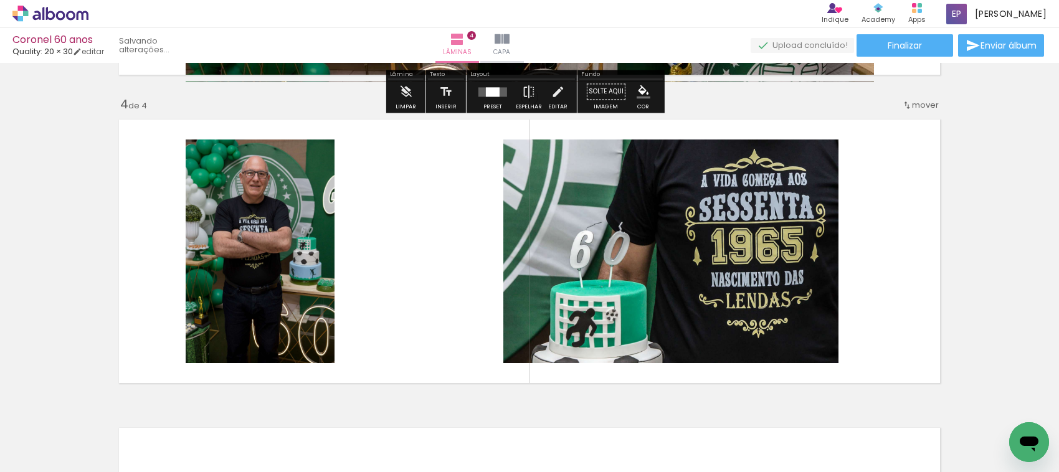
scroll to position [940, 0]
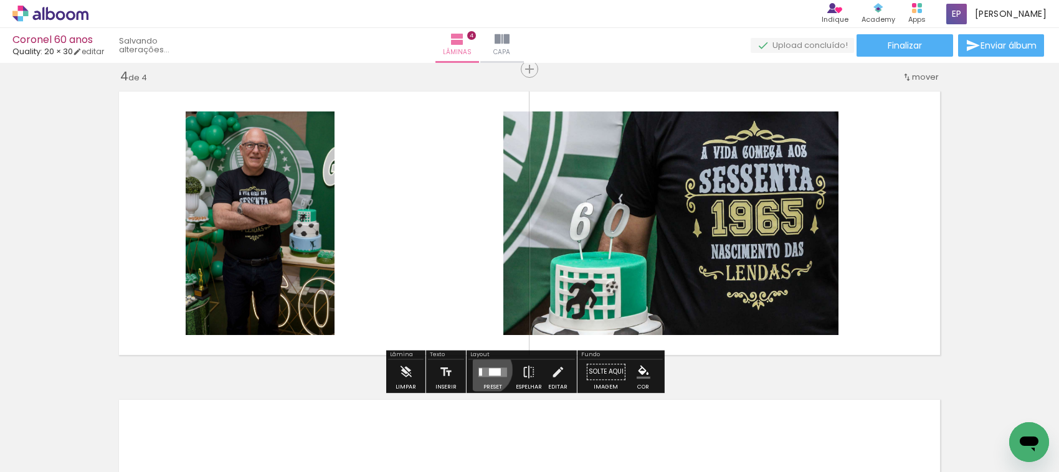
click at [489, 370] on div at bounding box center [495, 371] width 12 height 7
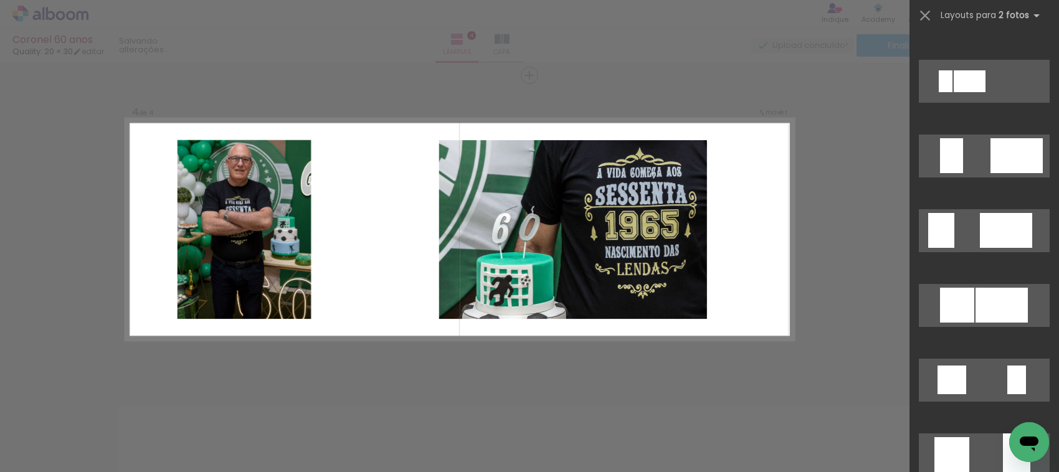
scroll to position [935, 0]
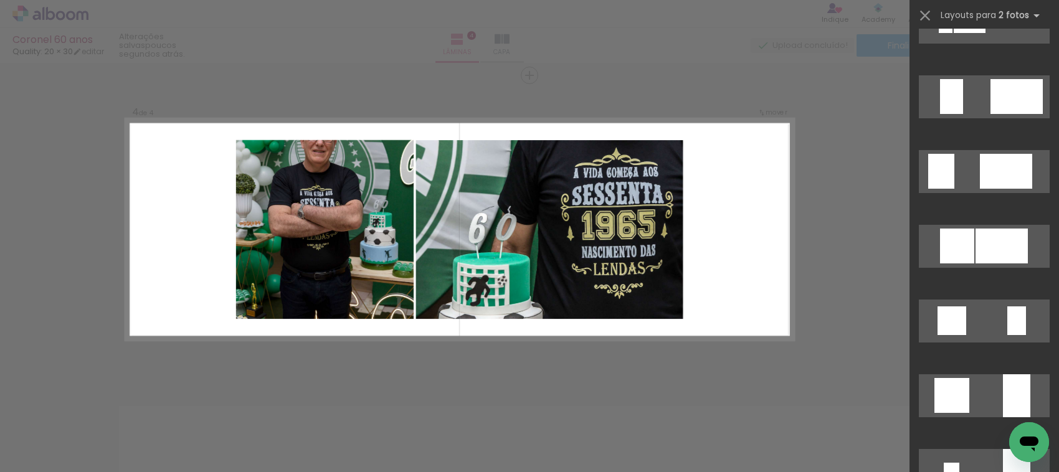
click at [980, 189] on div at bounding box center [1006, 171] width 52 height 35
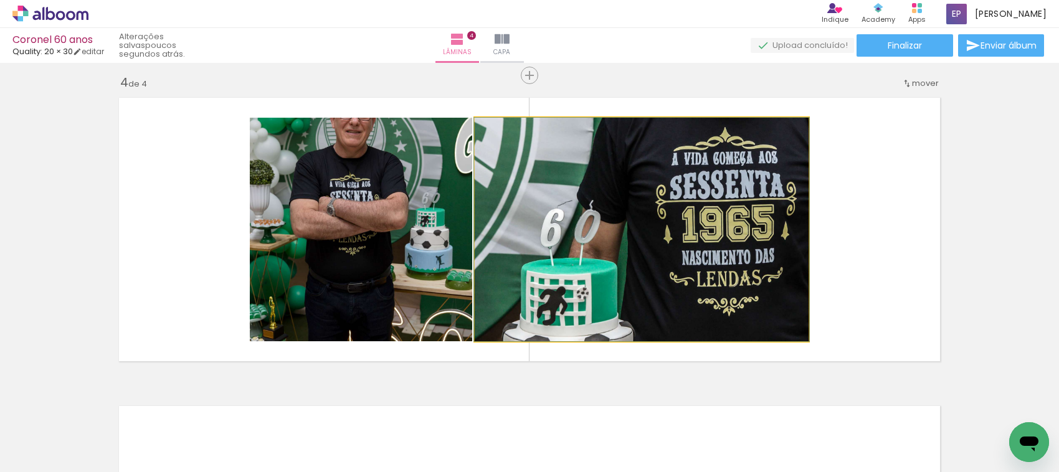
click at [763, 250] on quentale-photo at bounding box center [642, 230] width 334 height 224
click at [704, 250] on quentale-photo at bounding box center [642, 230] width 334 height 224
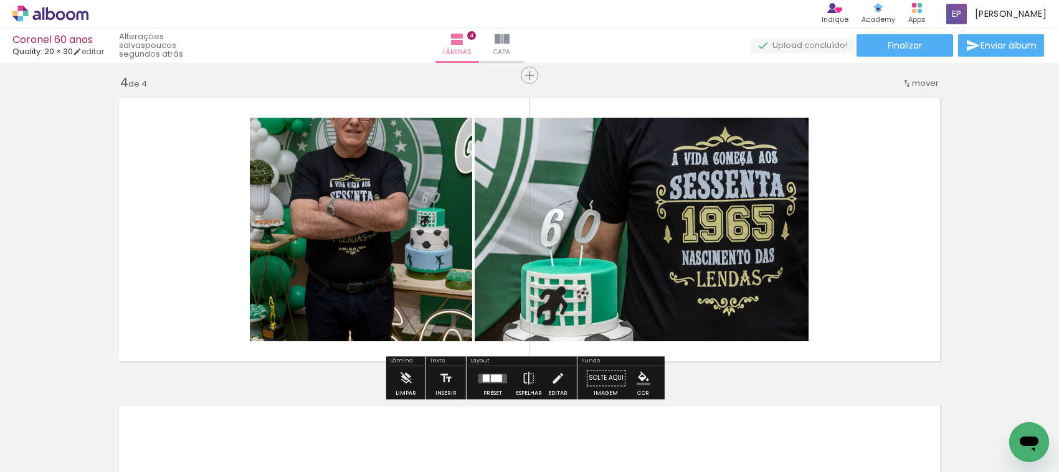
click at [704, 250] on quentale-photo at bounding box center [642, 230] width 334 height 224
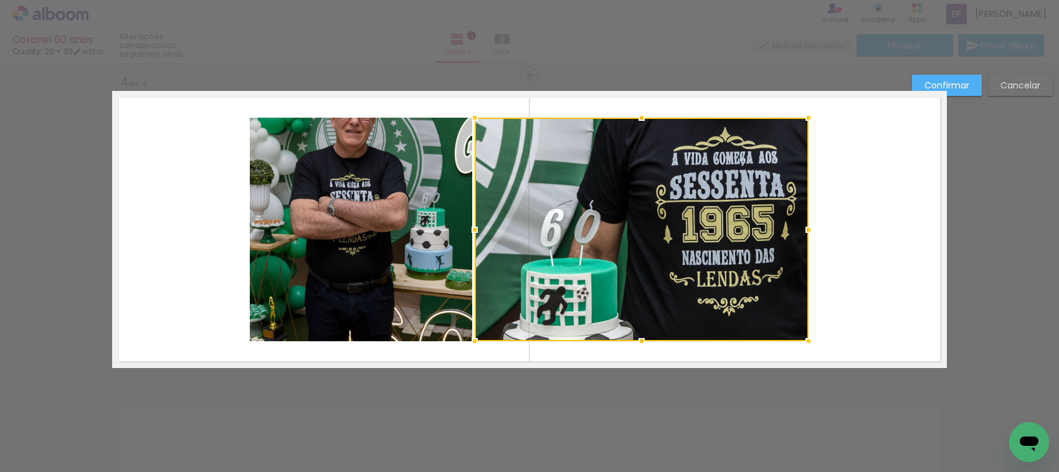
click at [376, 244] on quentale-photo at bounding box center [361, 230] width 222 height 224
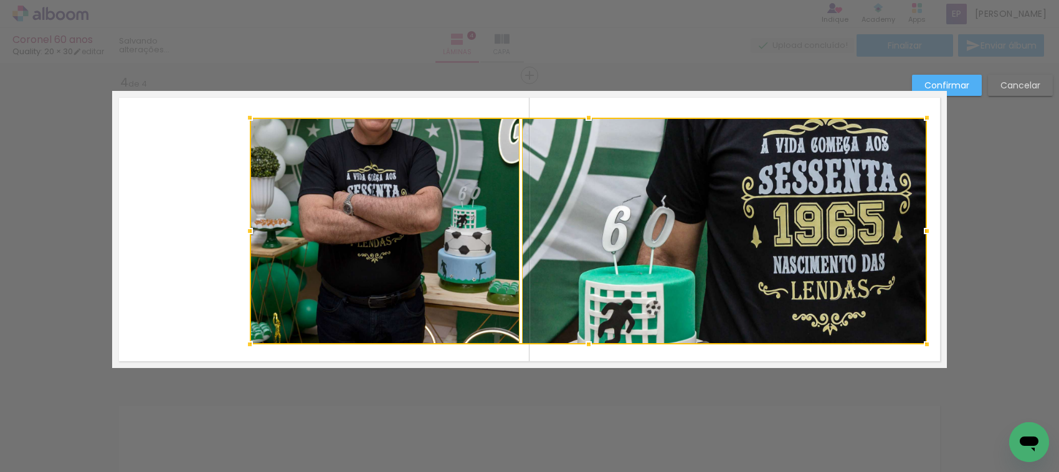
drag, startPoint x: 799, startPoint y: 338, endPoint x: 917, endPoint y: 409, distance: 137.8
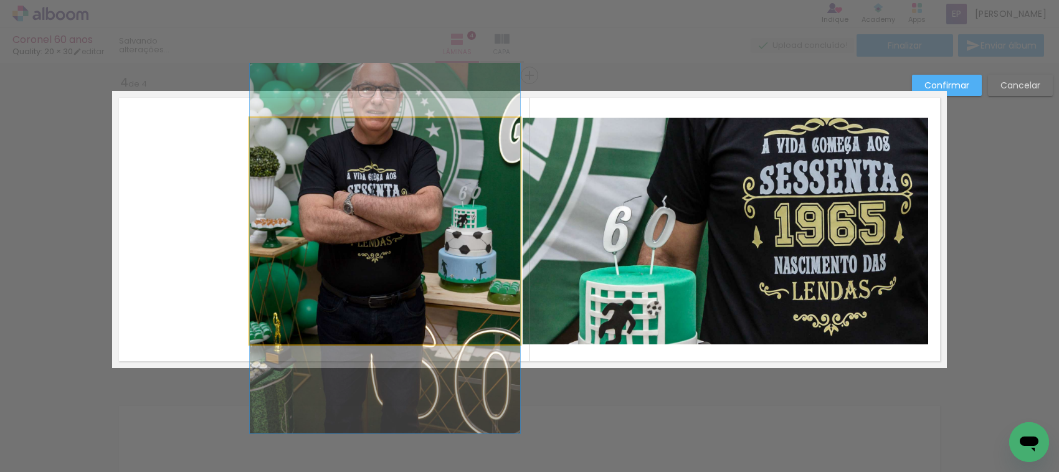
click at [327, 225] on quentale-photo at bounding box center [385, 231] width 270 height 227
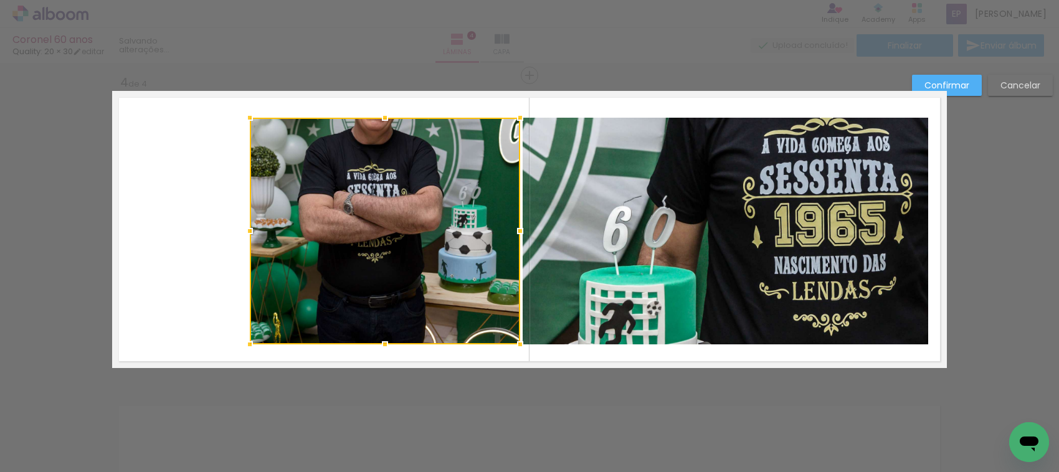
click at [634, 212] on quentale-photo at bounding box center [726, 231] width 406 height 227
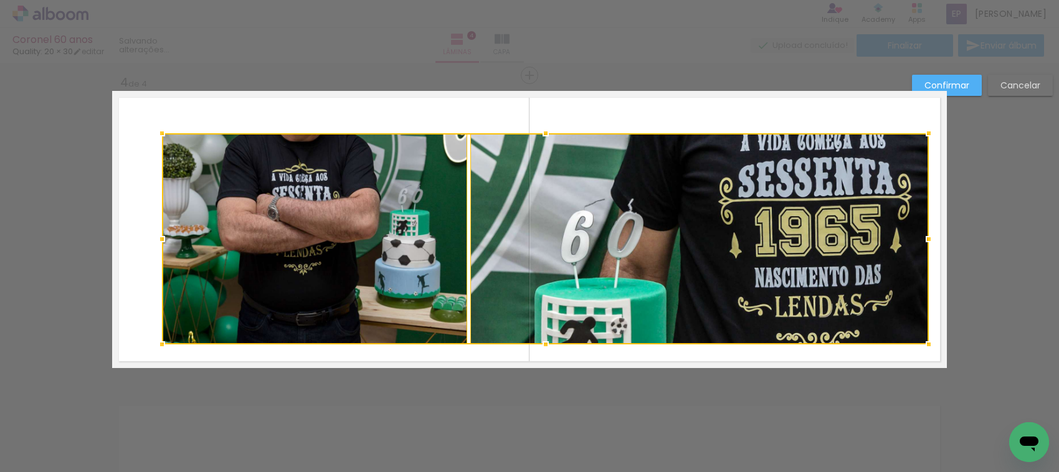
drag, startPoint x: 244, startPoint y: 116, endPoint x: 156, endPoint y: 25, distance: 126.5
click at [156, 0] on div "Coronel 60 anos Quality: 20 × 30 editar Lâminas 4 Capa Finalizar Enviar álbum I…" at bounding box center [529, 0] width 1059 height 0
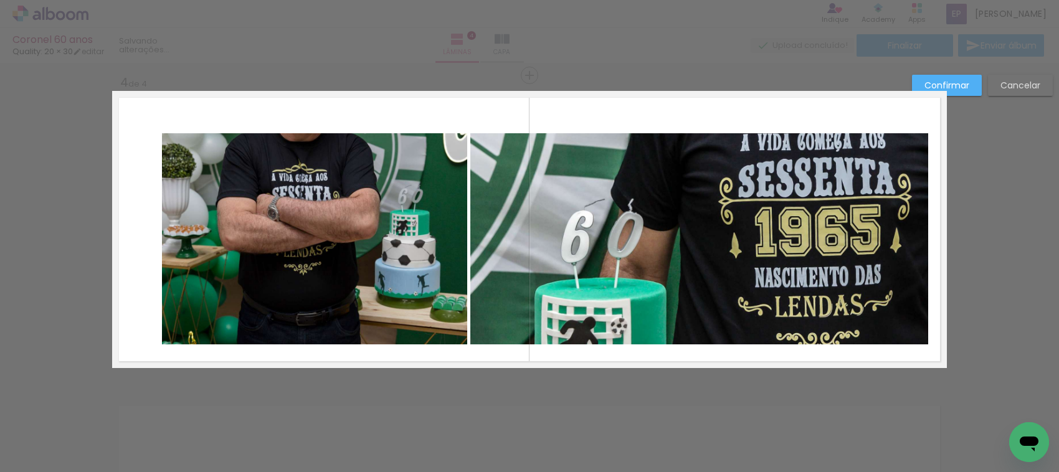
click at [536, 150] on quentale-photo at bounding box center [699, 238] width 459 height 211
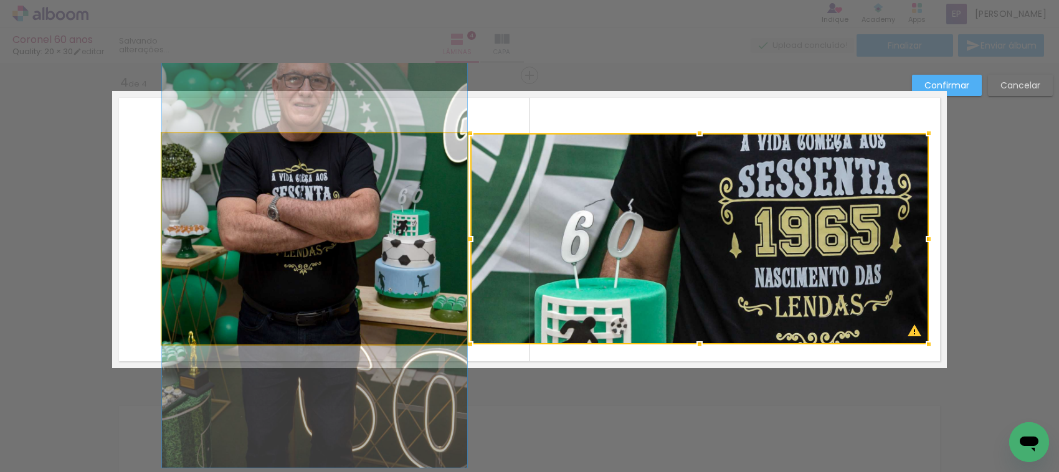
click at [425, 165] on quentale-photo at bounding box center [314, 238] width 305 height 211
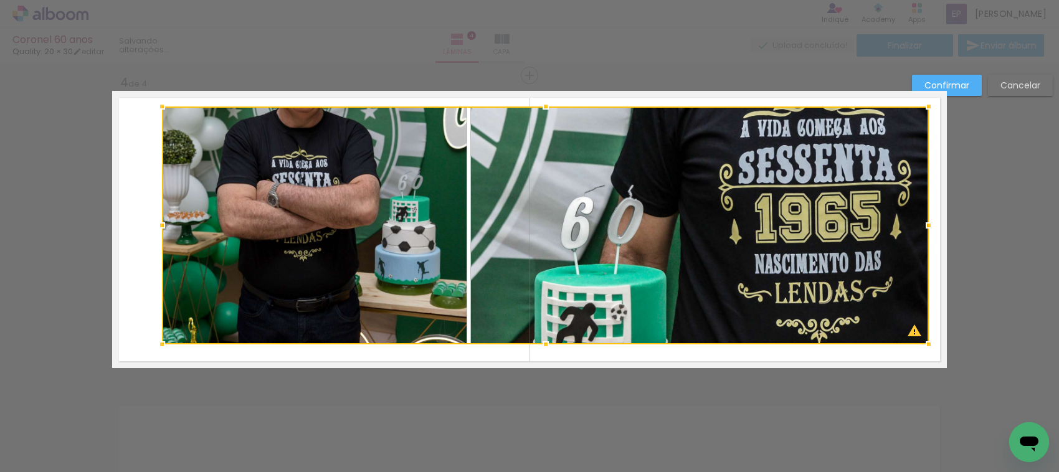
drag, startPoint x: 538, startPoint y: 128, endPoint x: 535, endPoint y: 167, distance: 38.8
click at [535, 167] on div at bounding box center [545, 226] width 767 height 238
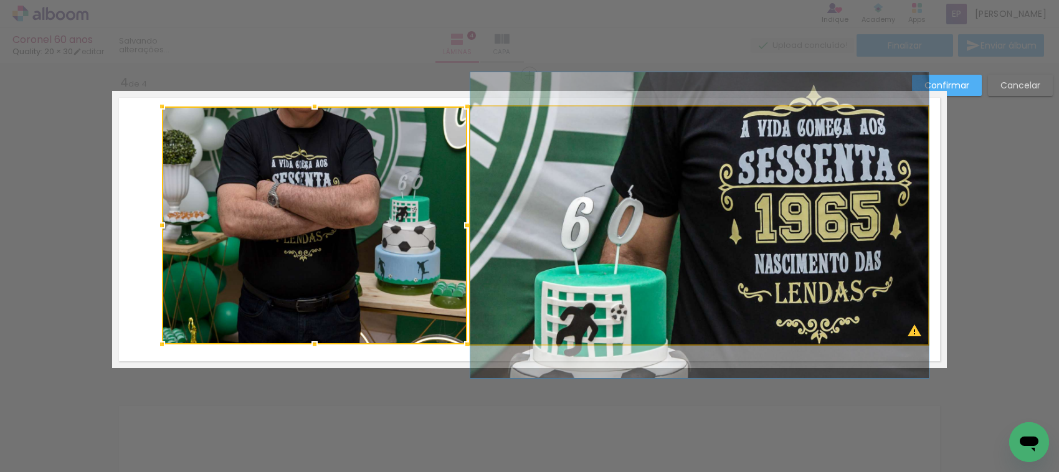
click at [585, 169] on quentale-photo at bounding box center [699, 226] width 459 height 238
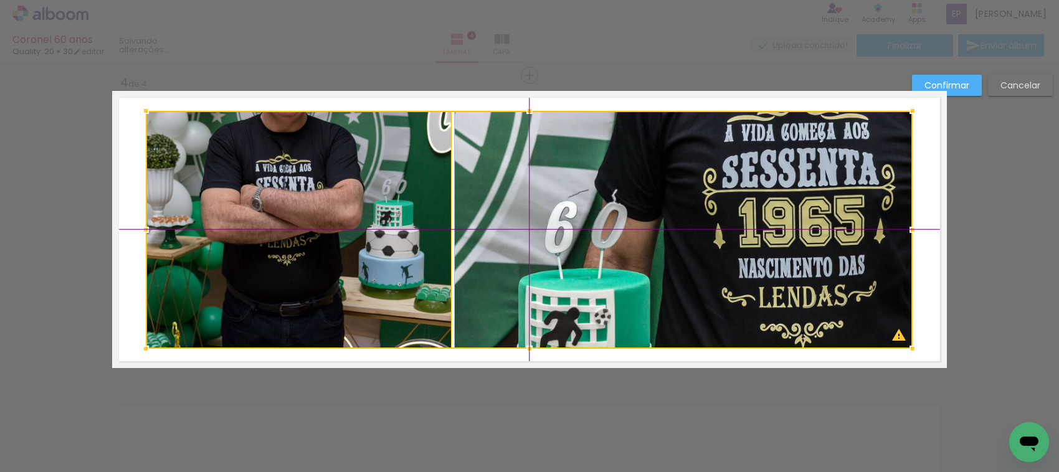
drag, startPoint x: 585, startPoint y: 169, endPoint x: 575, endPoint y: 178, distance: 12.8
click at [575, 178] on div at bounding box center [529, 230] width 767 height 238
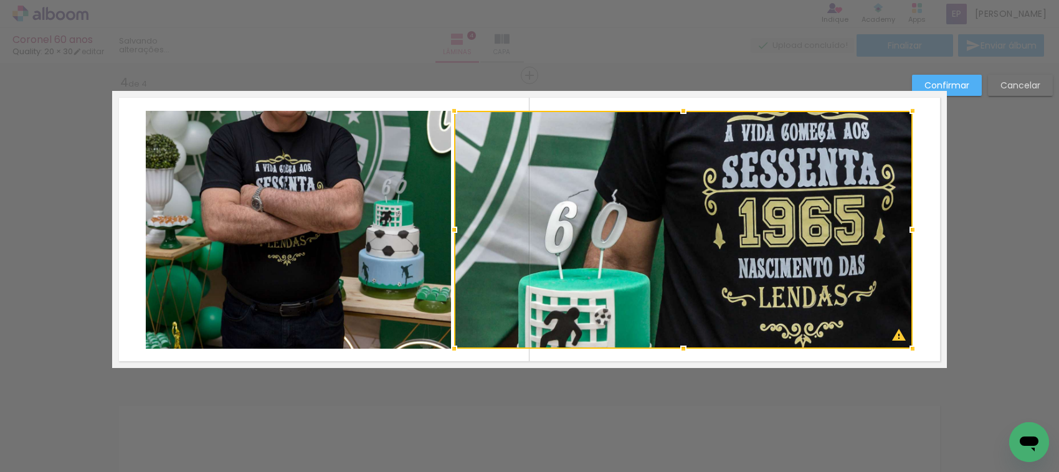
click at [345, 209] on quentale-photo at bounding box center [298, 230] width 305 height 238
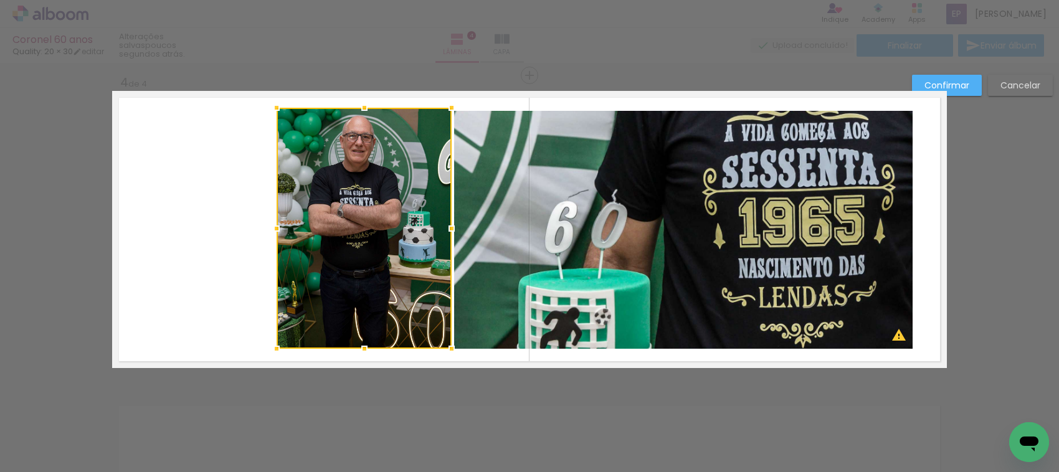
drag, startPoint x: 138, startPoint y: 111, endPoint x: 262, endPoint y: 103, distance: 124.2
click at [264, 103] on div at bounding box center [276, 107] width 25 height 25
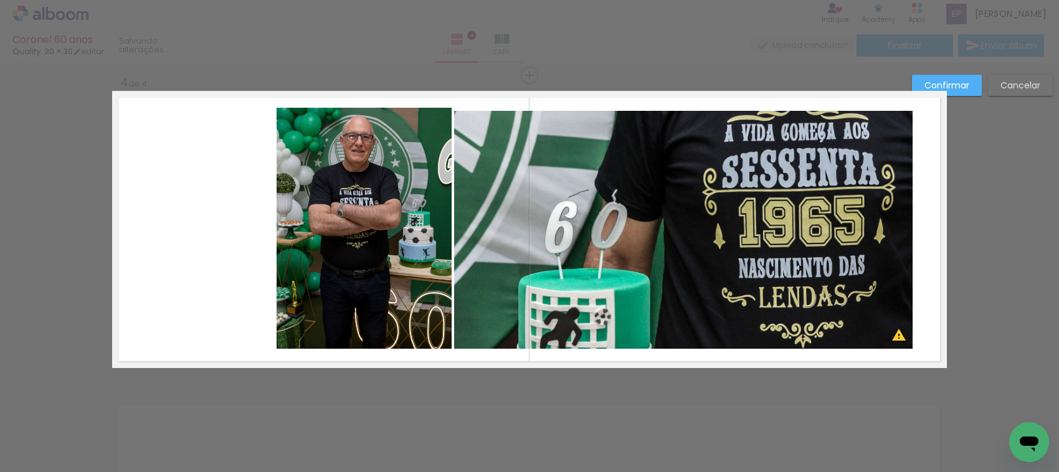
click at [405, 173] on quentale-photo at bounding box center [364, 228] width 175 height 241
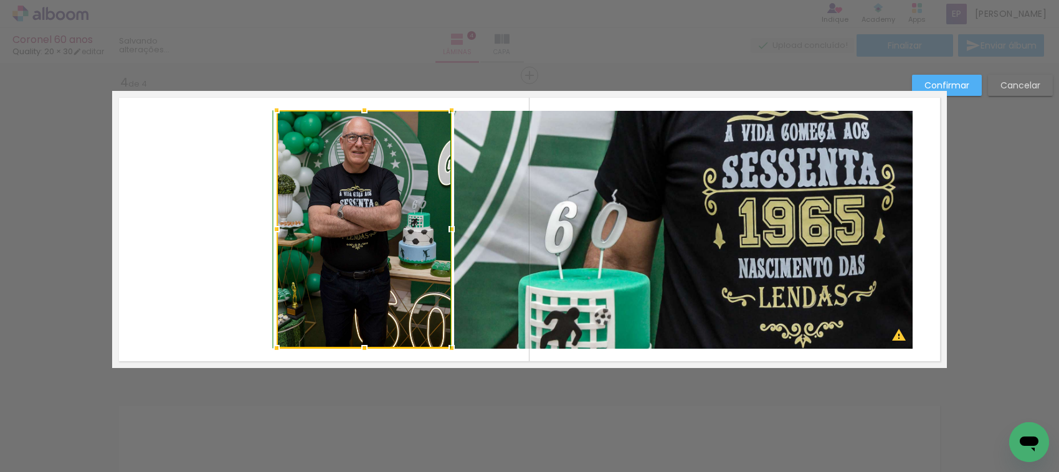
click at [359, 111] on div at bounding box center [364, 110] width 25 height 25
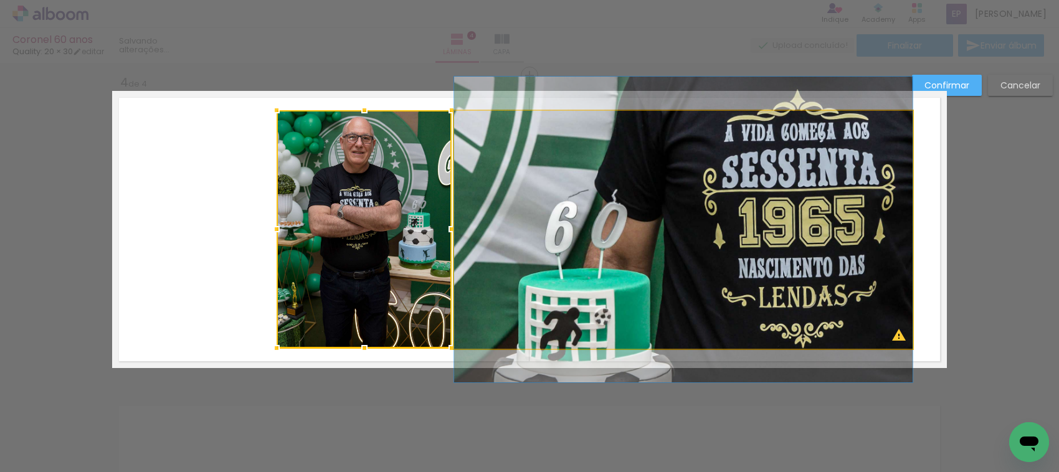
click at [599, 198] on quentale-photo at bounding box center [683, 230] width 459 height 238
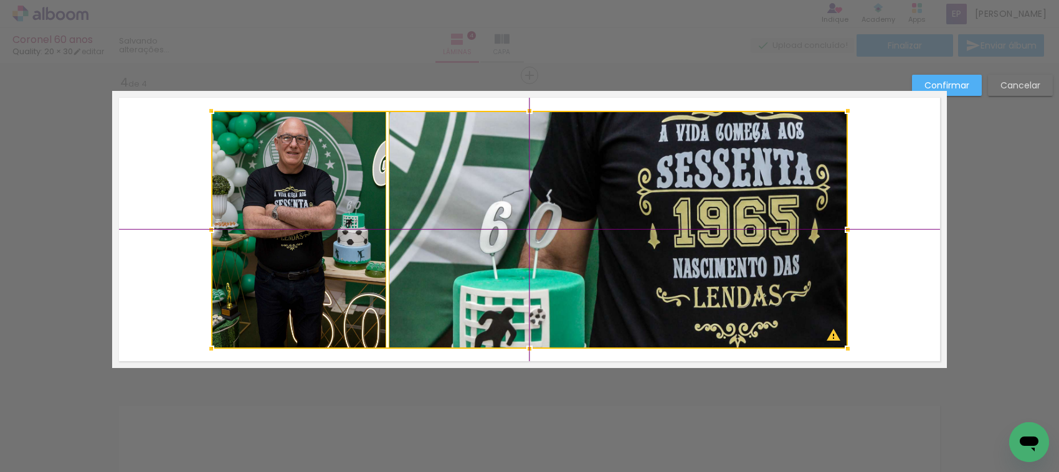
drag, startPoint x: 680, startPoint y: 206, endPoint x: 636, endPoint y: 197, distance: 45.2
click at [636, 197] on div at bounding box center [529, 230] width 637 height 238
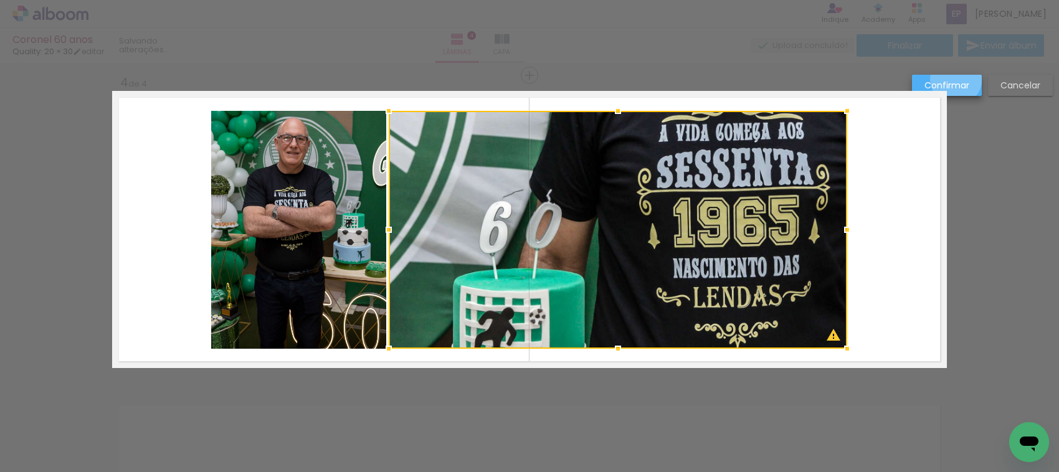
click at [0, 0] on slot "Confirmar" at bounding box center [0, 0] width 0 height 0
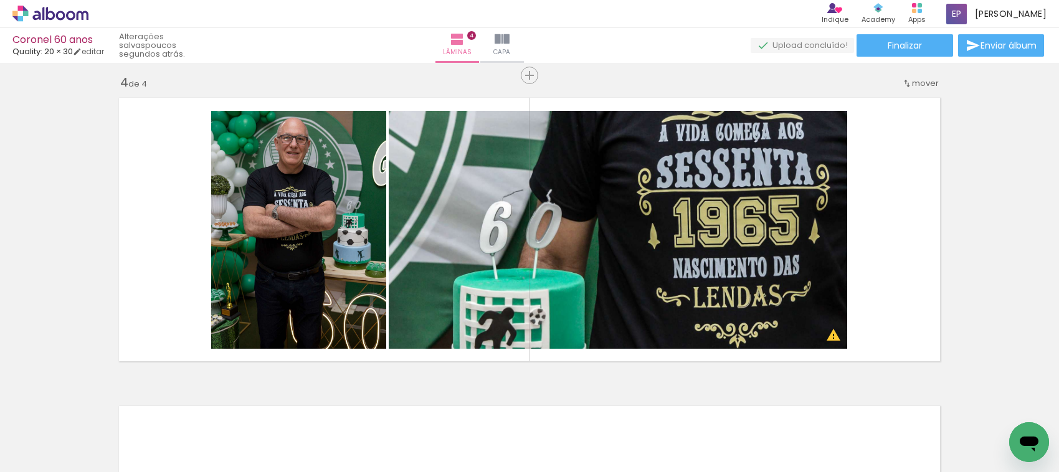
scroll to position [0, 8502]
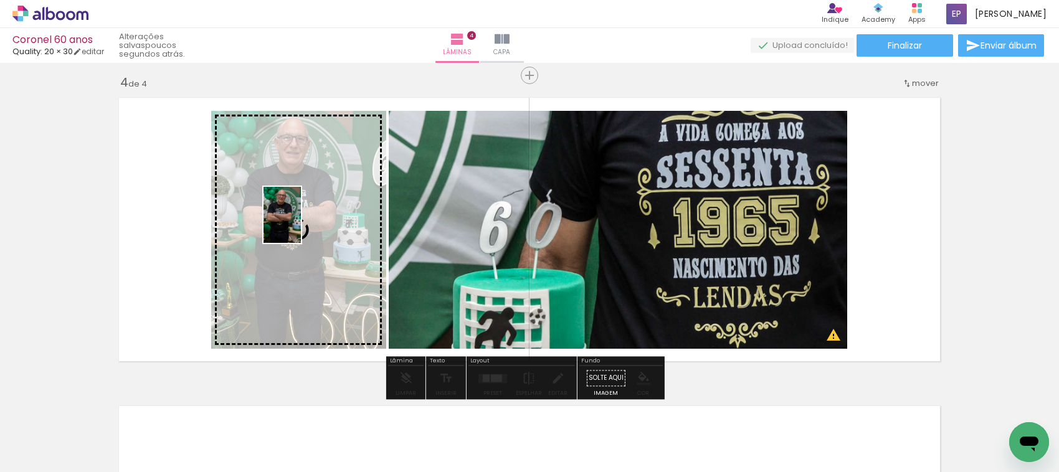
drag, startPoint x: 784, startPoint y: 427, endPoint x: 301, endPoint y: 224, distance: 523.9
click at [301, 224] on quentale-workspace at bounding box center [529, 236] width 1059 height 472
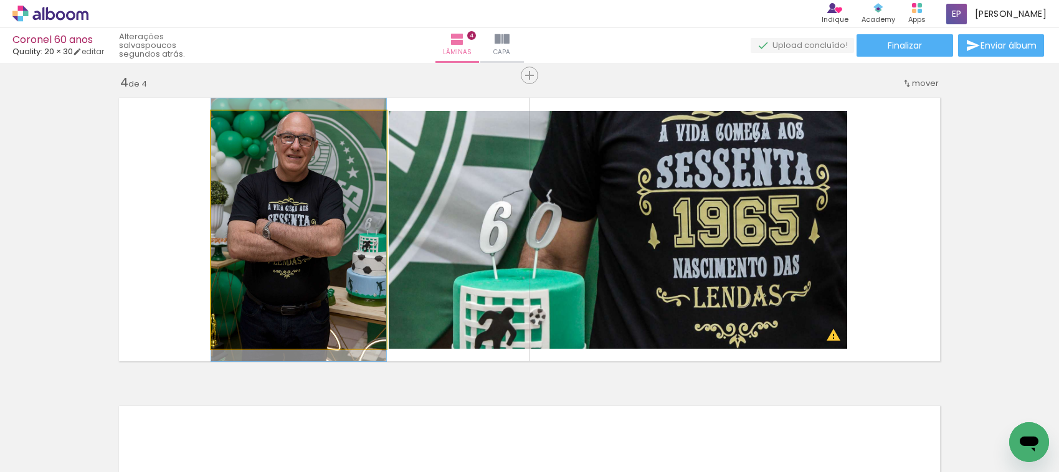
click at [316, 221] on quentale-photo at bounding box center [298, 230] width 175 height 238
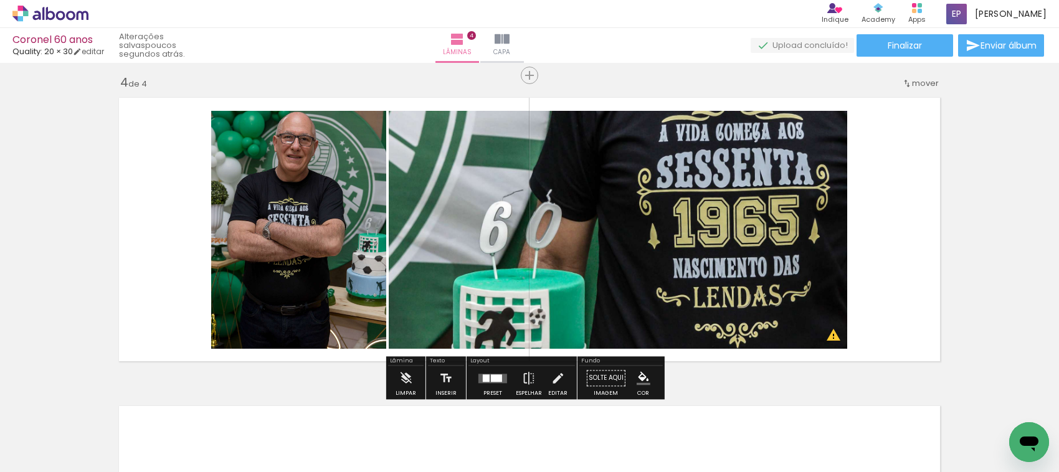
click at [912, 82] on span "mover" at bounding box center [925, 83] width 27 height 12
click at [897, 100] on paper-item "antes da 2" at bounding box center [888, 101] width 95 height 21
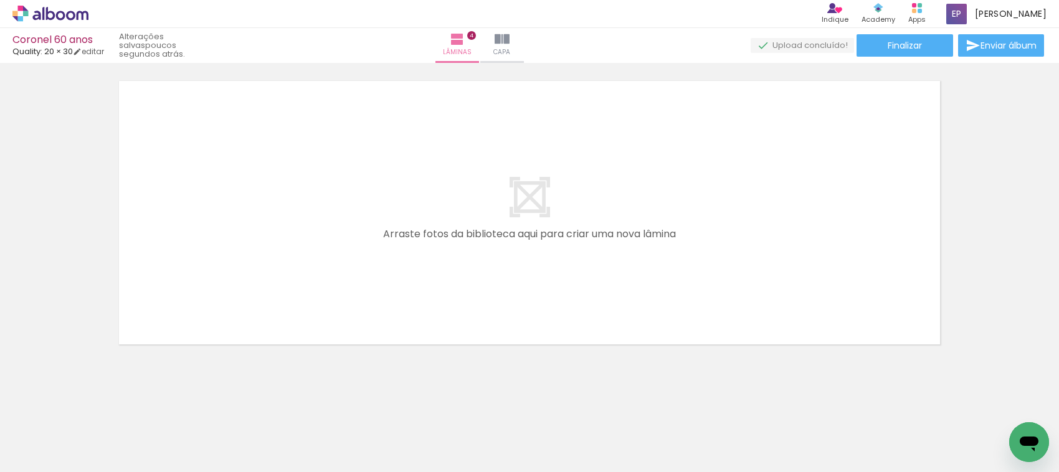
scroll to position [0, 933]
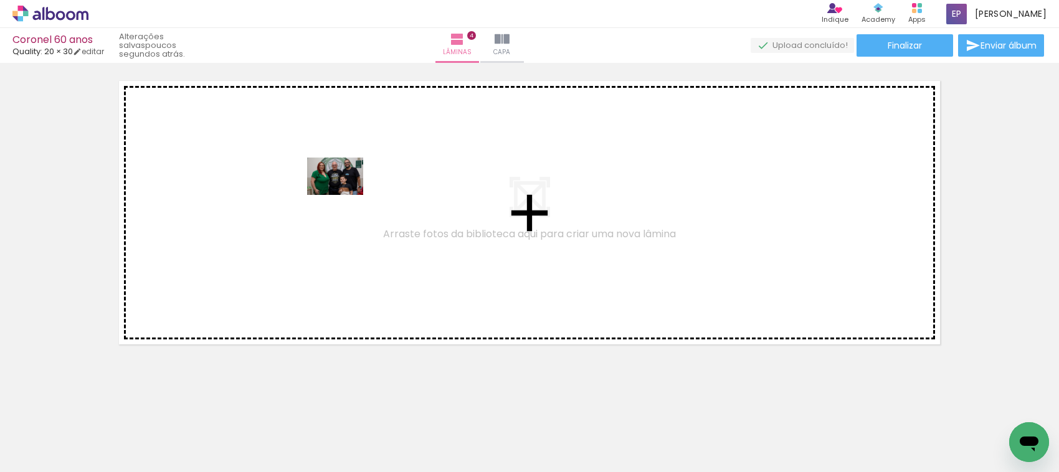
drag, startPoint x: 329, startPoint y: 431, endPoint x: 345, endPoint y: 195, distance: 236.1
click at [345, 195] on quentale-workspace at bounding box center [529, 236] width 1059 height 472
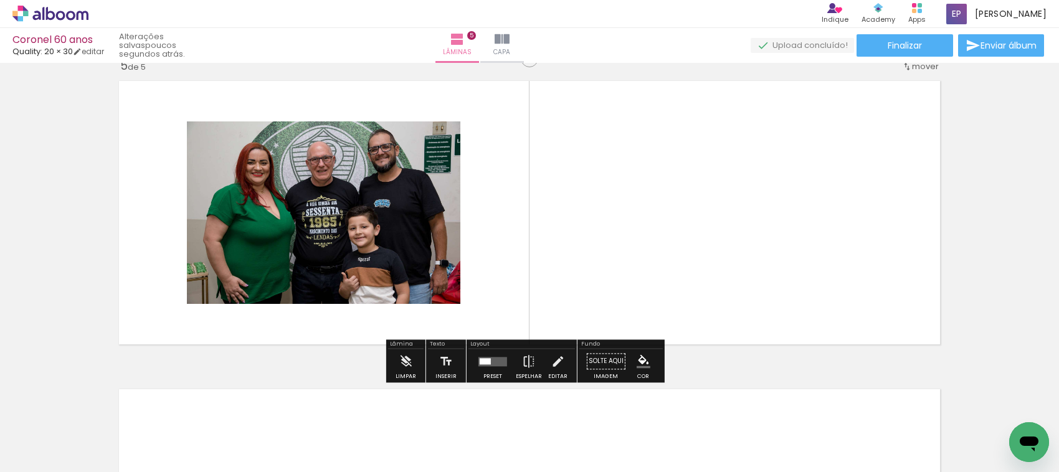
scroll to position [1242, 0]
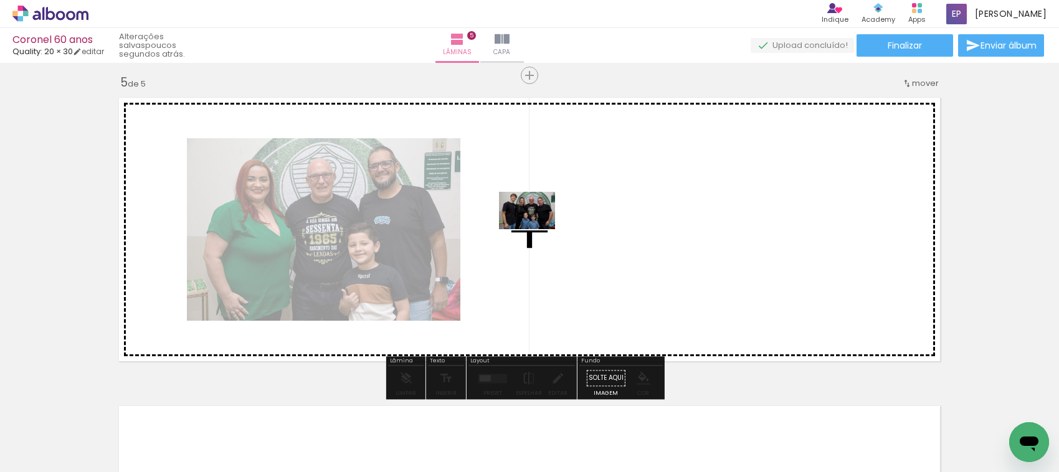
drag, startPoint x: 381, startPoint y: 433, endPoint x: 540, endPoint y: 224, distance: 262.4
click at [540, 224] on quentale-workspace at bounding box center [529, 236] width 1059 height 472
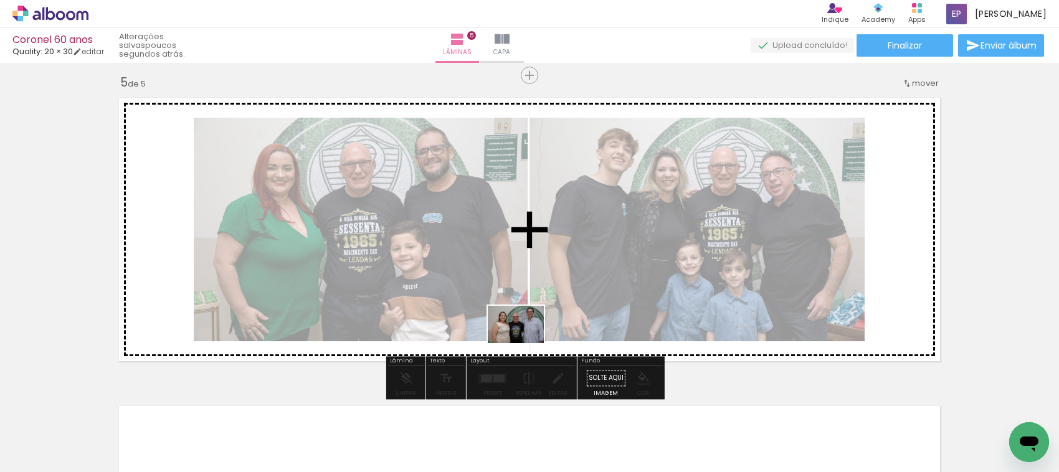
drag, startPoint x: 522, startPoint y: 441, endPoint x: 525, endPoint y: 343, distance: 97.3
click at [525, 343] on quentale-workspace at bounding box center [529, 236] width 1059 height 472
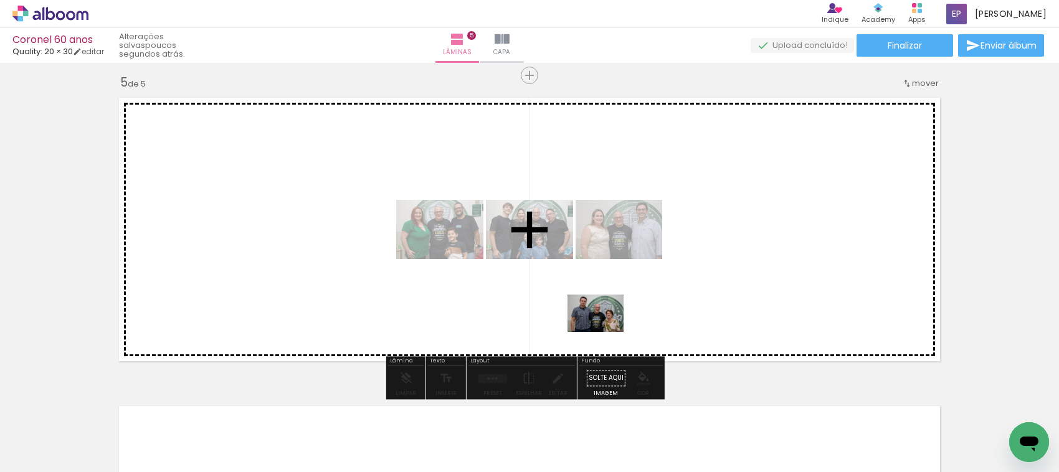
drag, startPoint x: 597, startPoint y: 436, endPoint x: 605, endPoint y: 323, distance: 113.7
click at [605, 323] on quentale-workspace at bounding box center [529, 236] width 1059 height 472
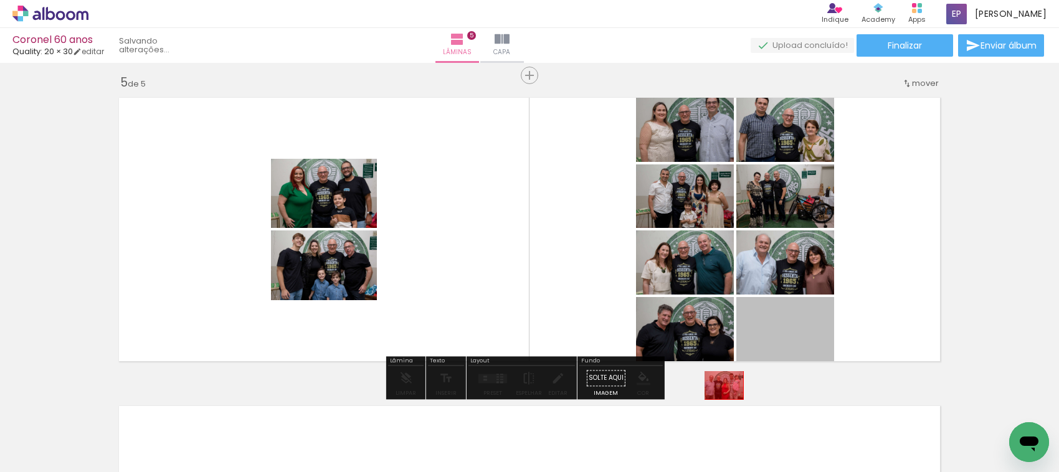
scroll to position [0, 1371]
drag, startPoint x: 777, startPoint y: 330, endPoint x: 683, endPoint y: 421, distance: 130.5
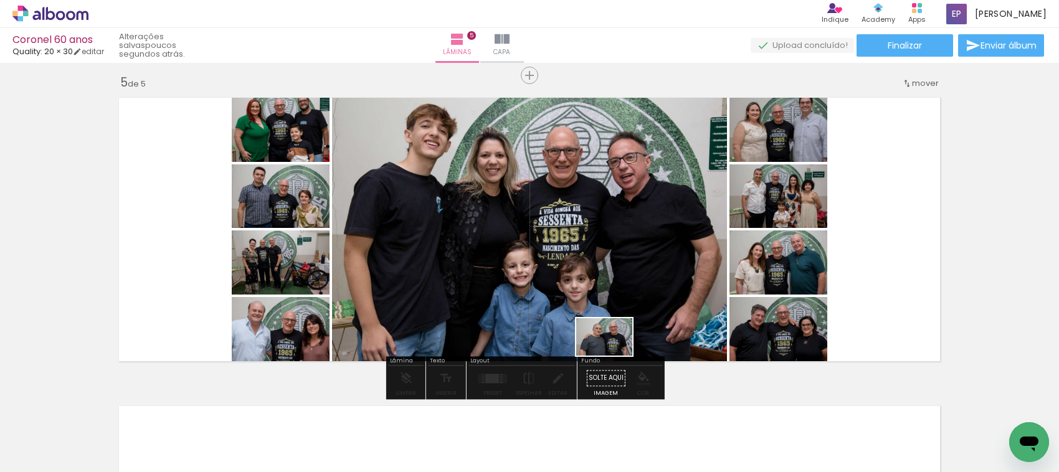
drag, startPoint x: 580, startPoint y: 437, endPoint x: 614, endPoint y: 356, distance: 88.3
click at [614, 356] on quentale-workspace at bounding box center [529, 236] width 1059 height 472
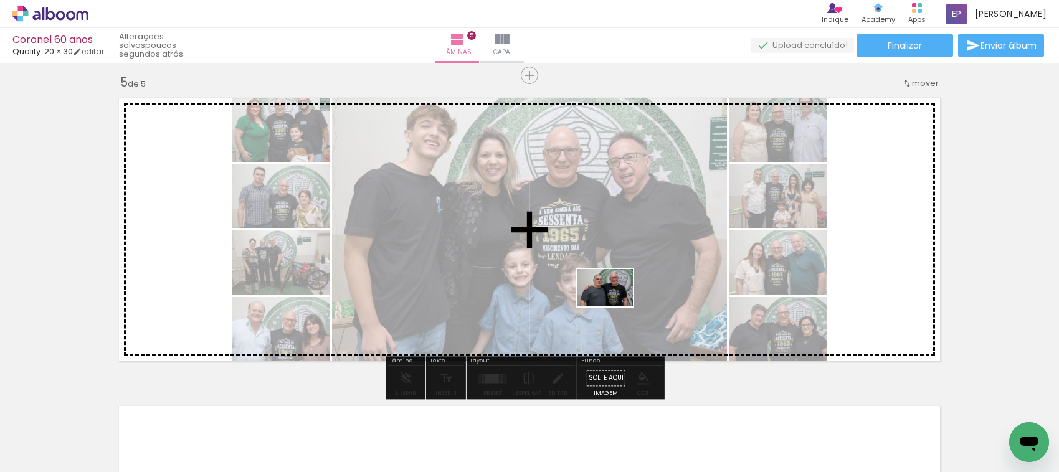
drag, startPoint x: 570, startPoint y: 435, endPoint x: 614, endPoint y: 307, distance: 135.8
click at [614, 307] on quentale-workspace at bounding box center [529, 236] width 1059 height 472
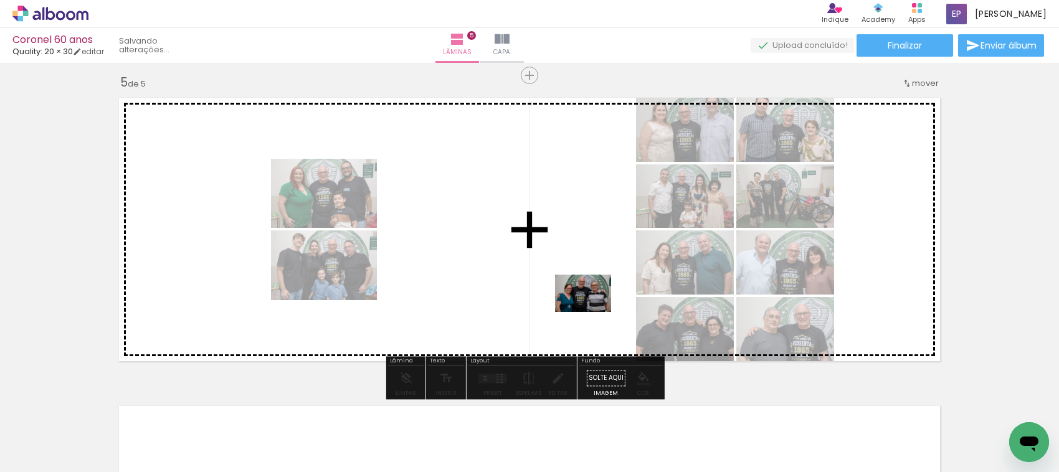
drag, startPoint x: 649, startPoint y: 435, endPoint x: 589, endPoint y: 302, distance: 145.6
click at [589, 302] on quentale-workspace at bounding box center [529, 236] width 1059 height 472
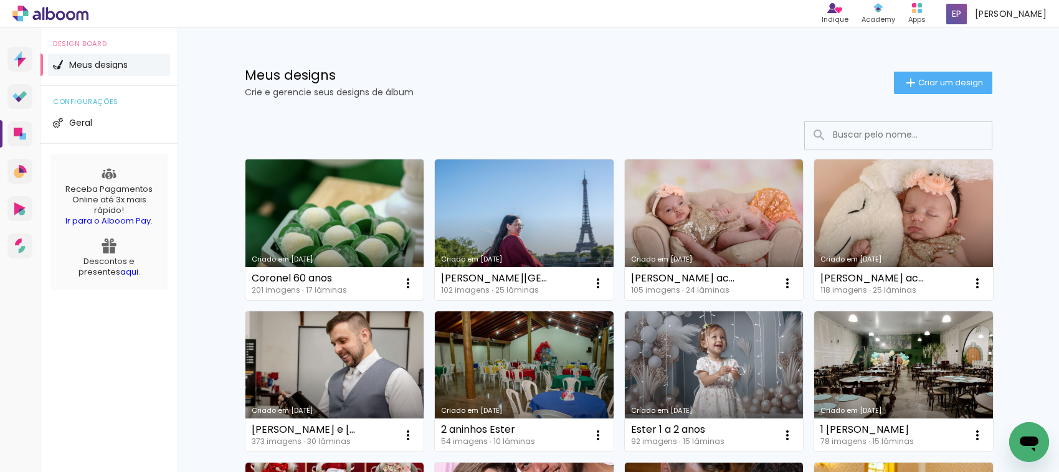
click at [318, 192] on link "Criado em [DATE]" at bounding box center [335, 230] width 179 height 141
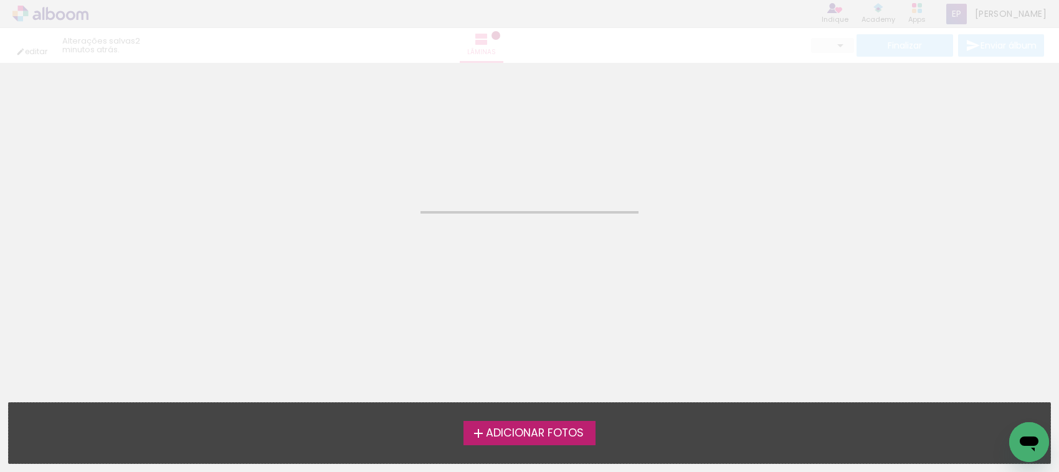
click at [695, 134] on neon-animatable "Confirmar Cancelar" at bounding box center [529, 126] width 1059 height 126
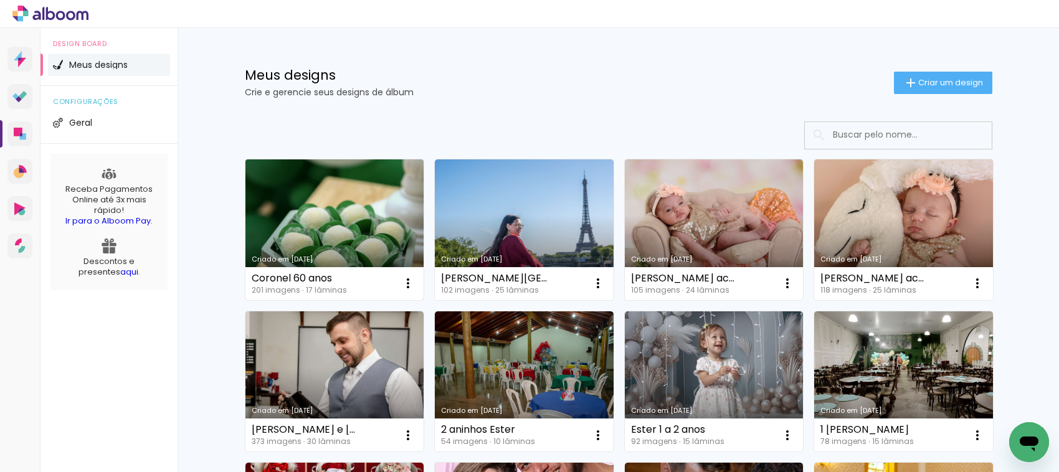
click at [358, 221] on link "Criado em [DATE]" at bounding box center [335, 230] width 179 height 141
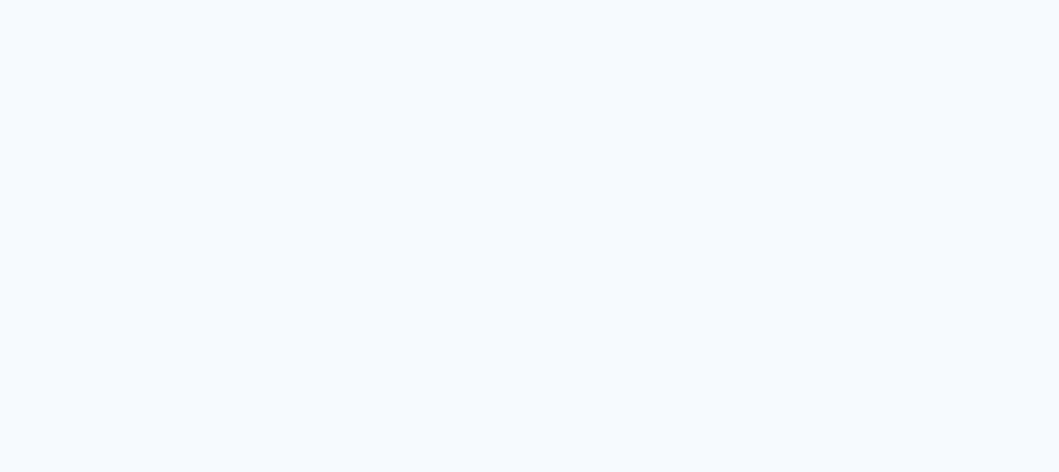
click at [612, 320] on quentale-app at bounding box center [529, 236] width 1059 height 472
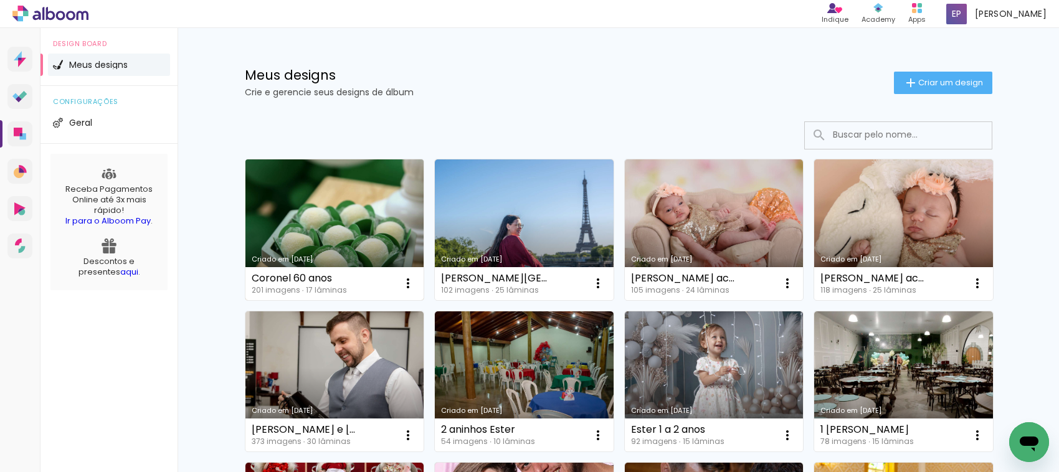
click at [385, 231] on link "Criado em [DATE]" at bounding box center [335, 230] width 179 height 141
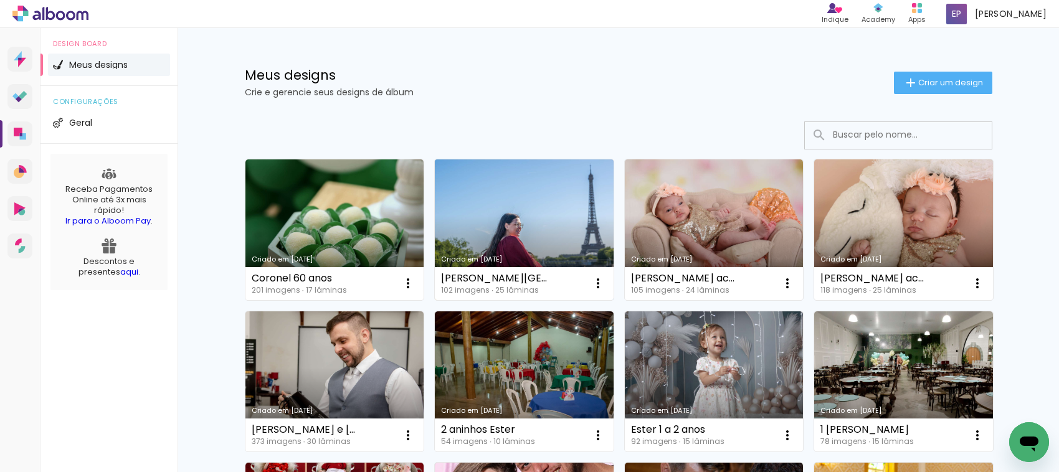
click at [570, 224] on link "Criado em [DATE]" at bounding box center [524, 230] width 179 height 141
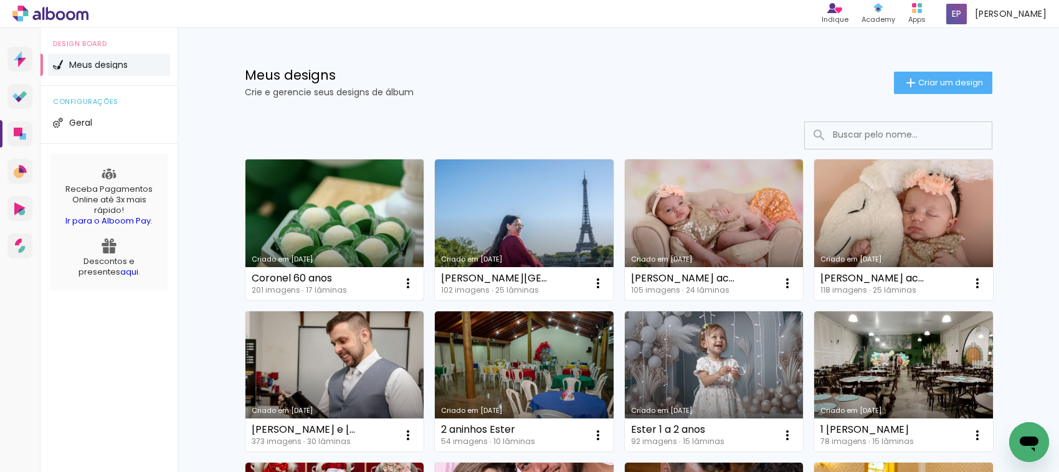
click at [368, 224] on link "Criado em [DATE]" at bounding box center [335, 230] width 179 height 141
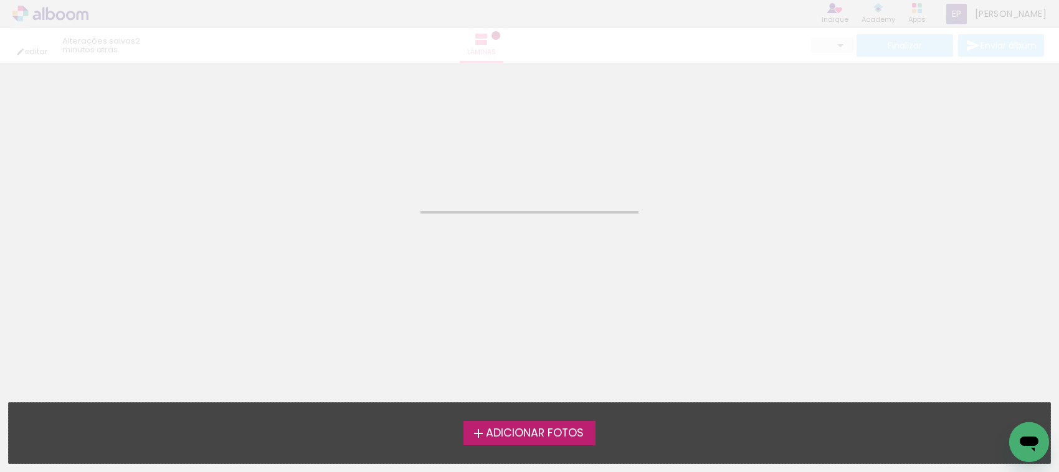
click at [740, 166] on neon-animatable "Confirmar Cancelar" at bounding box center [529, 126] width 1059 height 126
